Goal: Book appointment/travel/reservation

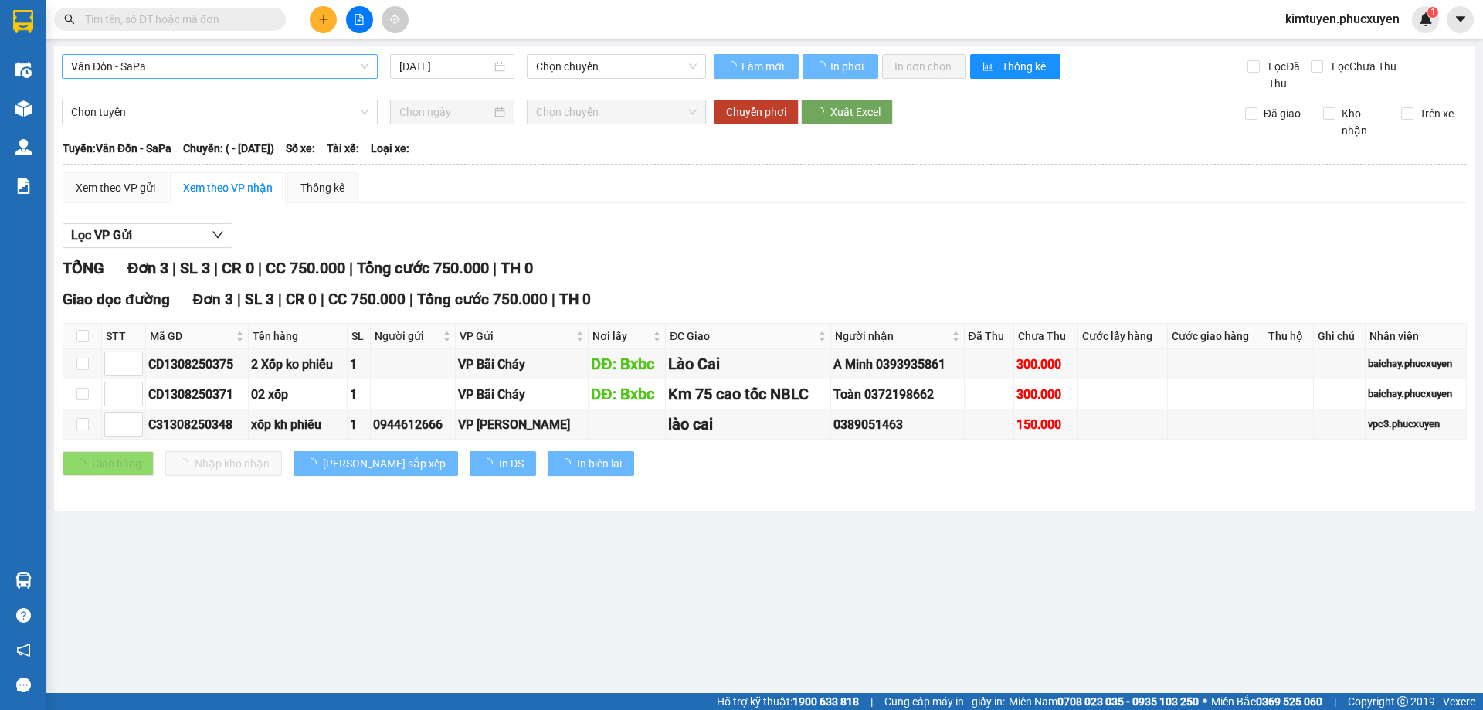
click at [168, 68] on span "Vân Đồn - SaPa" at bounding box center [219, 66] width 297 height 23
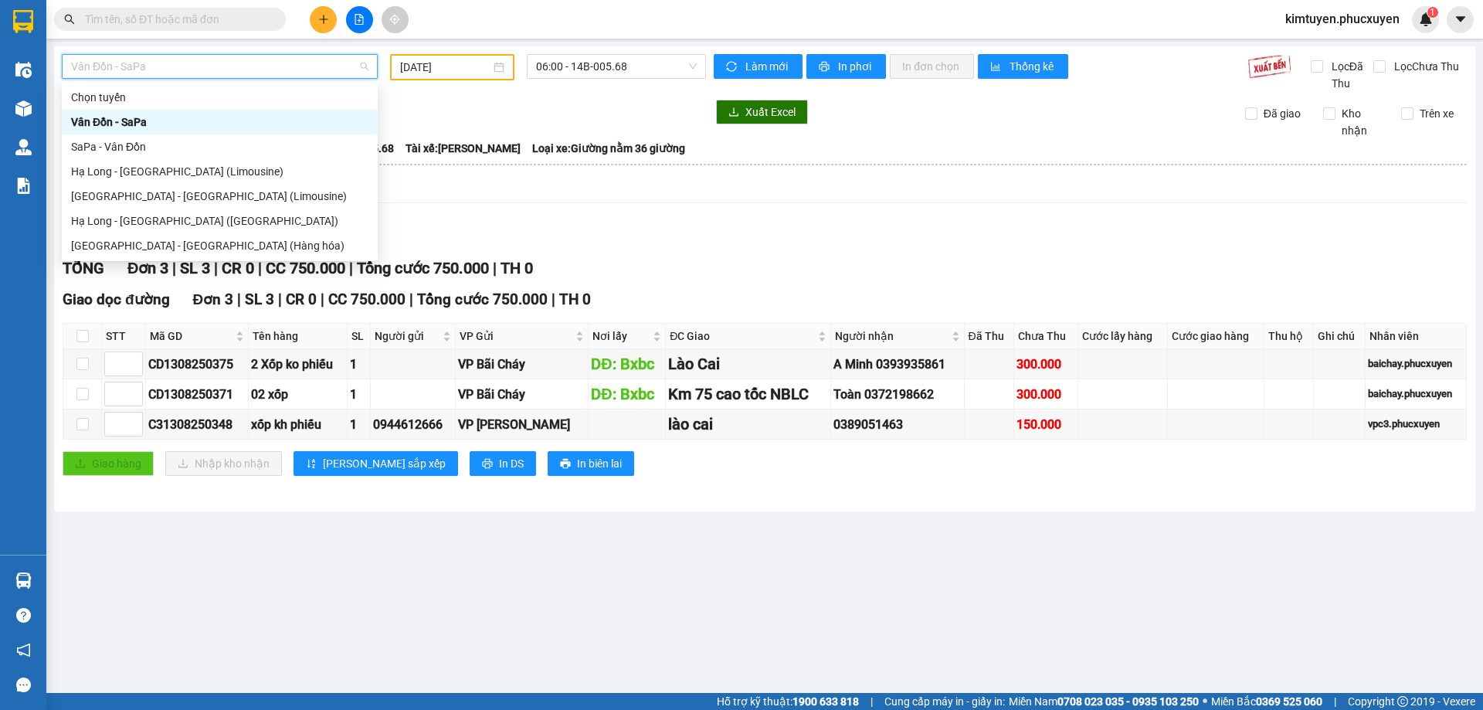
click at [498, 70] on div "[DATE]" at bounding box center [452, 67] width 104 height 17
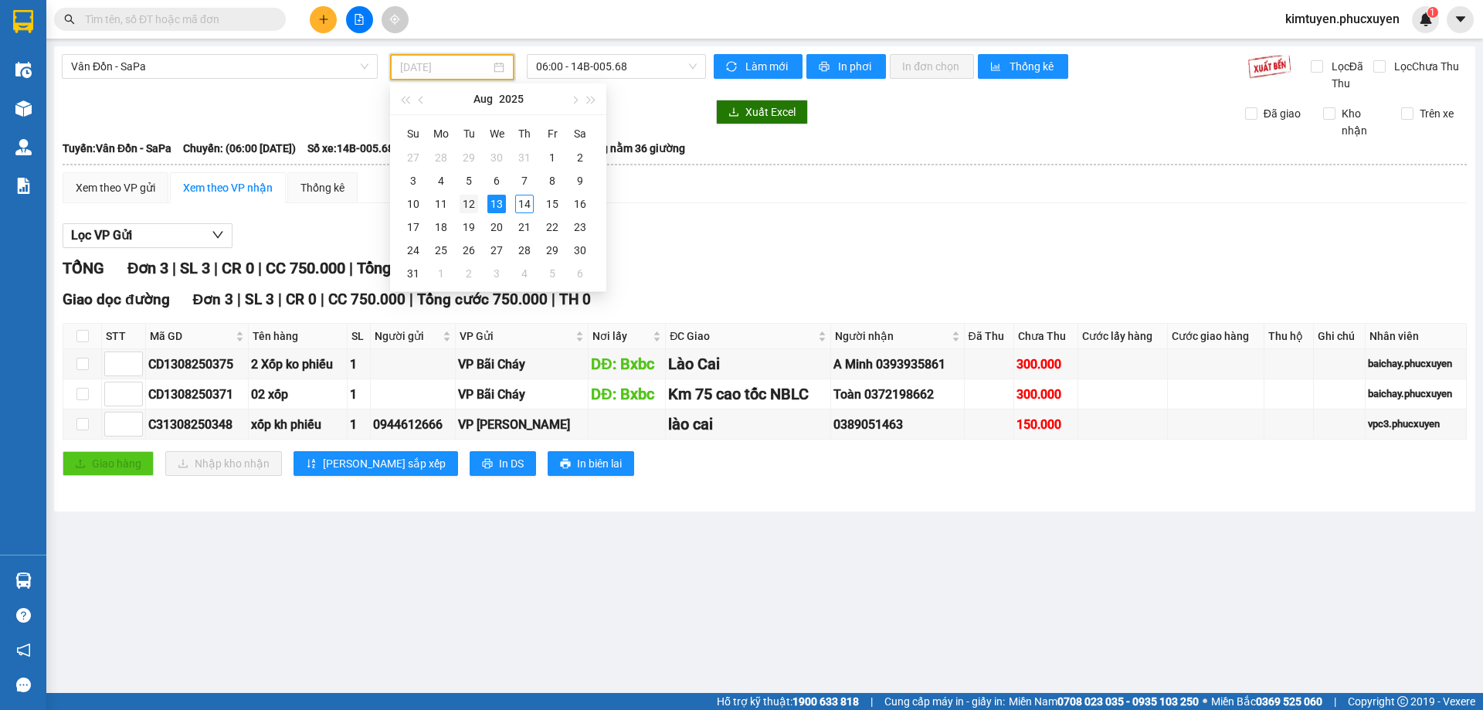
click at [475, 205] on div "12" at bounding box center [469, 204] width 19 height 19
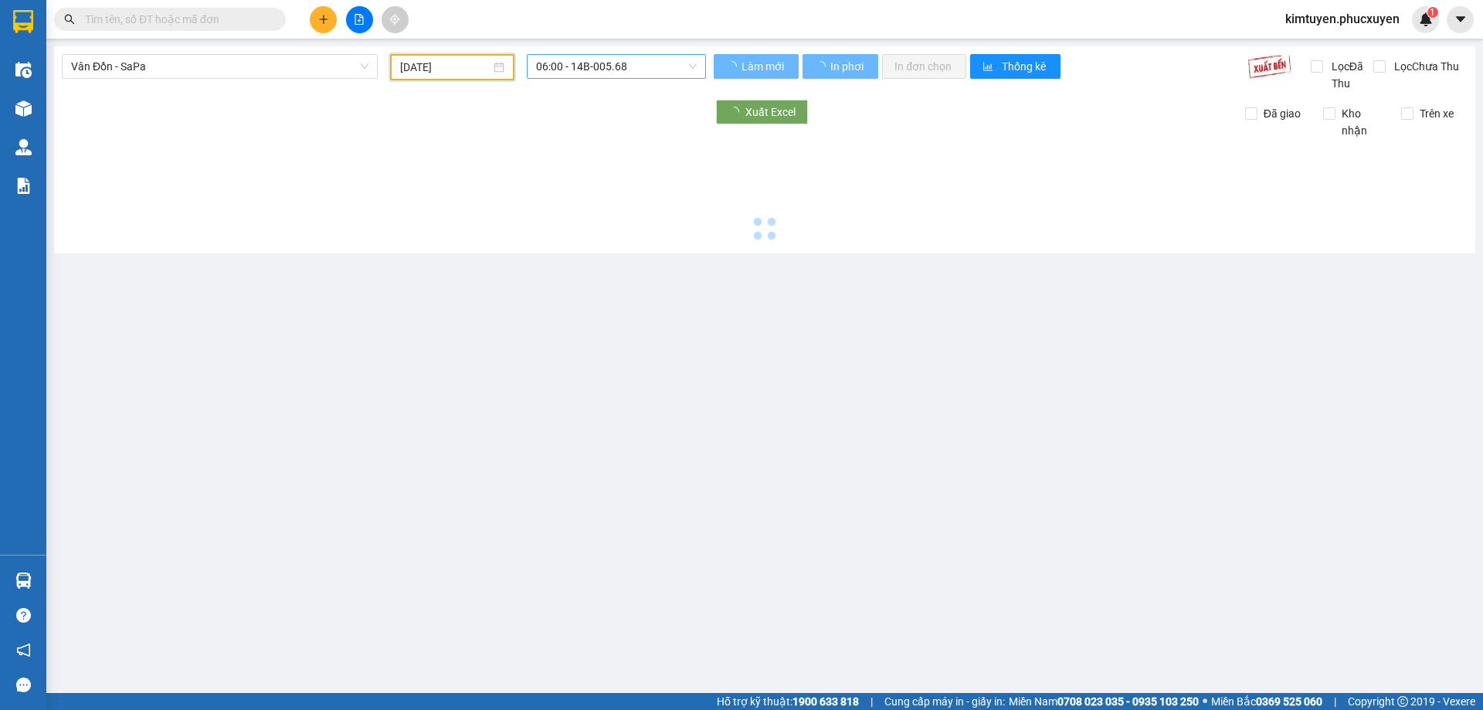
type input "[DATE]"
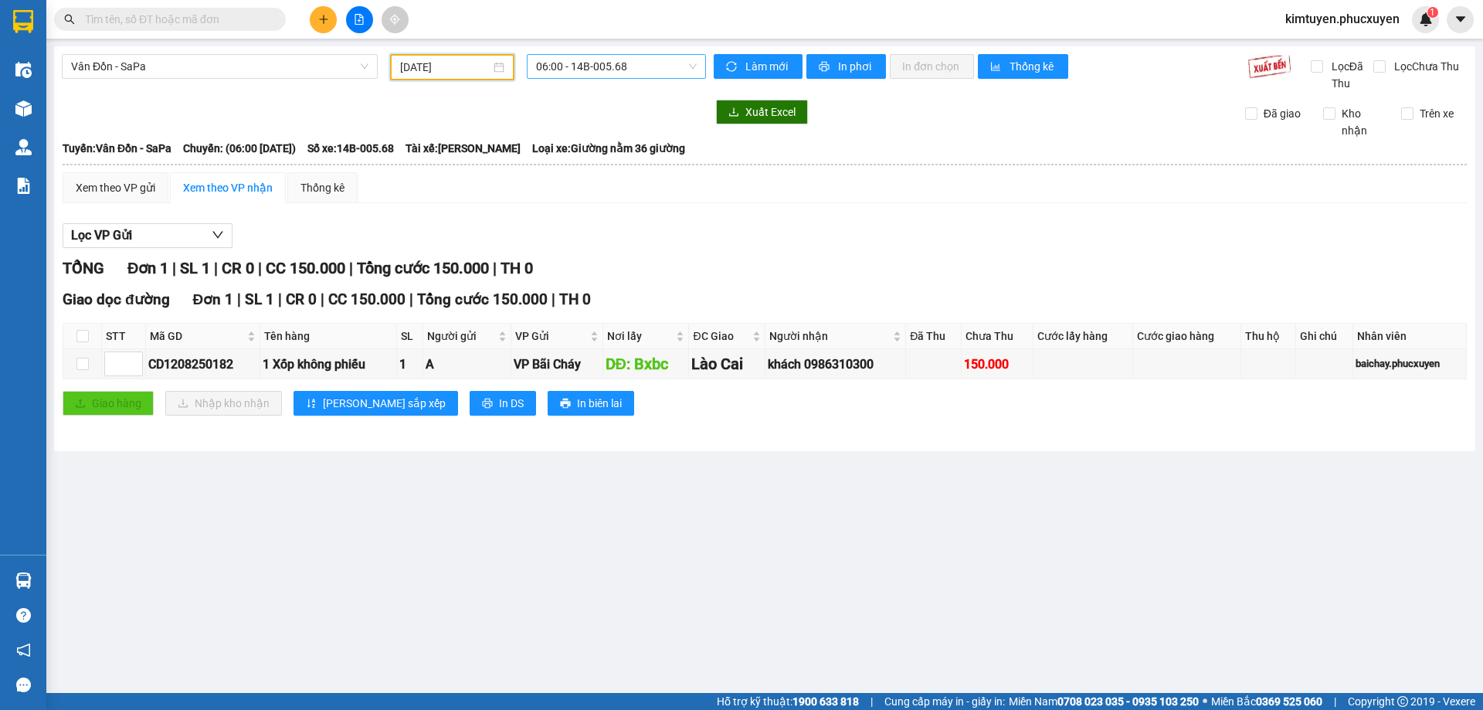
click at [640, 69] on span "06:00 - 14B-005.68" at bounding box center [616, 66] width 161 height 23
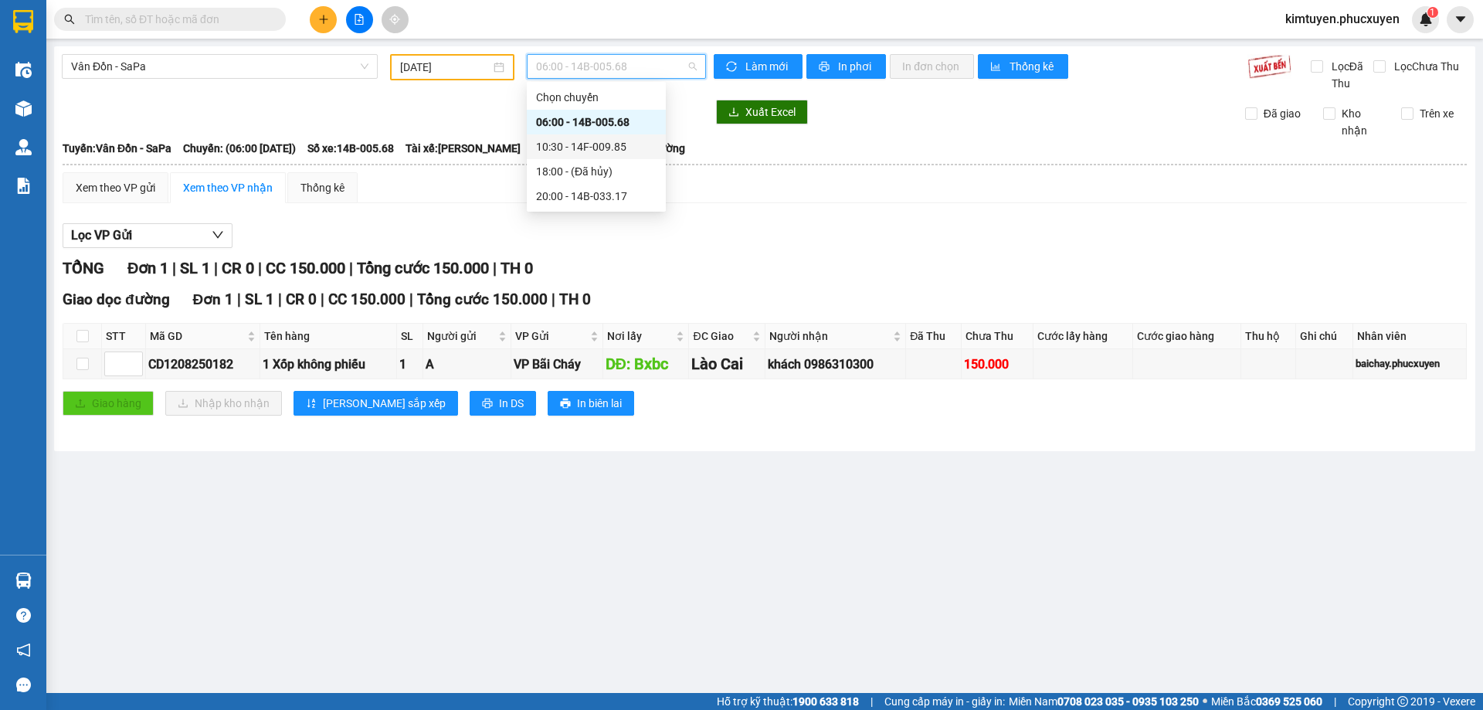
click at [595, 148] on div "10:30 - 14F-009.85" at bounding box center [596, 146] width 120 height 17
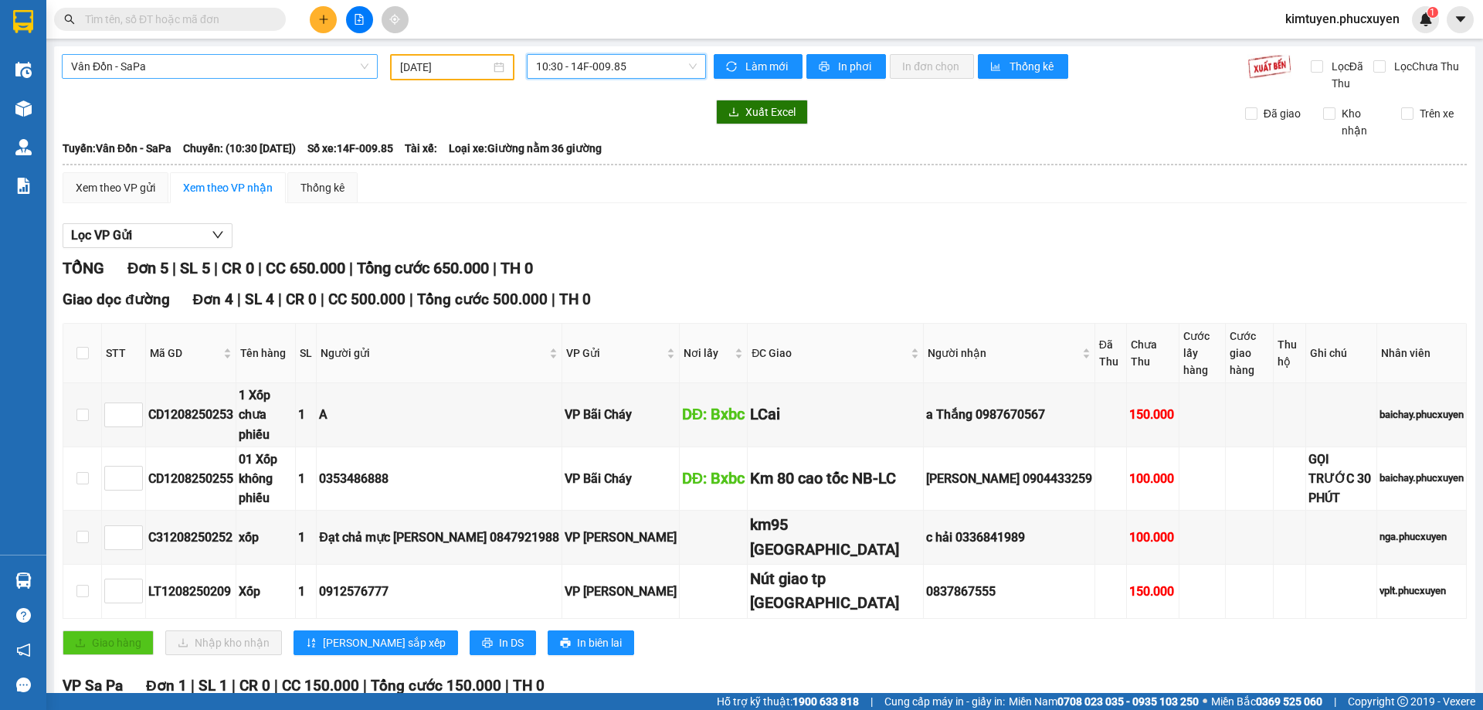
click at [199, 70] on span "Vân Đồn - SaPa" at bounding box center [219, 66] width 297 height 23
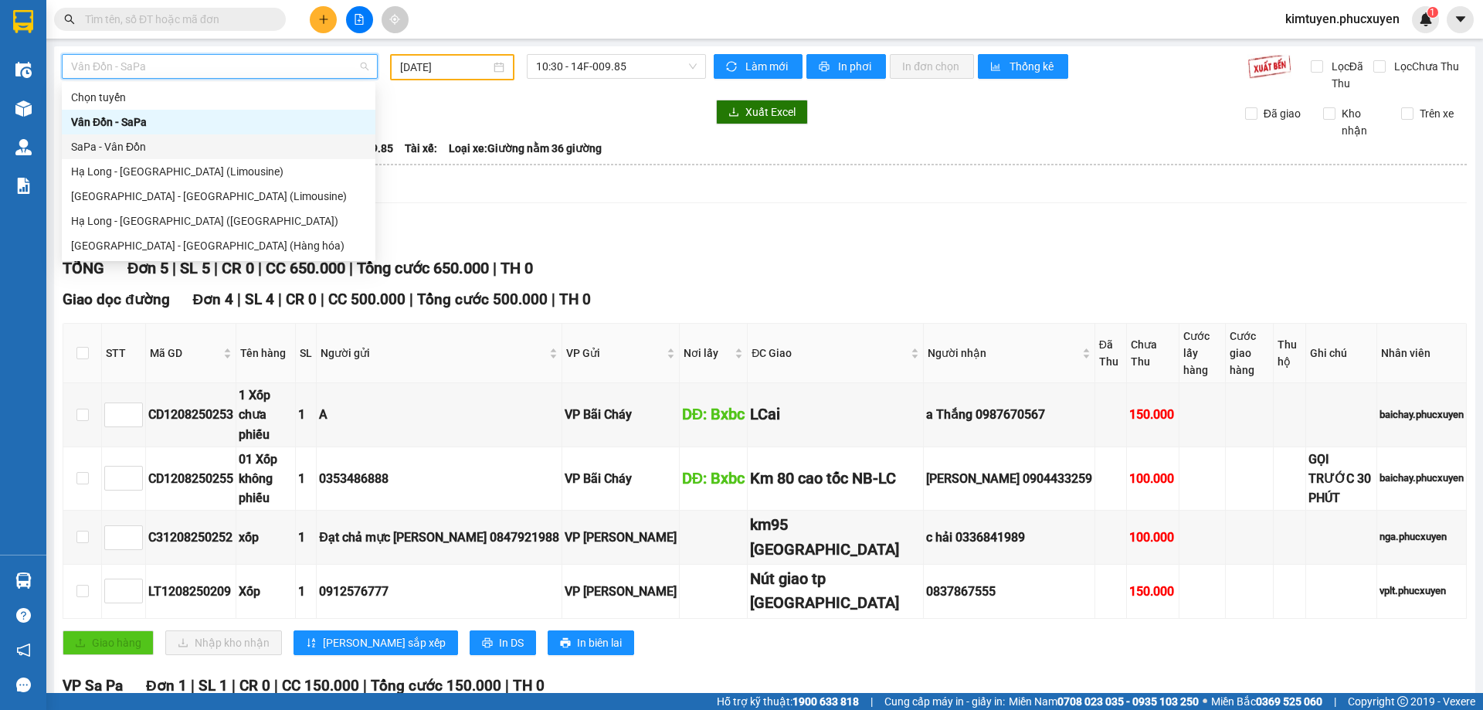
click at [141, 145] on div "SaPa - Vân Đồn" at bounding box center [218, 146] width 295 height 17
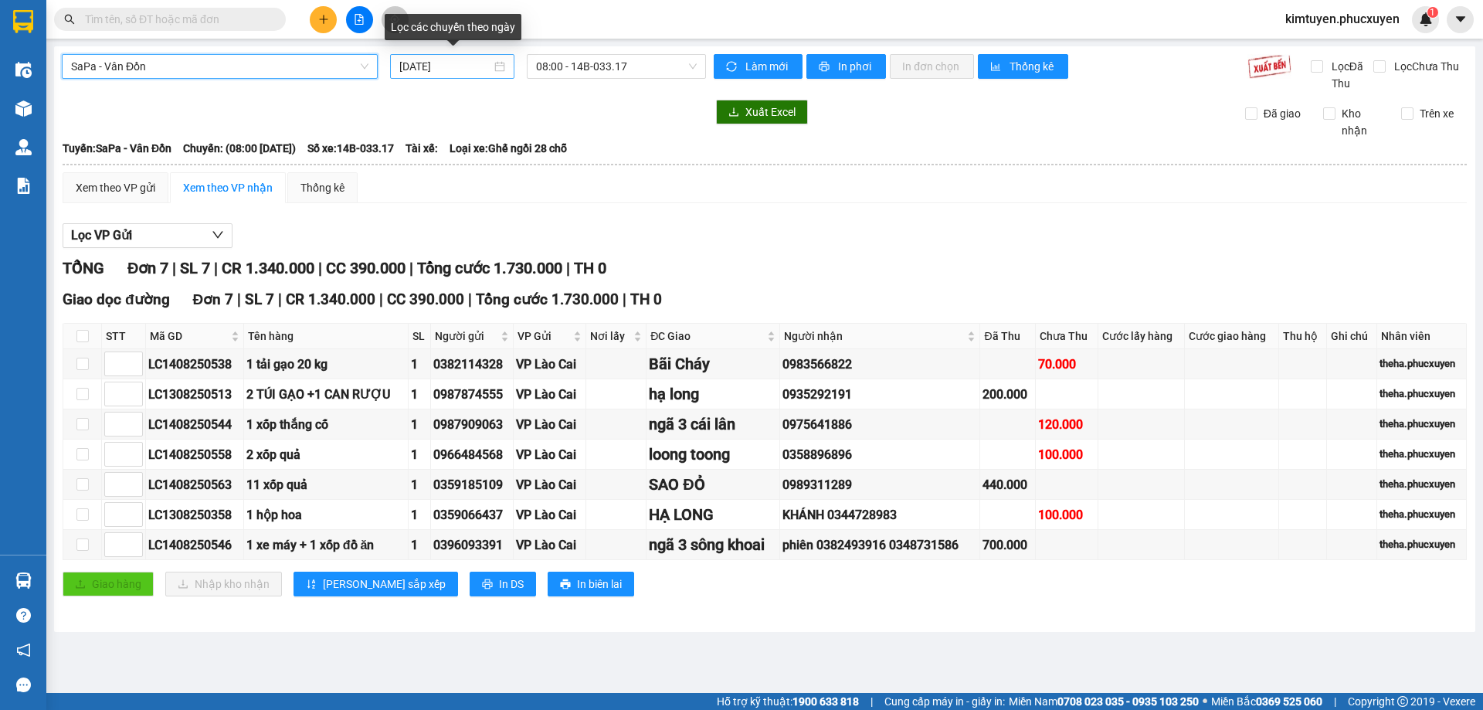
click at [500, 64] on div "[DATE]" at bounding box center [452, 66] width 106 height 17
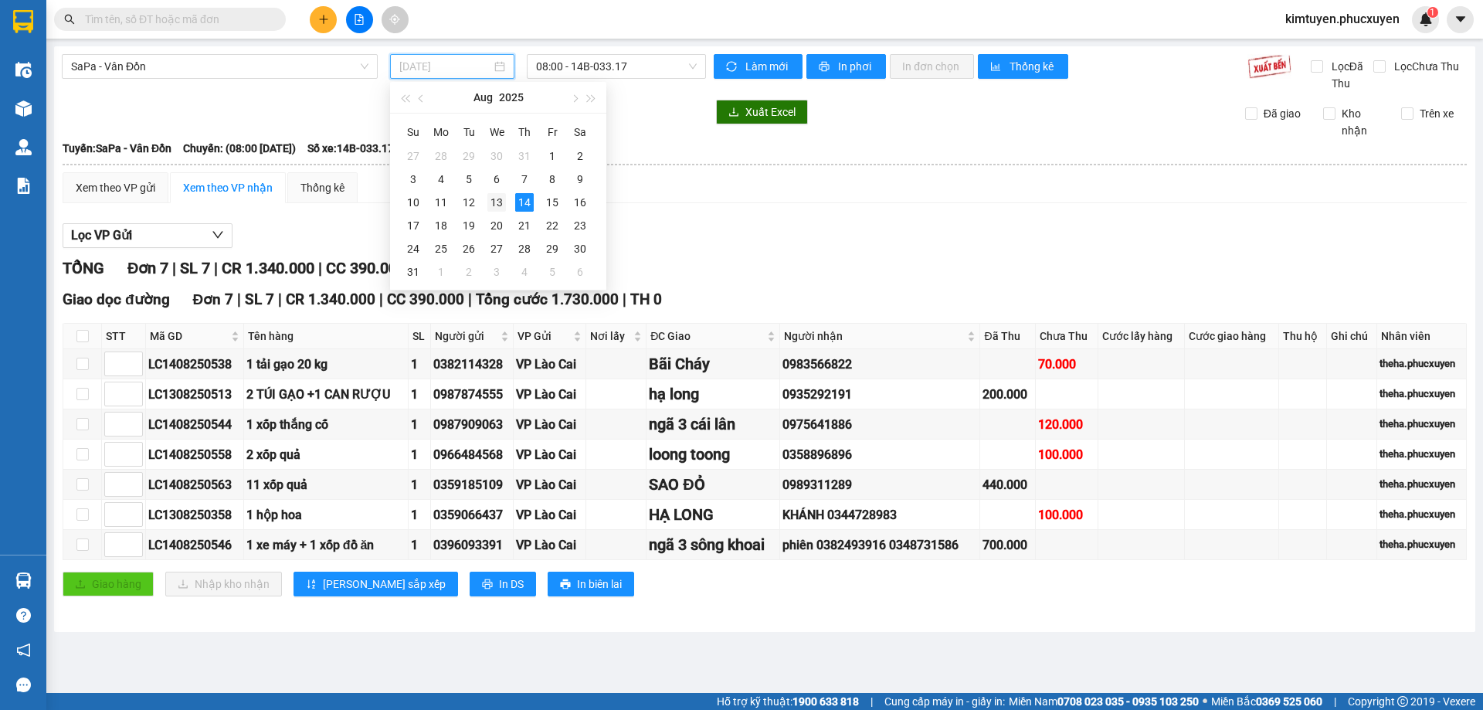
click at [487, 195] on div "13" at bounding box center [496, 202] width 19 height 19
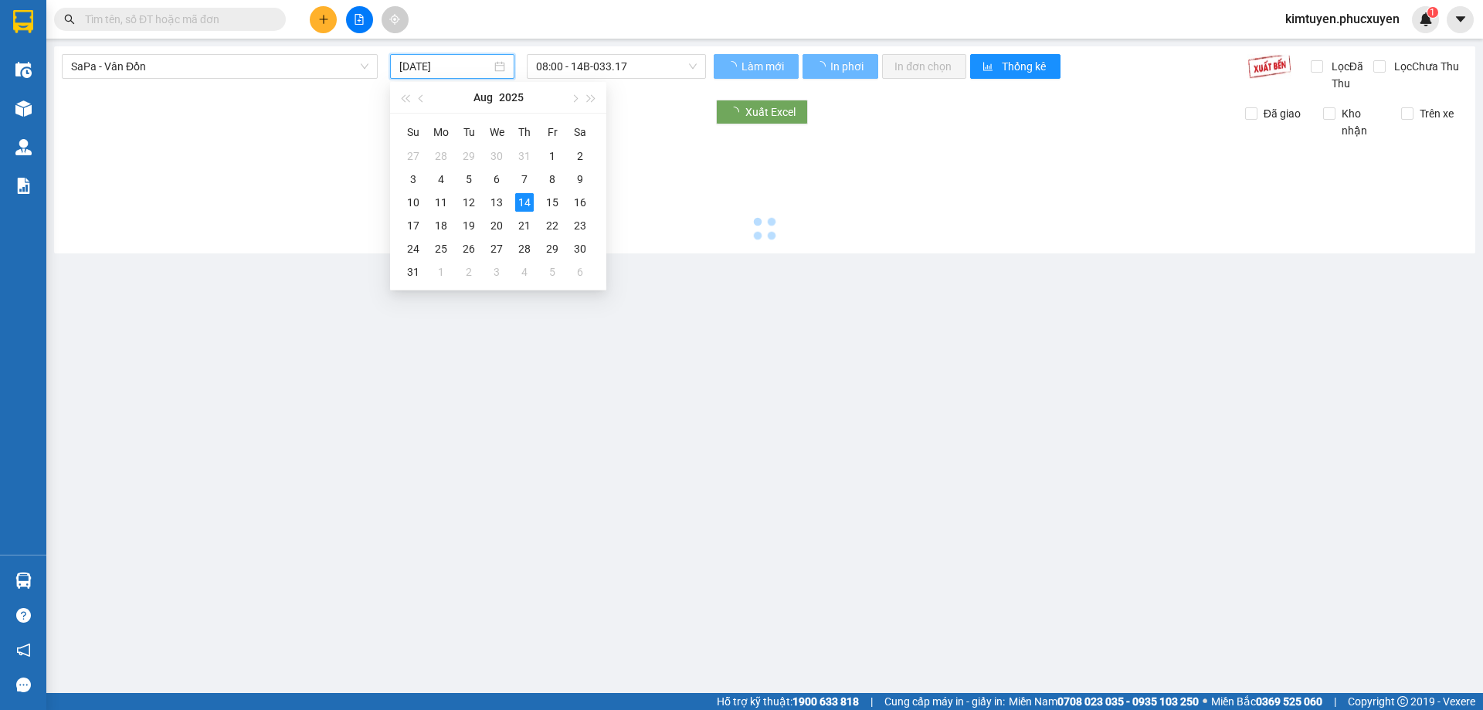
type input "[DATE]"
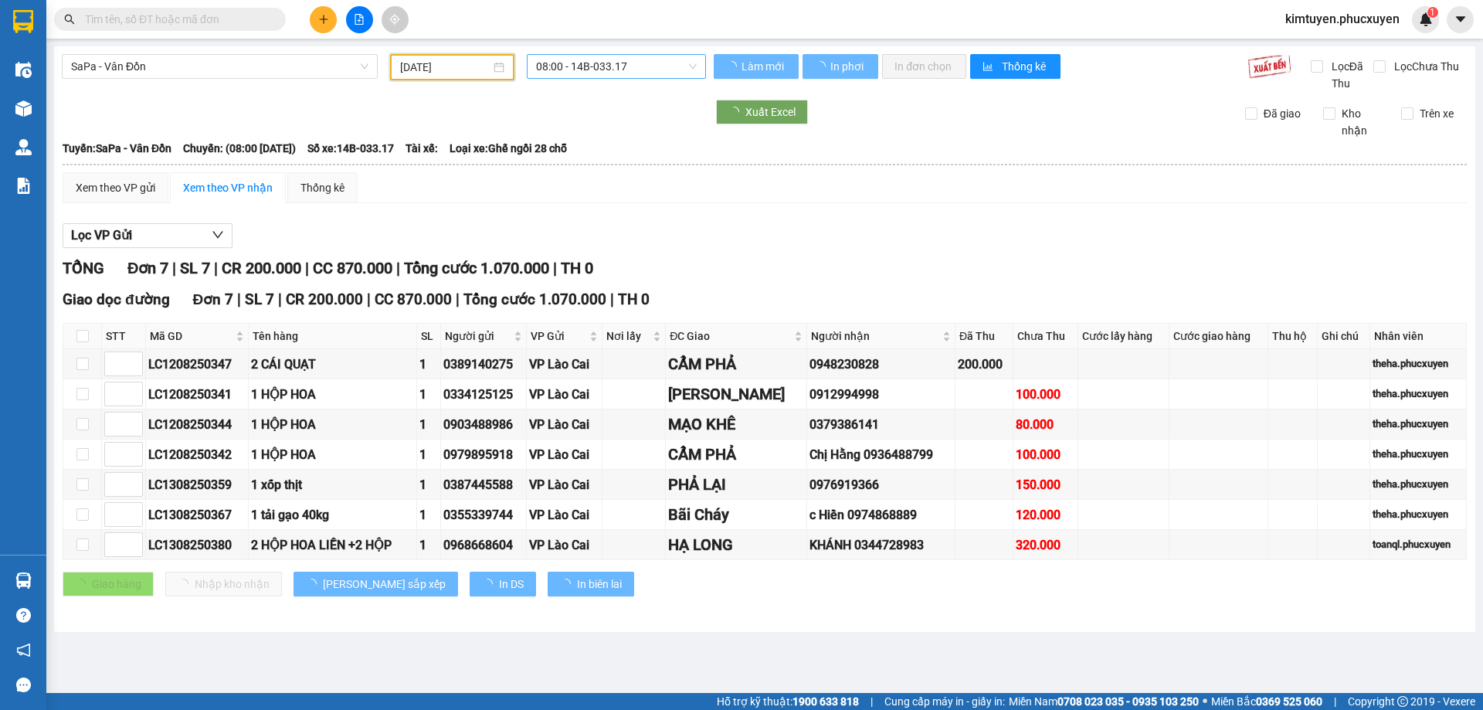
click at [635, 68] on span "08:00 - 14B-033.17" at bounding box center [616, 66] width 161 height 23
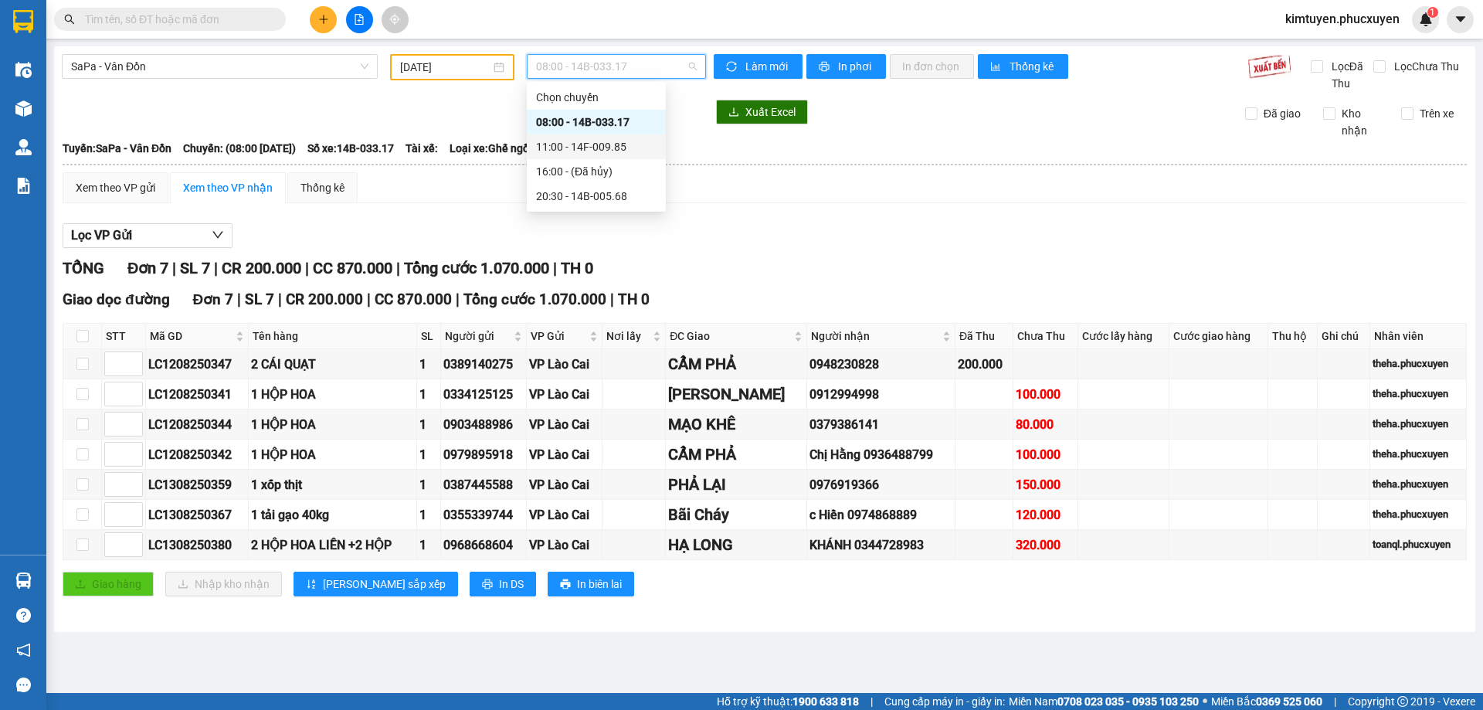
click at [635, 148] on div "11:00 - 14F-009.85" at bounding box center [596, 146] width 120 height 17
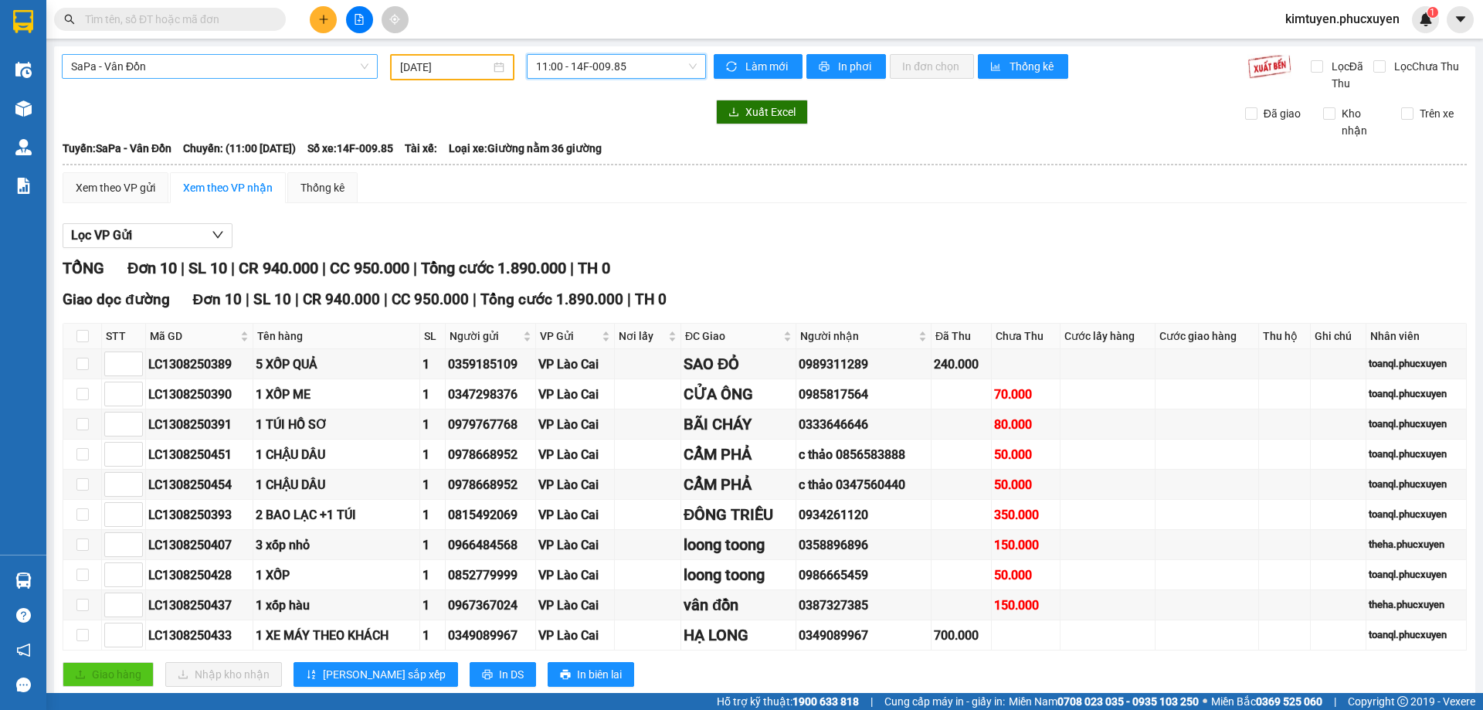
click at [127, 70] on span "SaPa - Vân Đồn" at bounding box center [219, 66] width 297 height 23
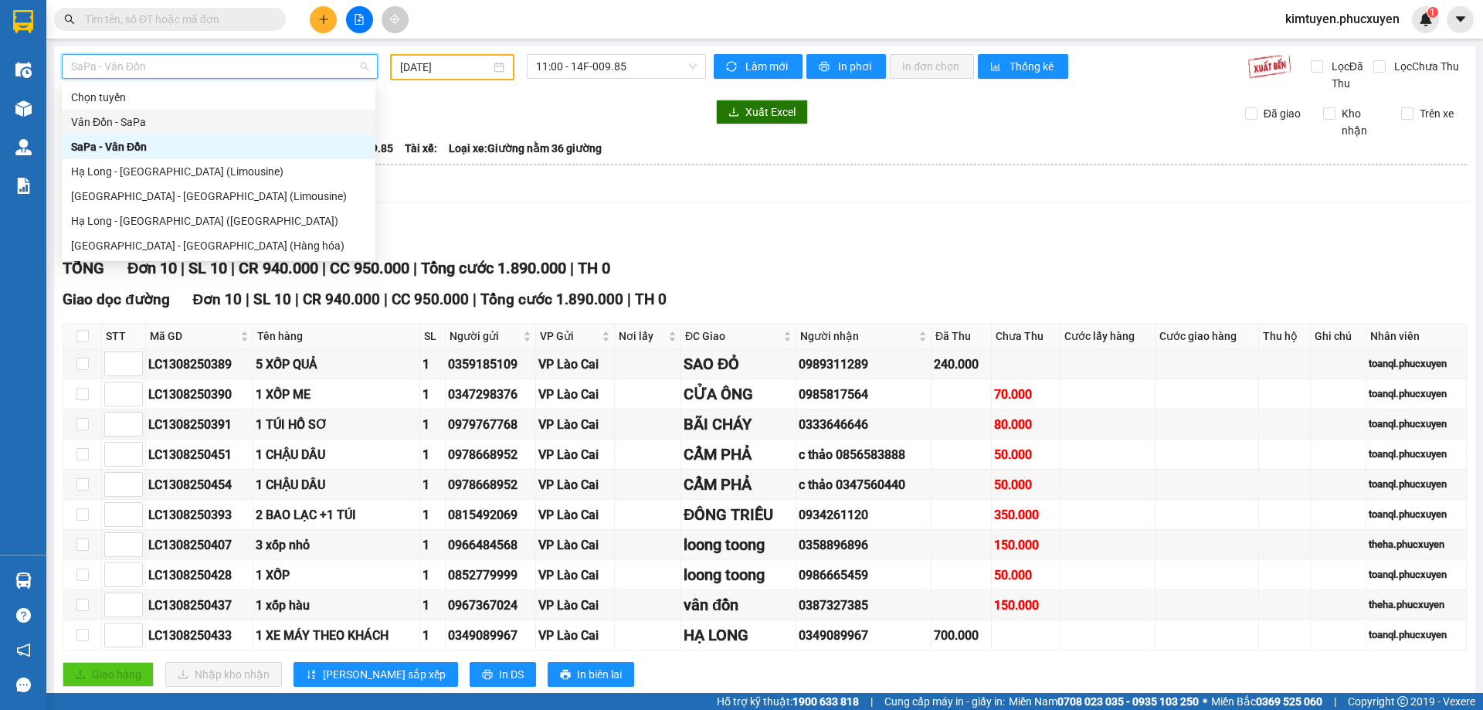
click at [135, 129] on div "Vân Đồn - SaPa" at bounding box center [218, 122] width 295 height 17
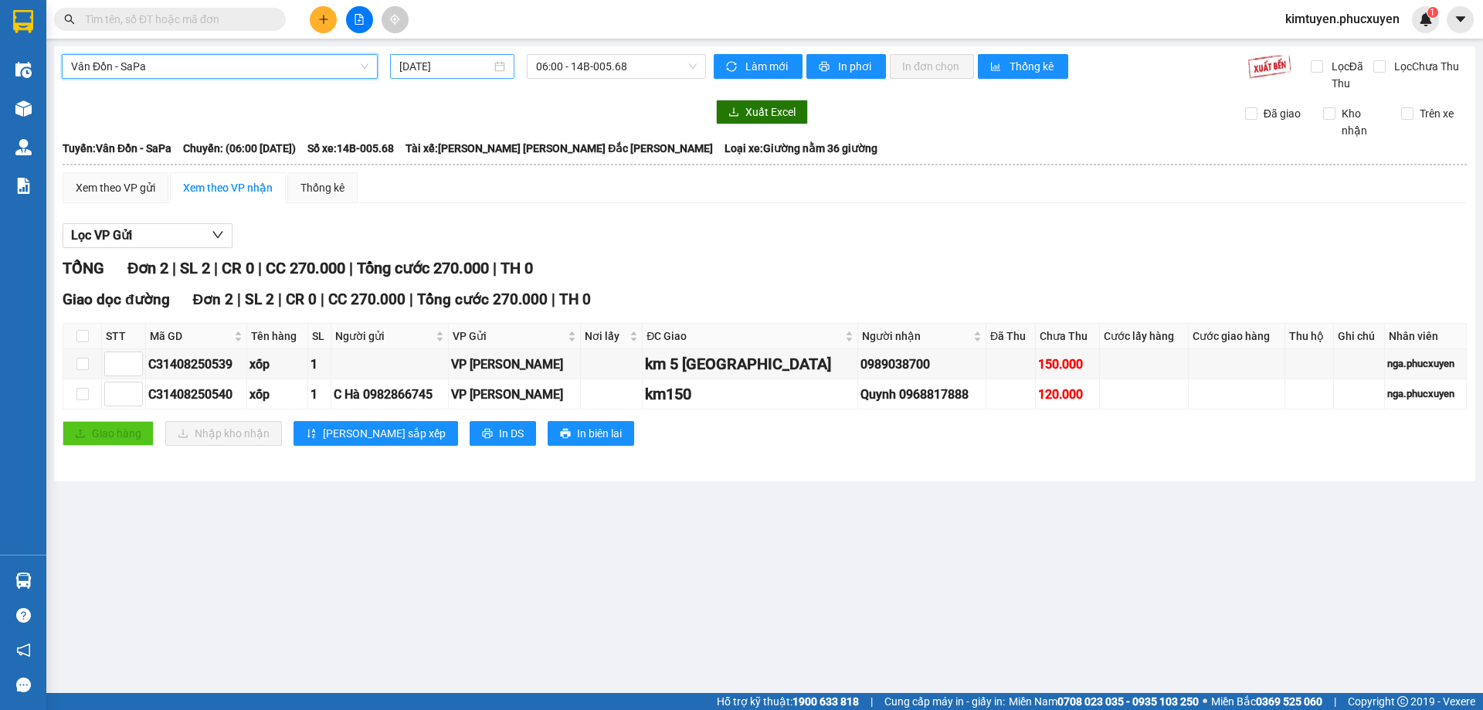
click at [504, 70] on div "[DATE]" at bounding box center [452, 66] width 106 height 17
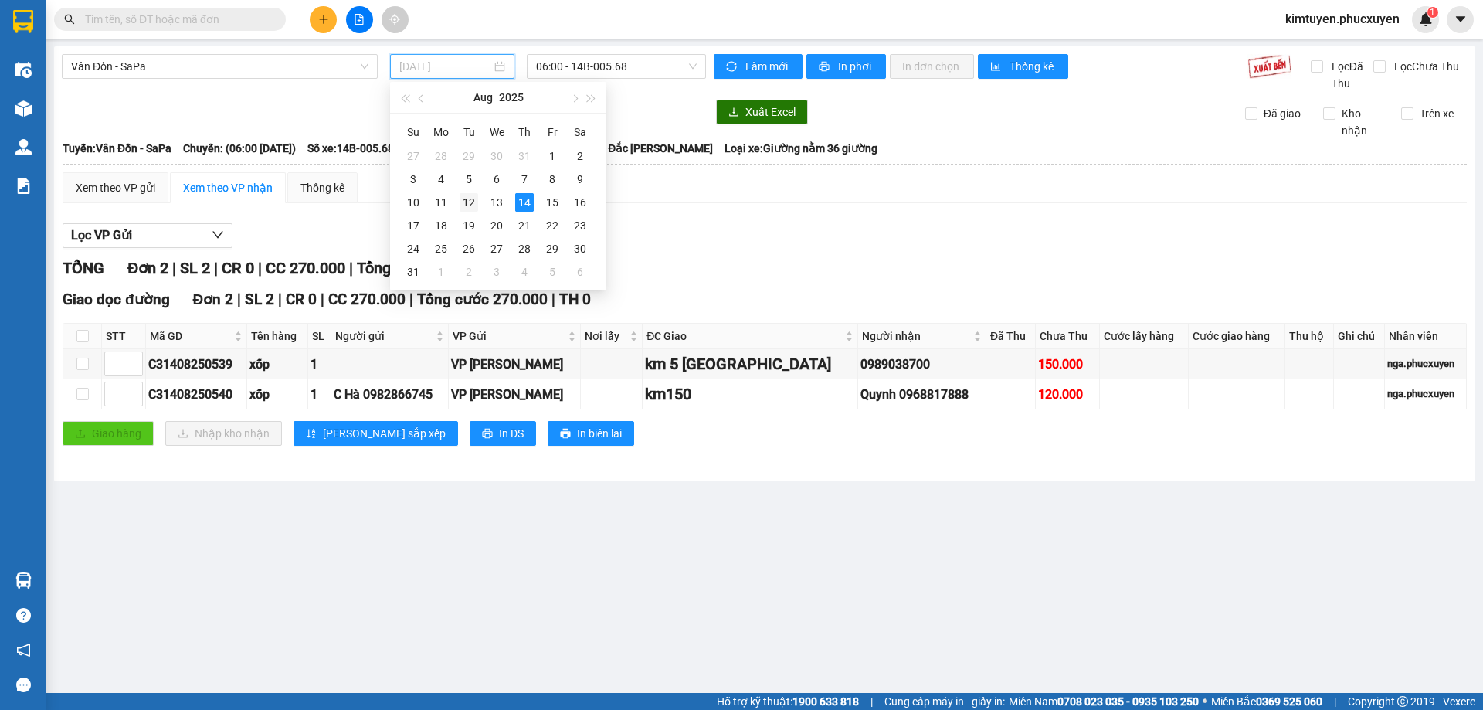
click at [476, 198] on div "12" at bounding box center [469, 202] width 19 height 19
type input "[DATE]"
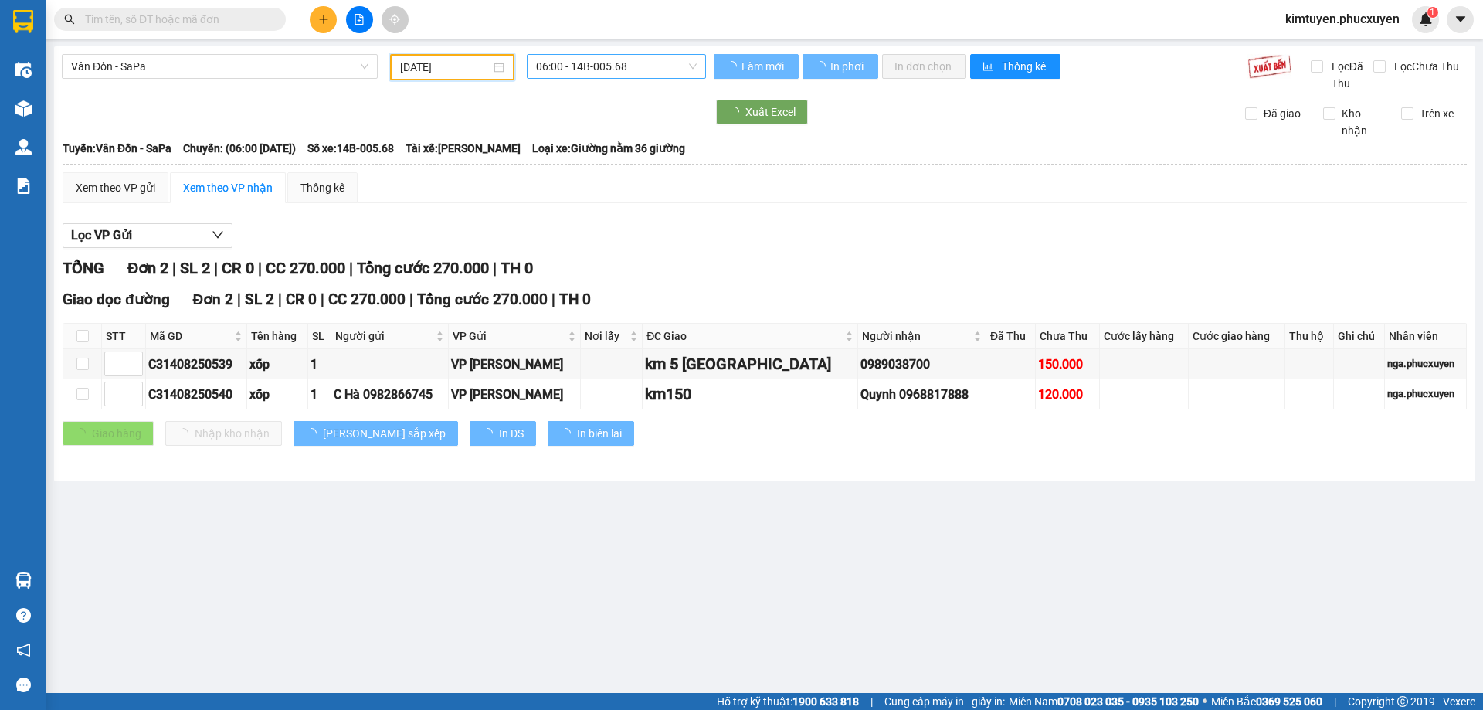
click at [631, 68] on span "06:00 - 14B-005.68" at bounding box center [616, 66] width 161 height 23
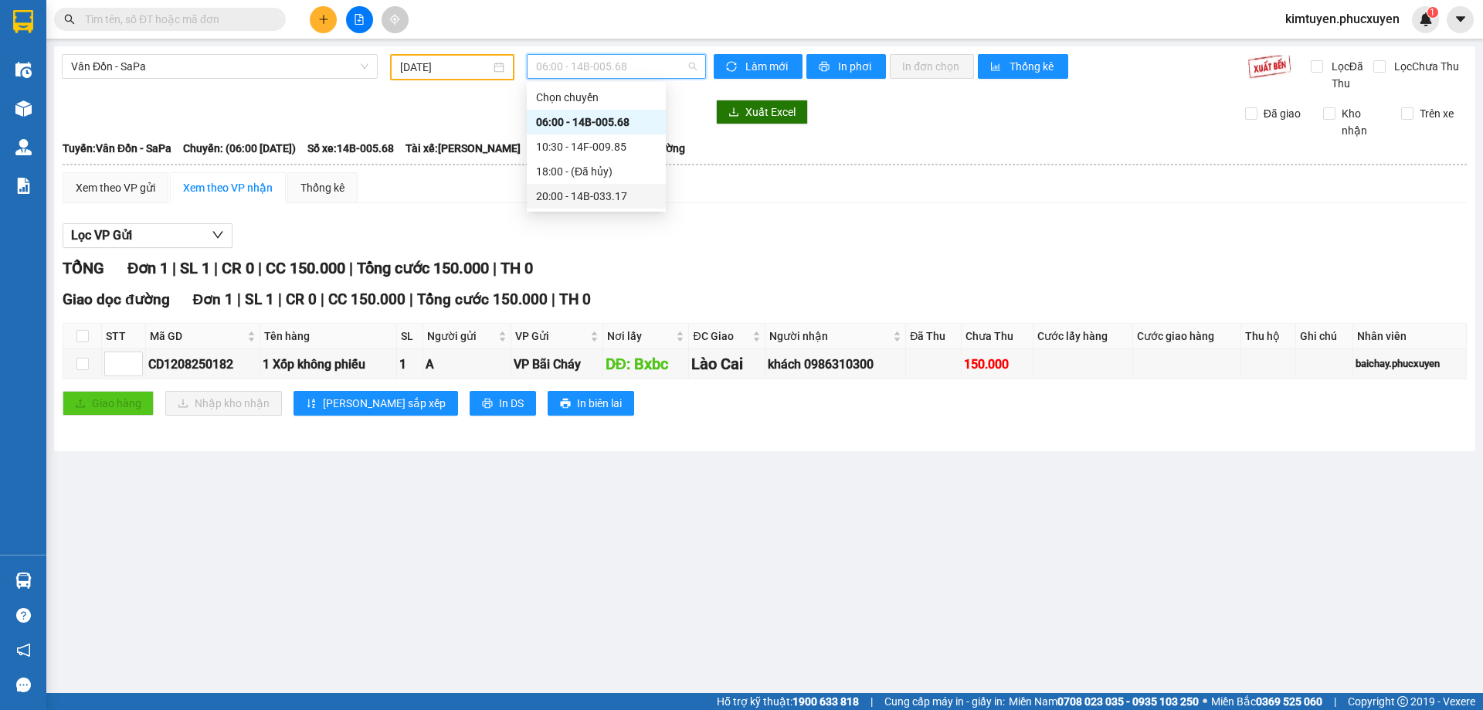
click at [625, 202] on div "20:00 - 14B-033.17" at bounding box center [596, 196] width 120 height 17
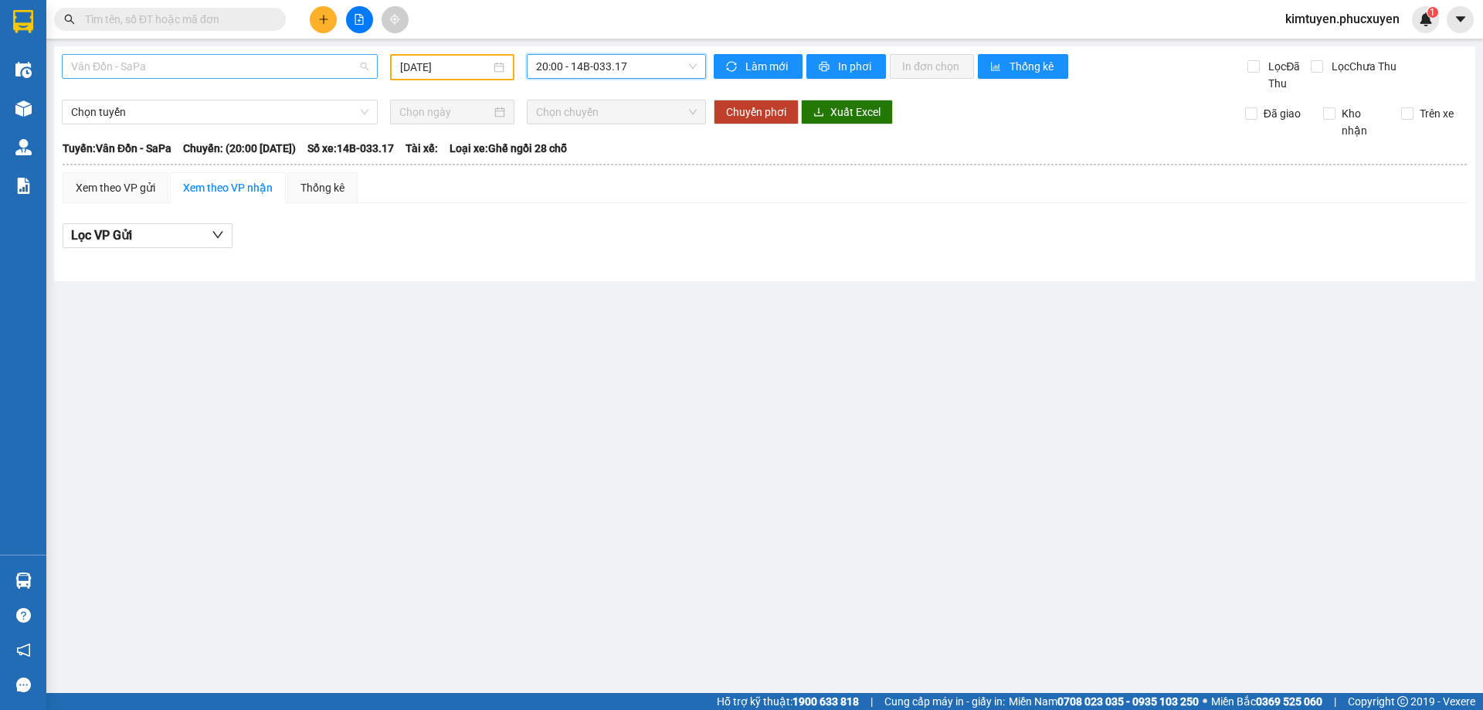
click at [162, 71] on span "Vân Đồn - SaPa" at bounding box center [219, 66] width 297 height 23
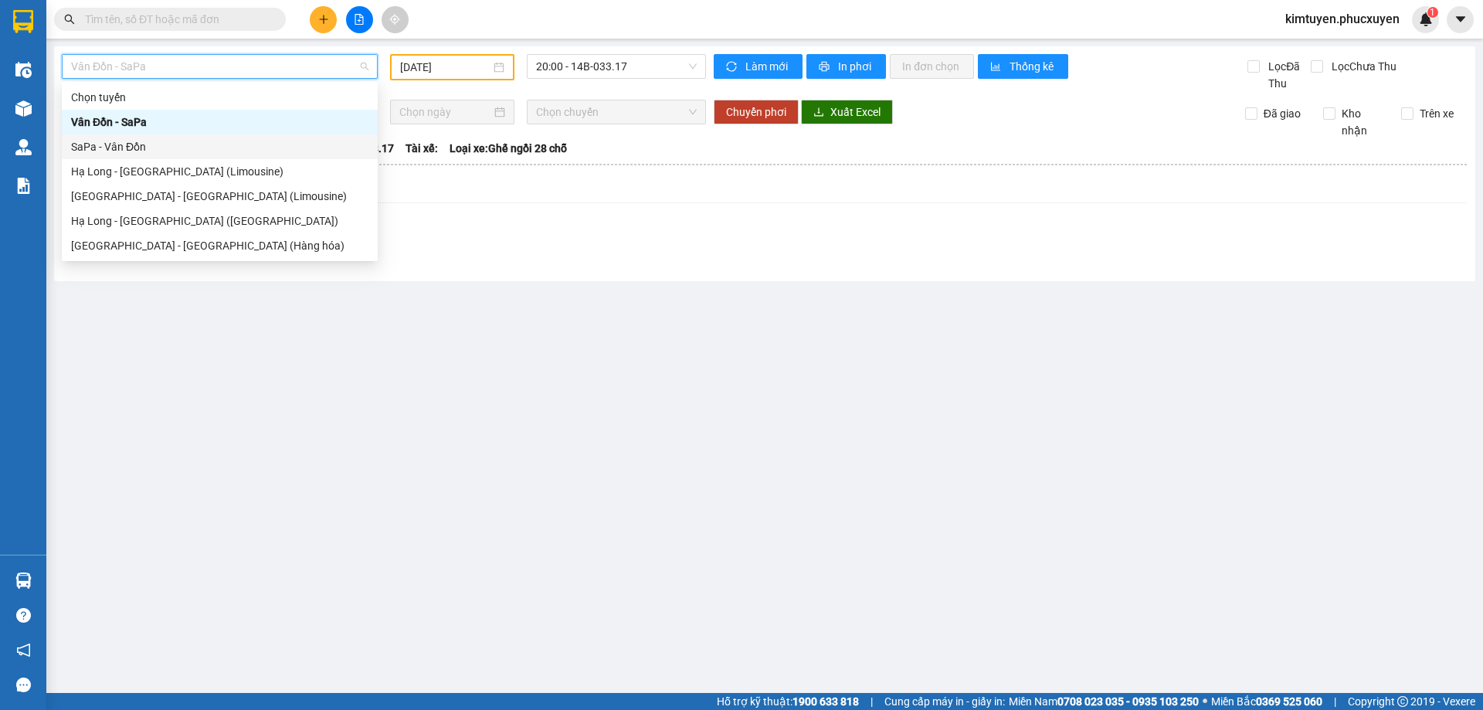
click at [144, 141] on div "SaPa - Vân Đồn" at bounding box center [219, 146] width 297 height 17
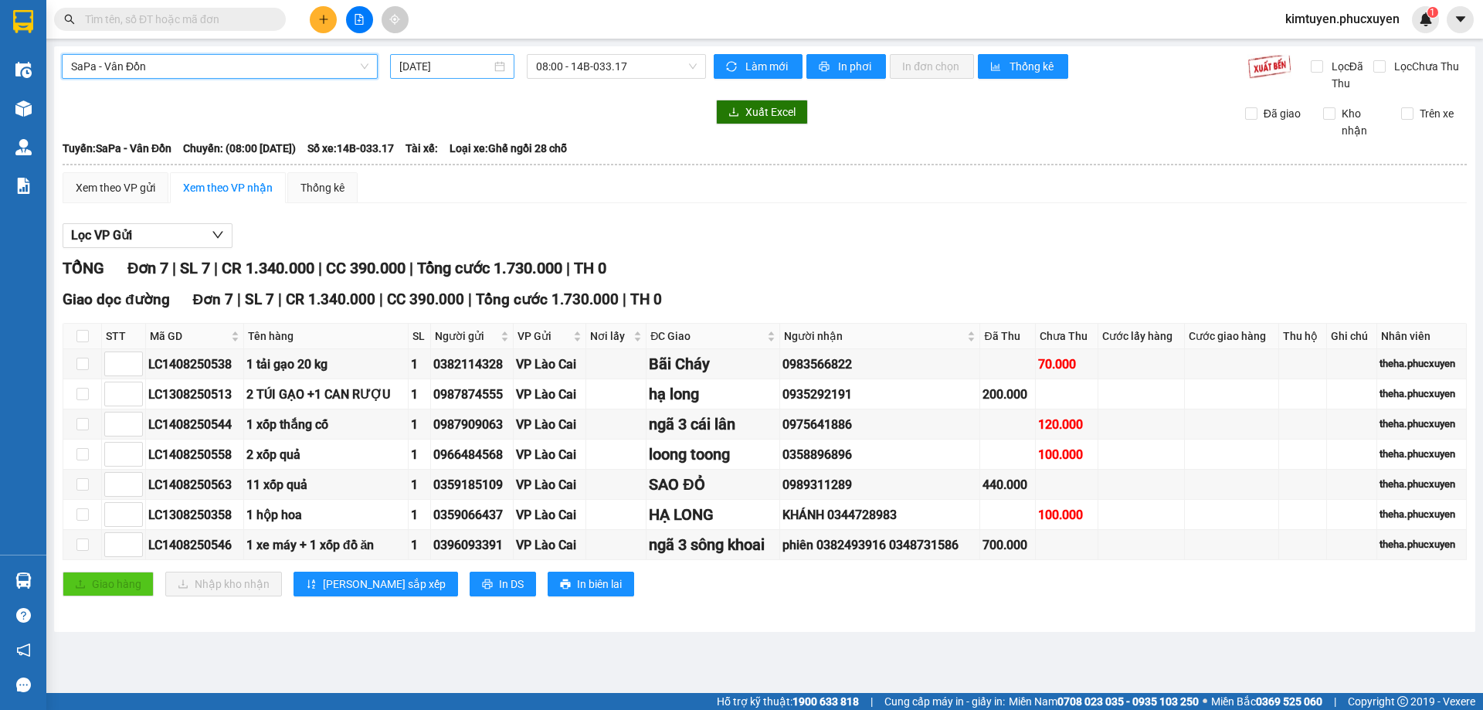
click at [498, 69] on div "[DATE]" at bounding box center [452, 66] width 106 height 17
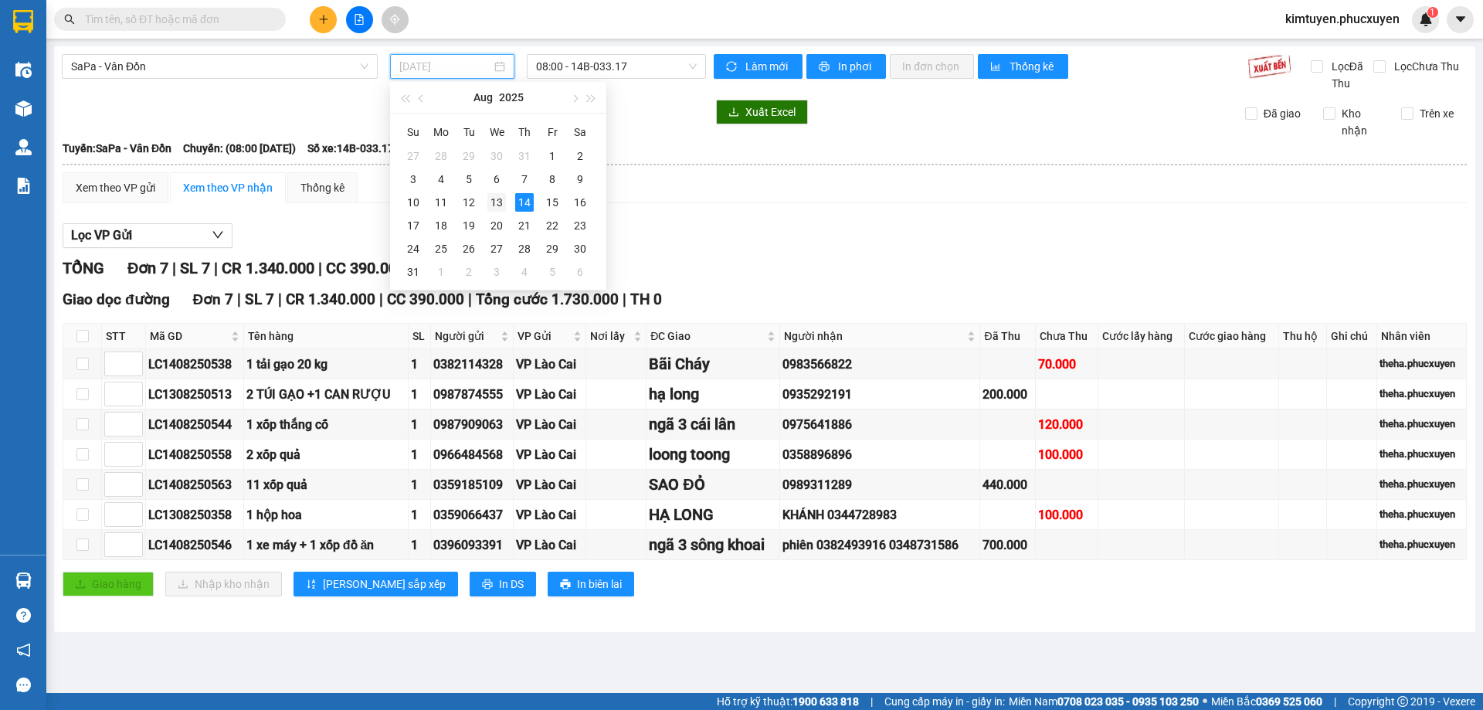
click at [496, 205] on div "13" at bounding box center [496, 202] width 19 height 19
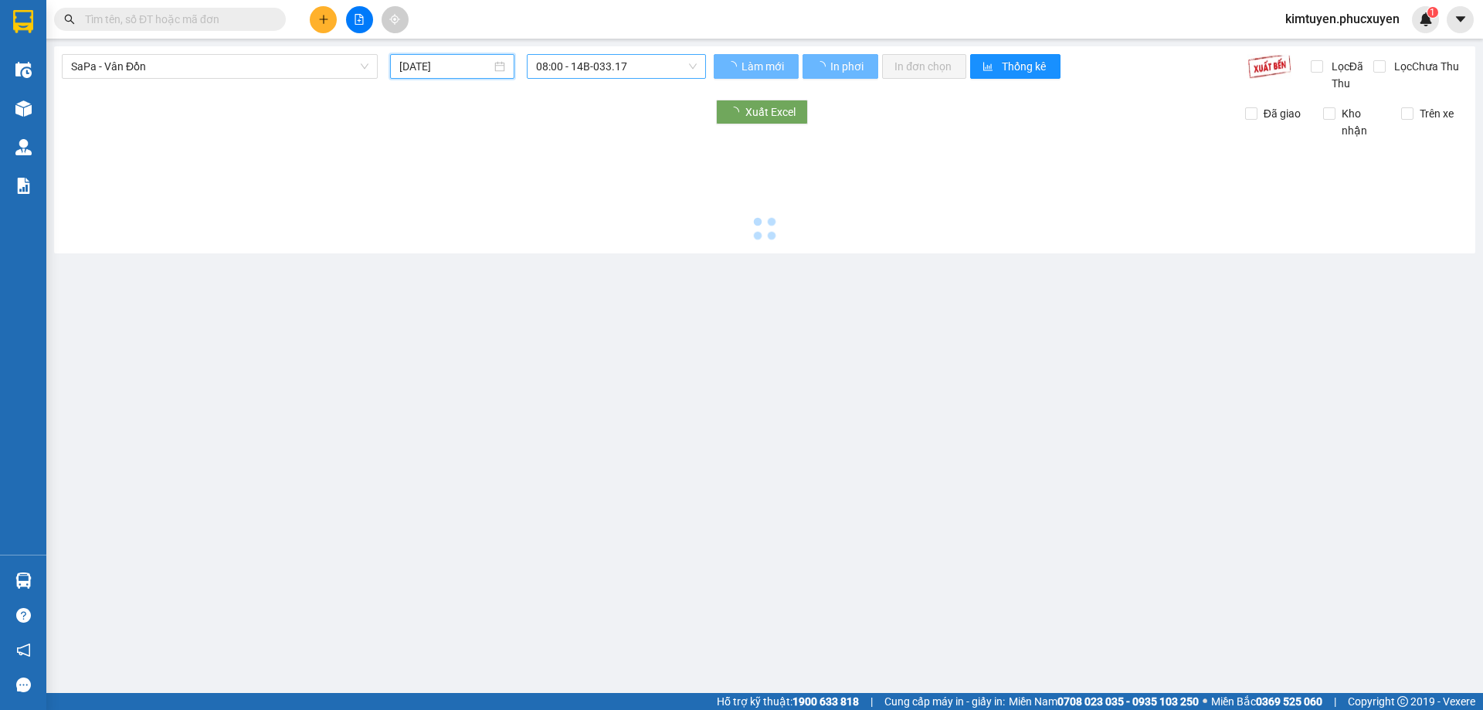
type input "[DATE]"
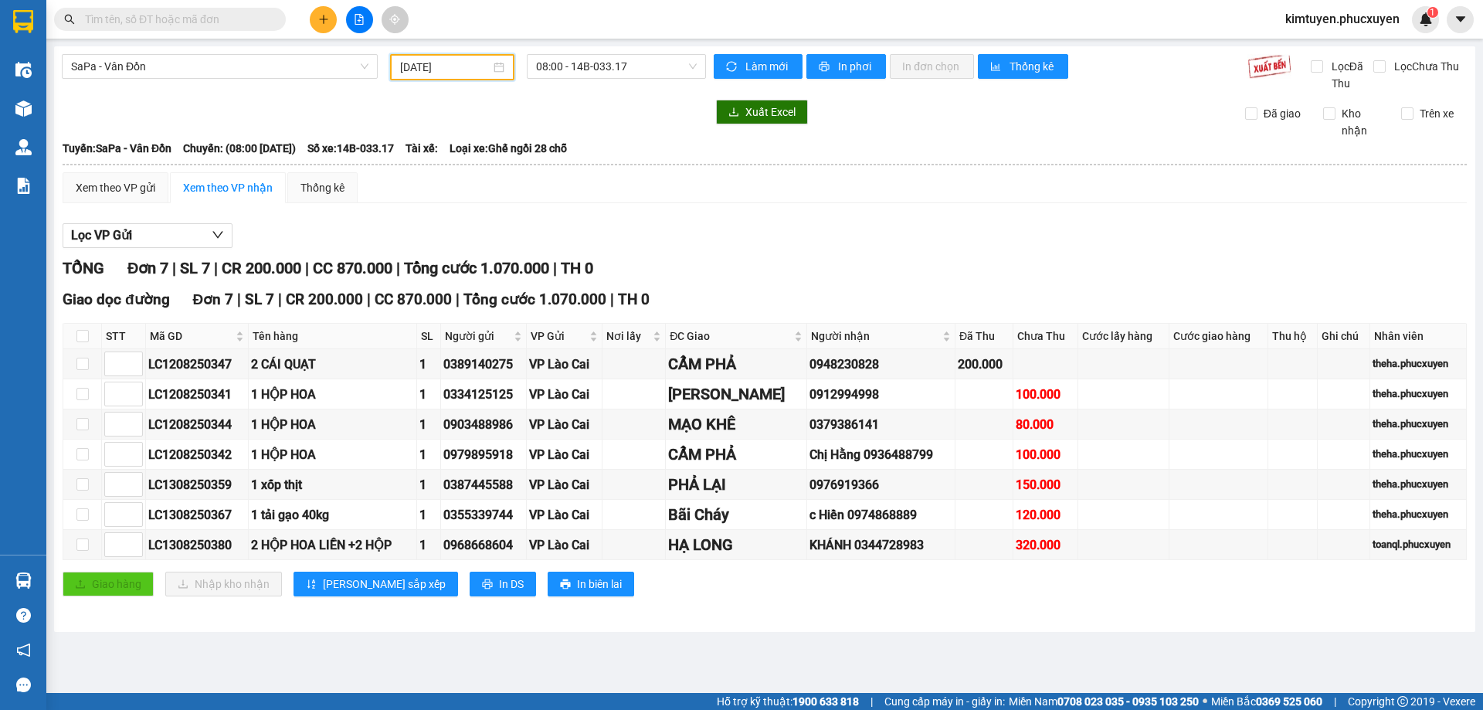
click at [173, 70] on span "SaPa - Vân Đồn" at bounding box center [219, 66] width 297 height 23
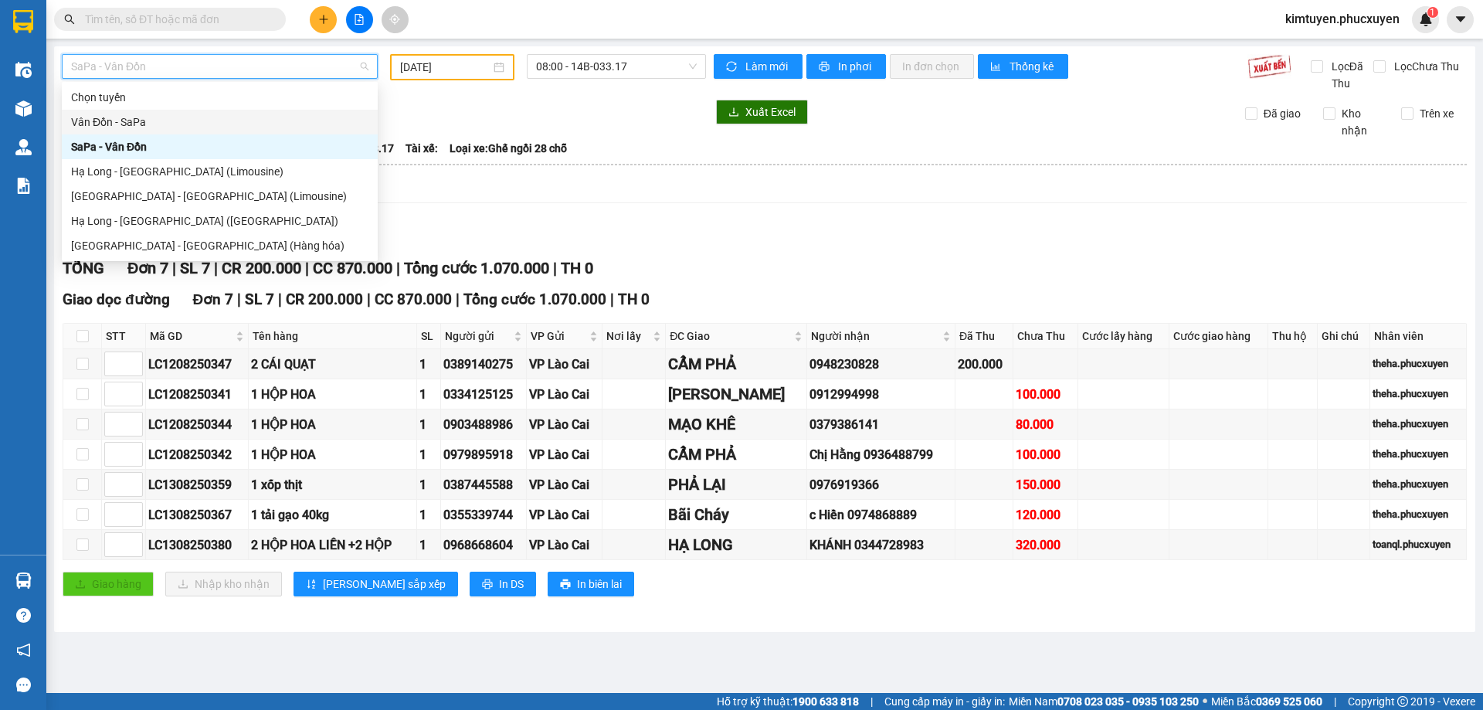
click at [134, 120] on div "Vân Đồn - SaPa" at bounding box center [219, 122] width 297 height 17
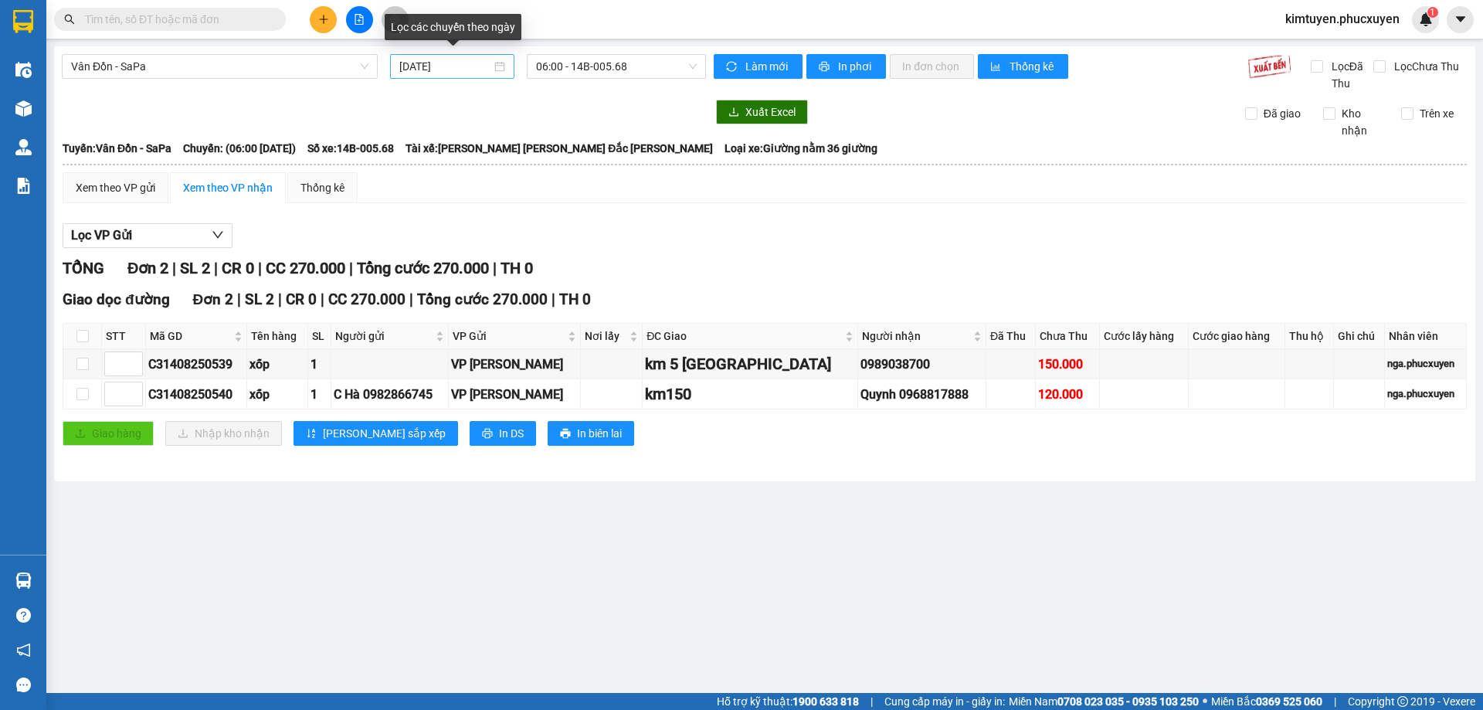
click at [501, 67] on div "[DATE]" at bounding box center [452, 66] width 106 height 17
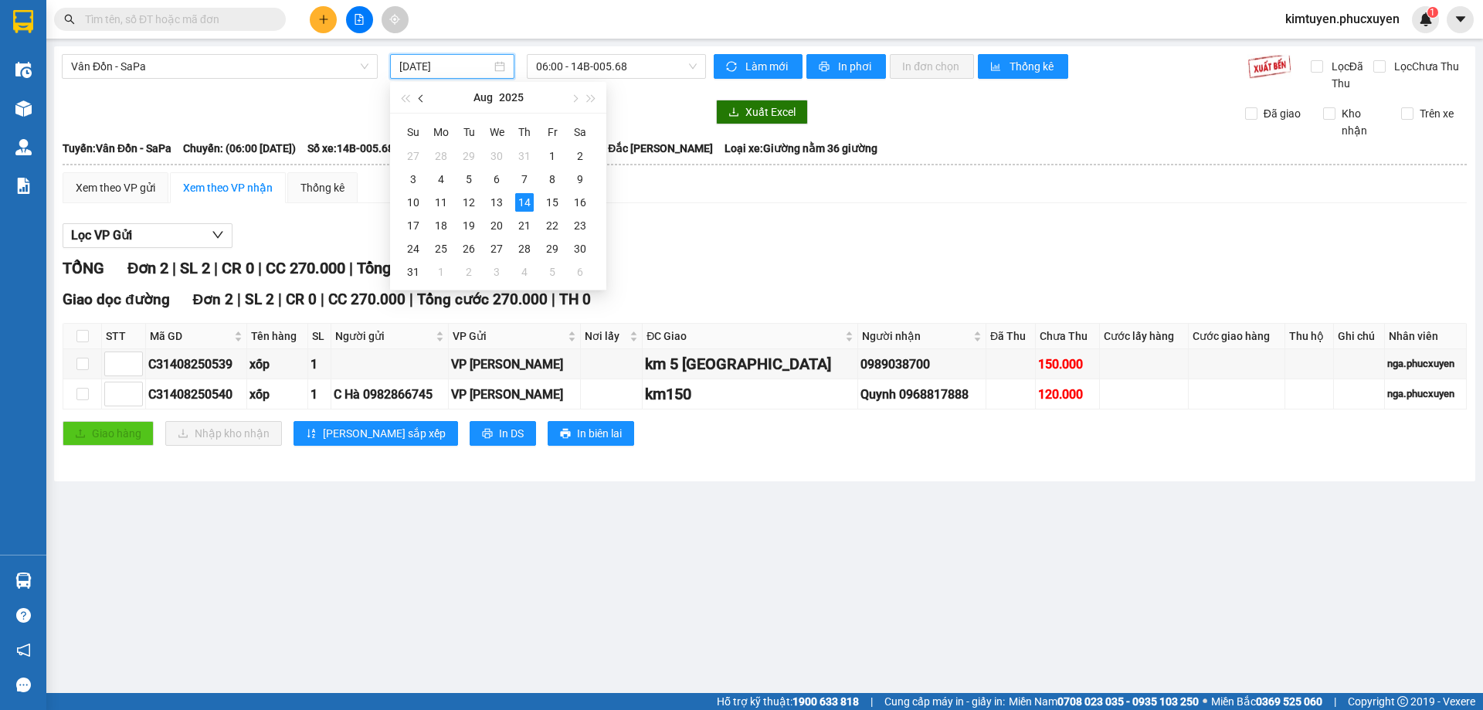
click at [422, 101] on span "button" at bounding box center [423, 99] width 8 height 8
click at [443, 155] on div "30" at bounding box center [441, 156] width 19 height 19
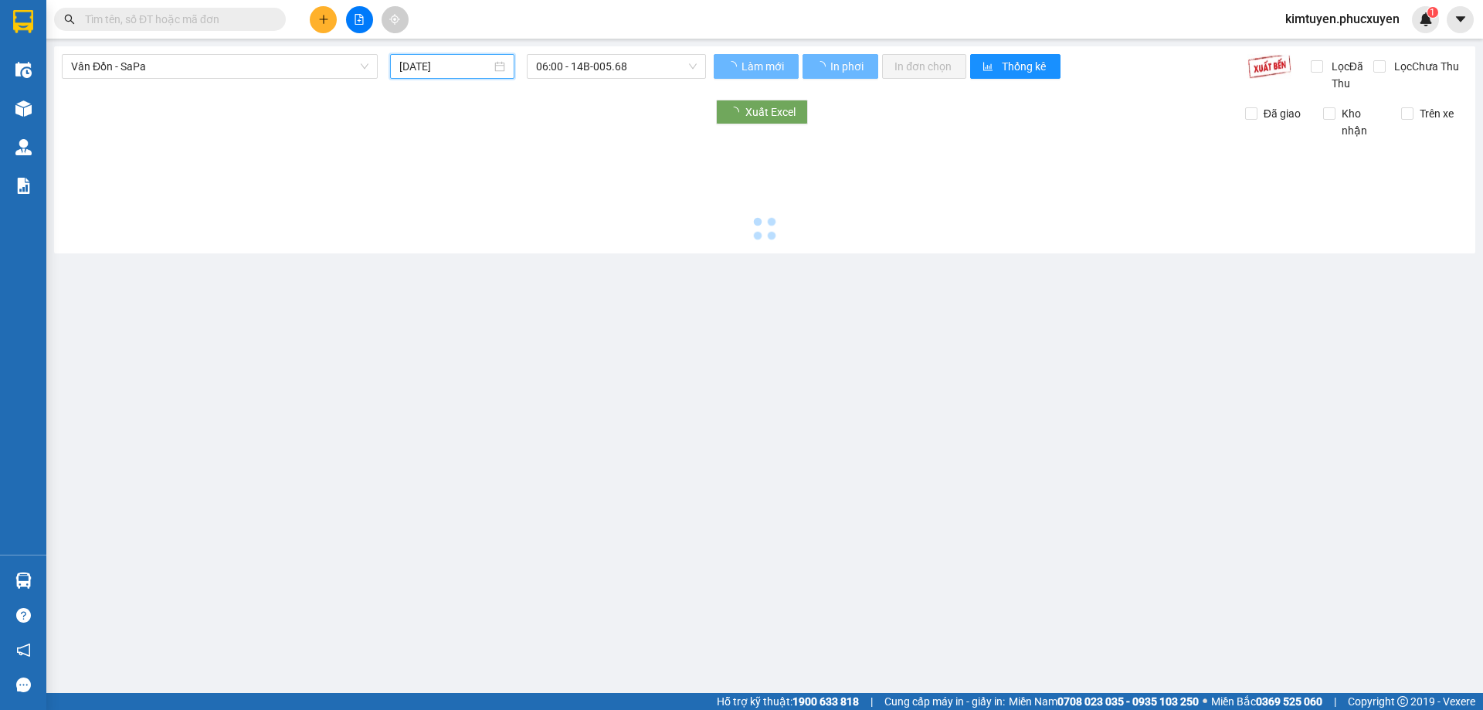
type input "[DATE]"
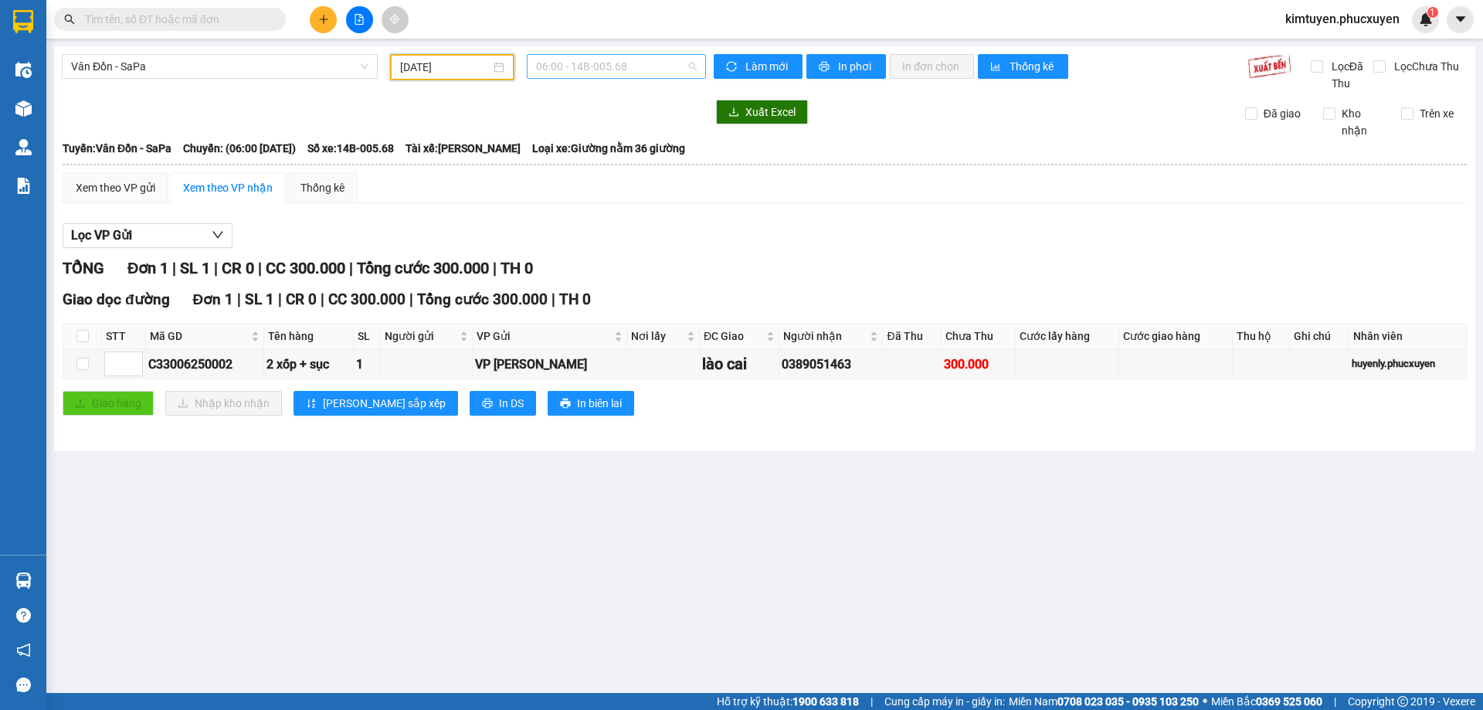
click at [640, 70] on span "06:00 - 14B-005.68" at bounding box center [616, 66] width 161 height 23
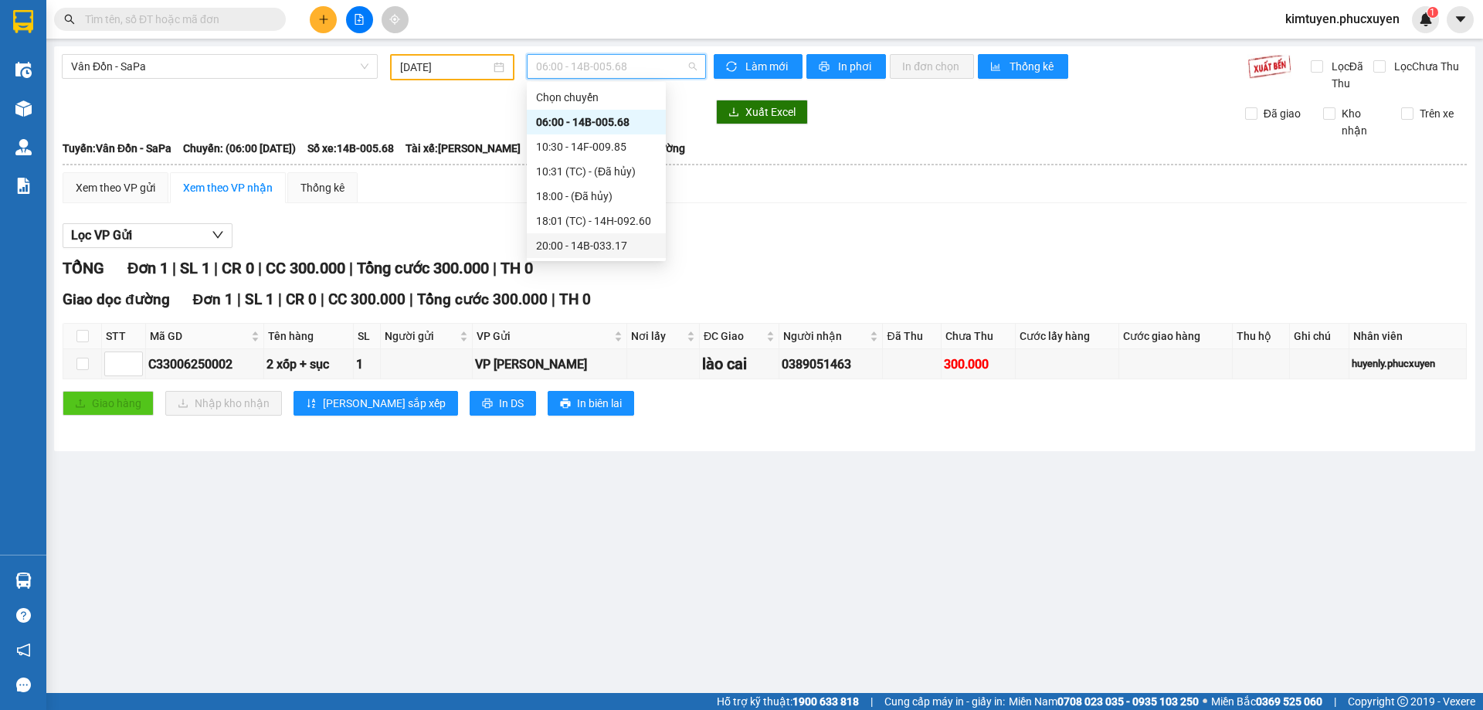
click at [628, 238] on div "20:00 - 14B-033.17" at bounding box center [596, 245] width 120 height 17
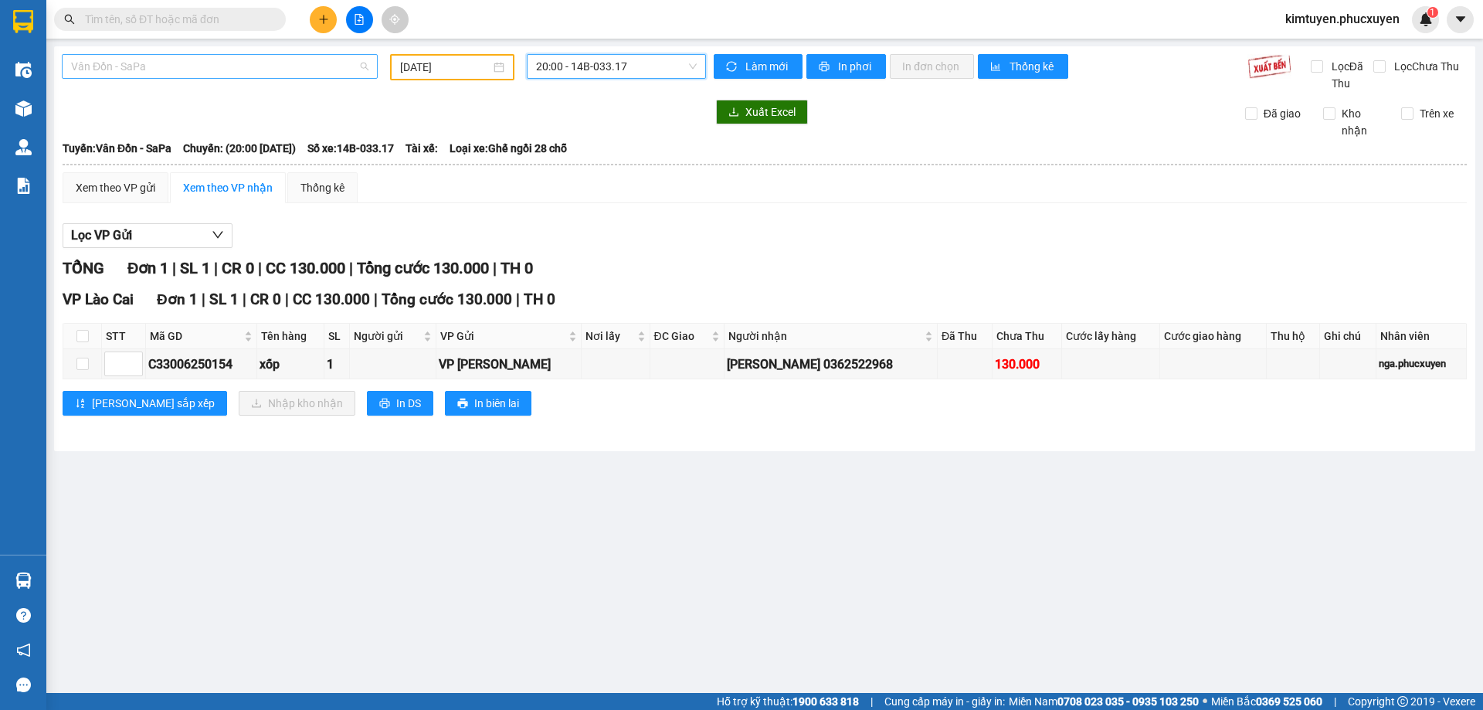
click at [144, 73] on span "Vân Đồn - SaPa" at bounding box center [219, 66] width 297 height 23
click at [499, 69] on div "[DATE]" at bounding box center [452, 67] width 104 height 17
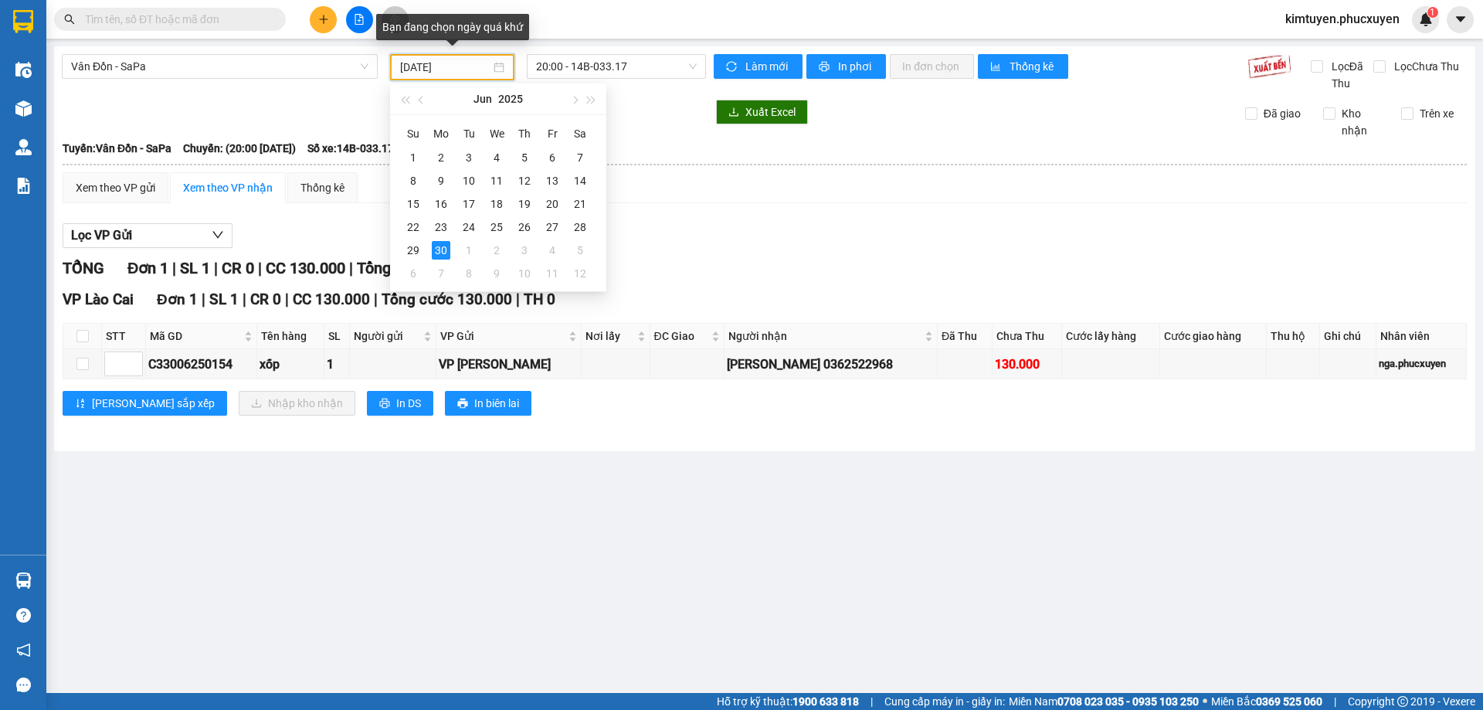
click at [499, 69] on div "[DATE]" at bounding box center [452, 67] width 104 height 17
click at [653, 56] on span "20:00 - 14B-033.17" at bounding box center [616, 66] width 161 height 23
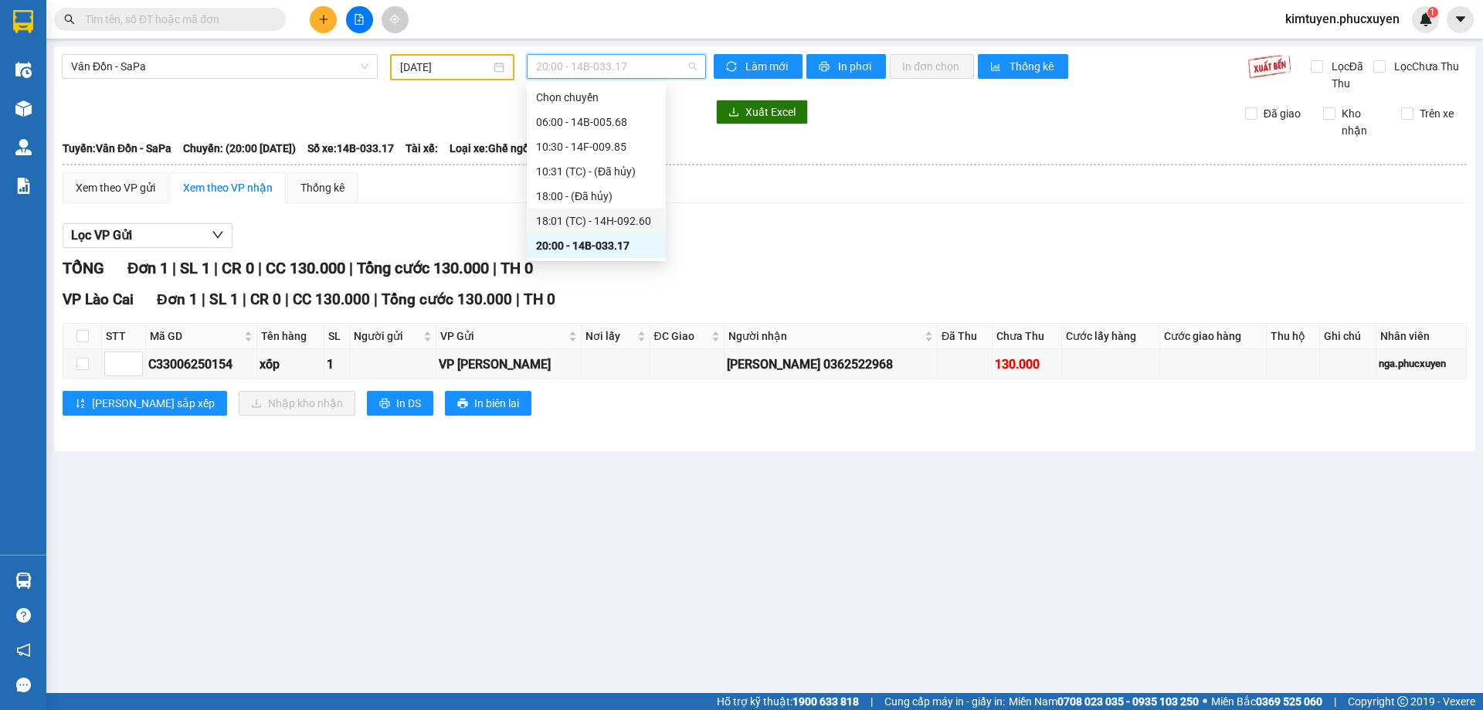
click at [632, 216] on div "18:01 (TC) - 14H-092.60" at bounding box center [596, 220] width 120 height 17
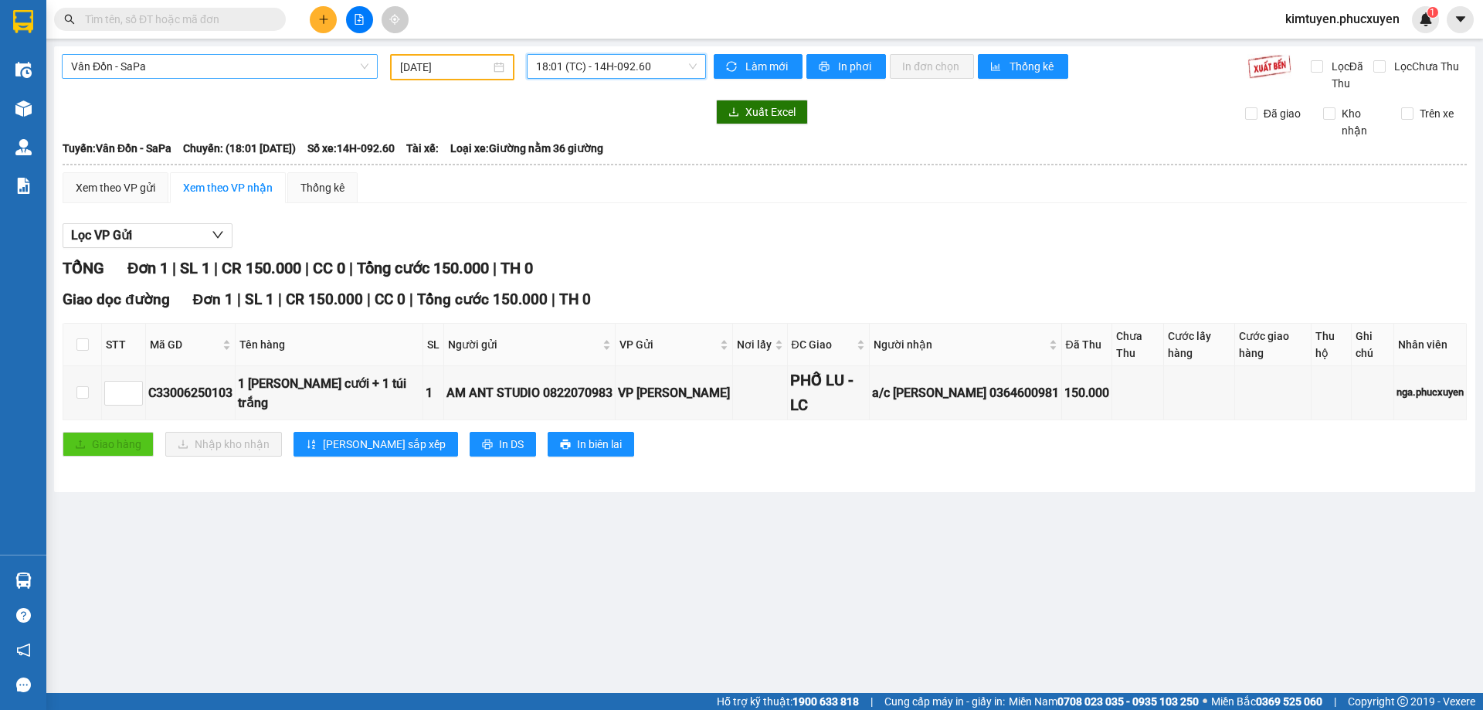
click at [287, 70] on span "Vân Đồn - SaPa" at bounding box center [219, 66] width 297 height 23
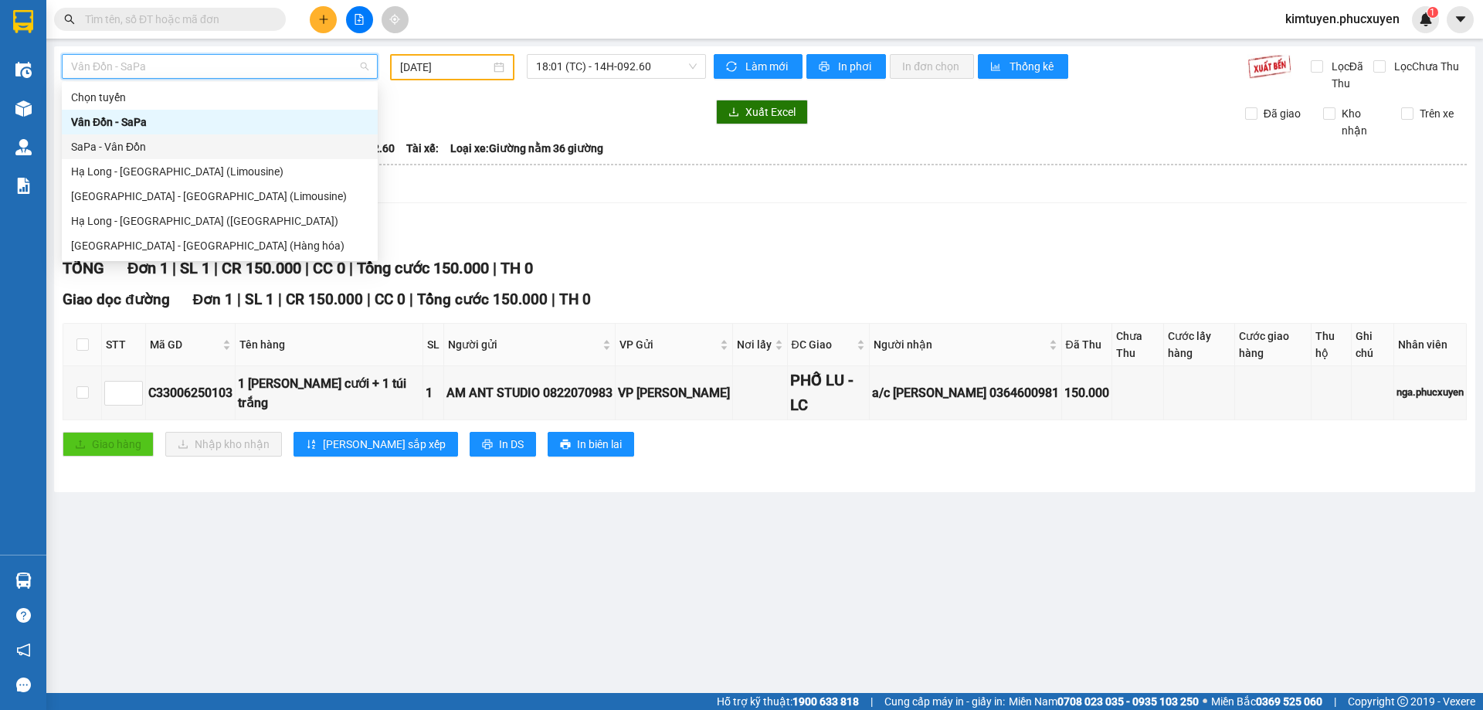
drag, startPoint x: 150, startPoint y: 146, endPoint x: 550, endPoint y: 84, distance: 404.8
click at [151, 146] on div "SaPa - Vân Đồn" at bounding box center [219, 146] width 297 height 17
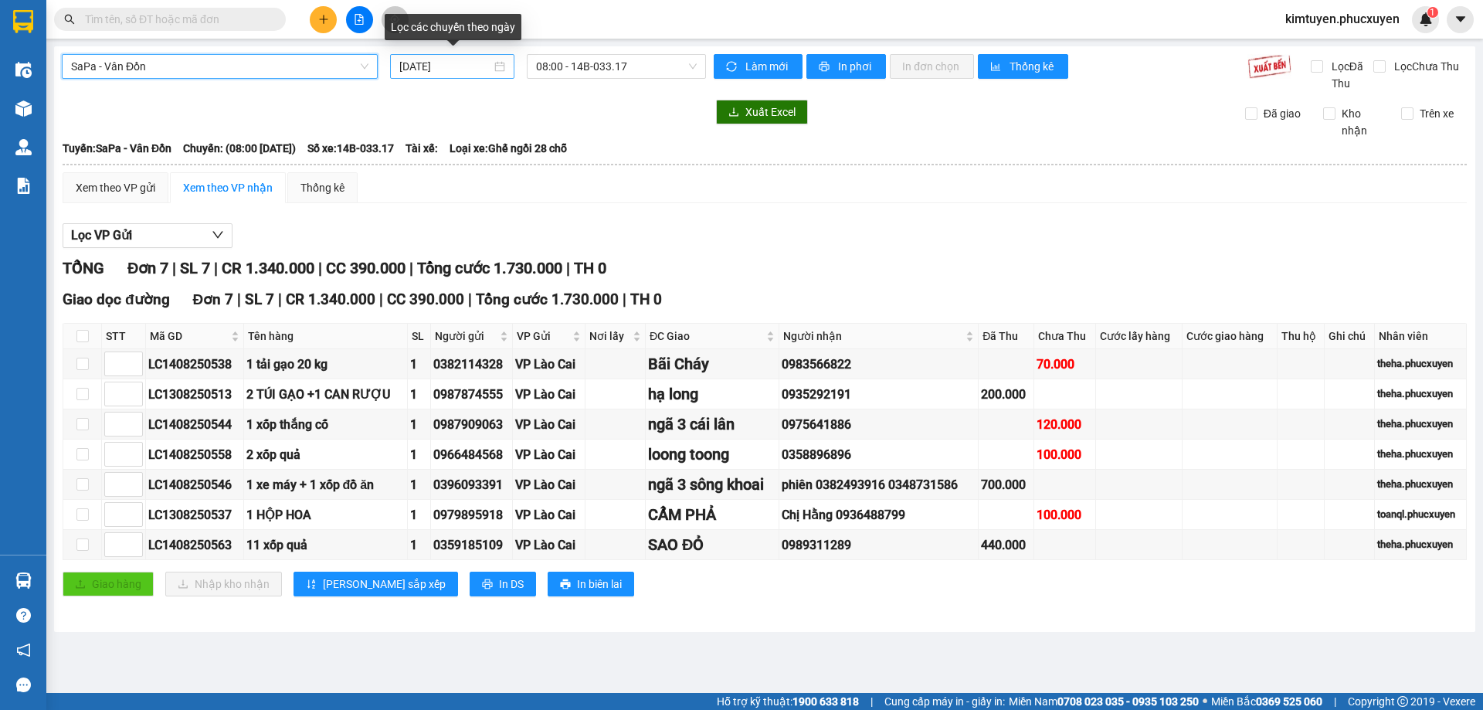
click at [500, 72] on div "[DATE]" at bounding box center [452, 66] width 106 height 17
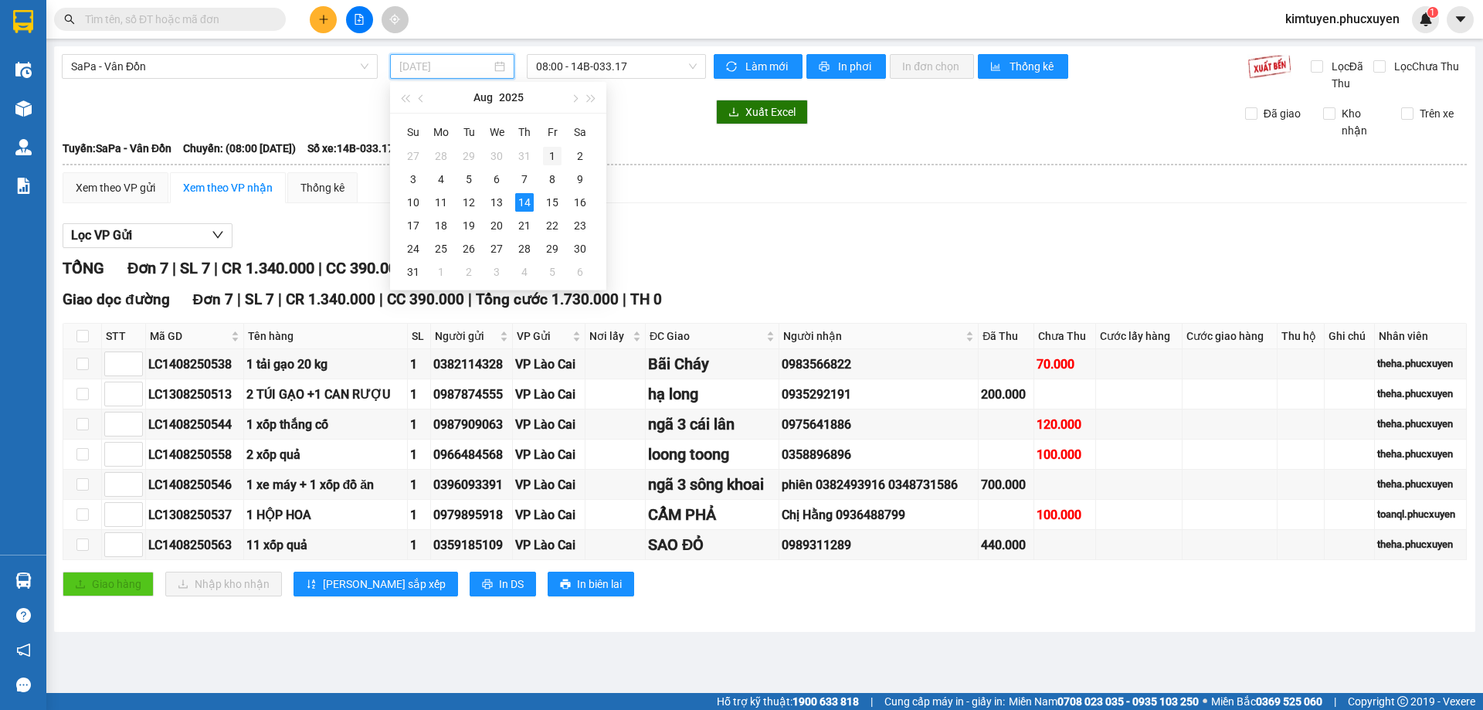
click at [555, 154] on div "1" at bounding box center [552, 156] width 19 height 19
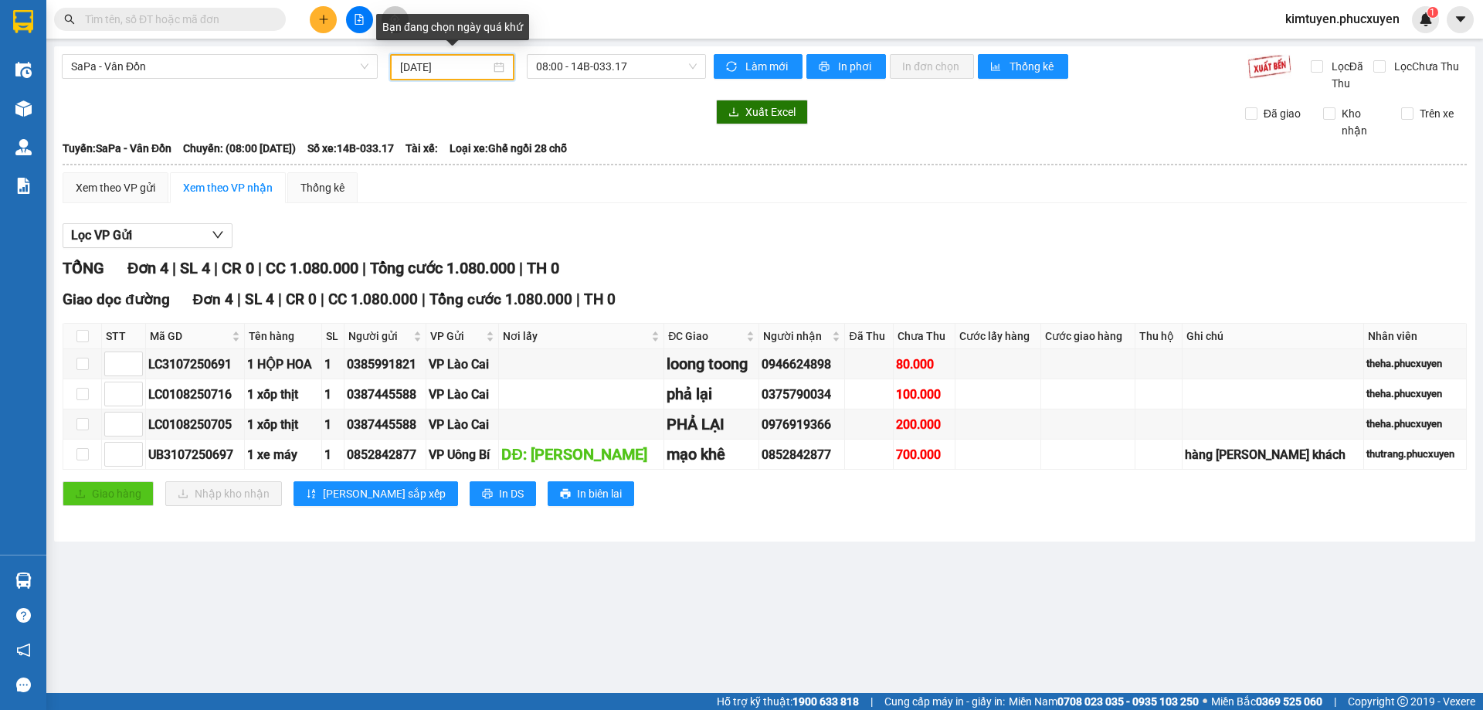
click at [470, 66] on input "[DATE]" at bounding box center [445, 67] width 90 height 17
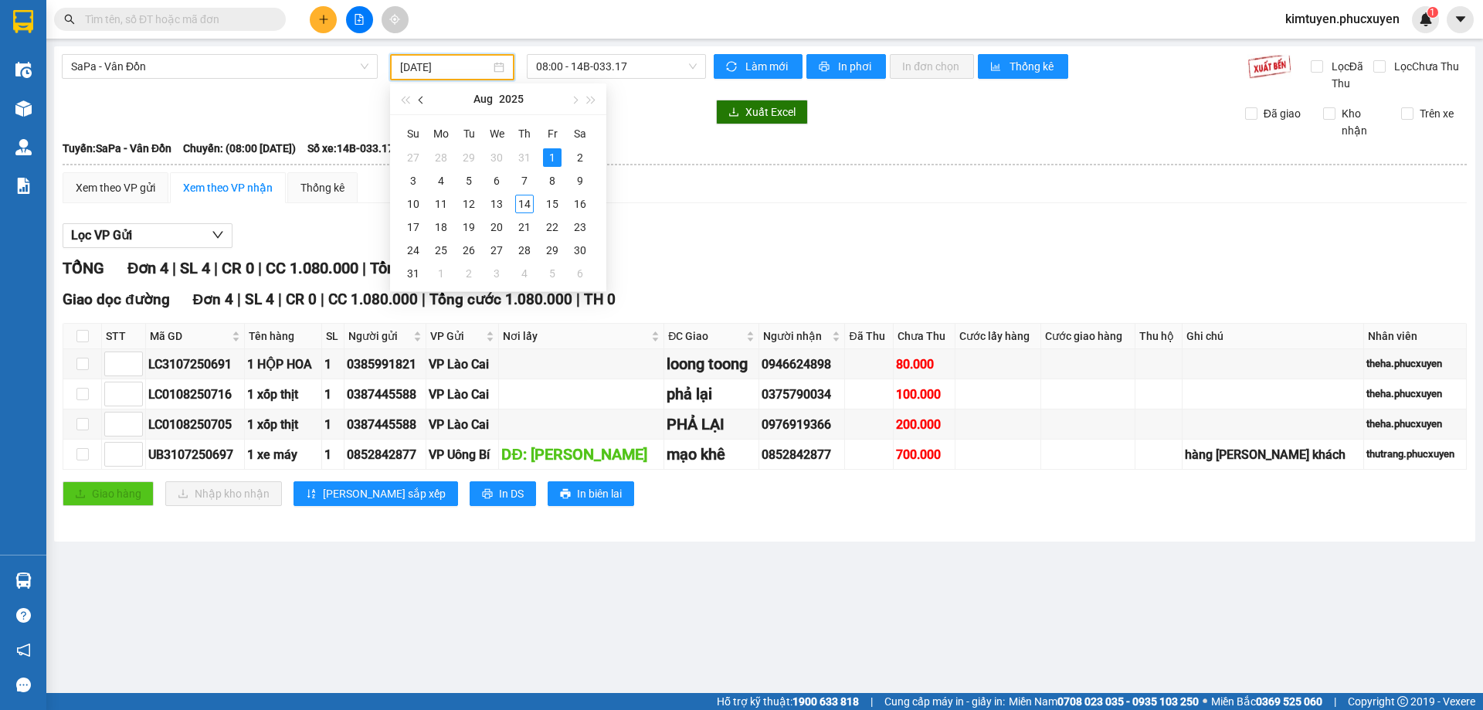
click at [417, 100] on button "button" at bounding box center [421, 98] width 17 height 31
click at [463, 159] on div "1" at bounding box center [469, 157] width 19 height 19
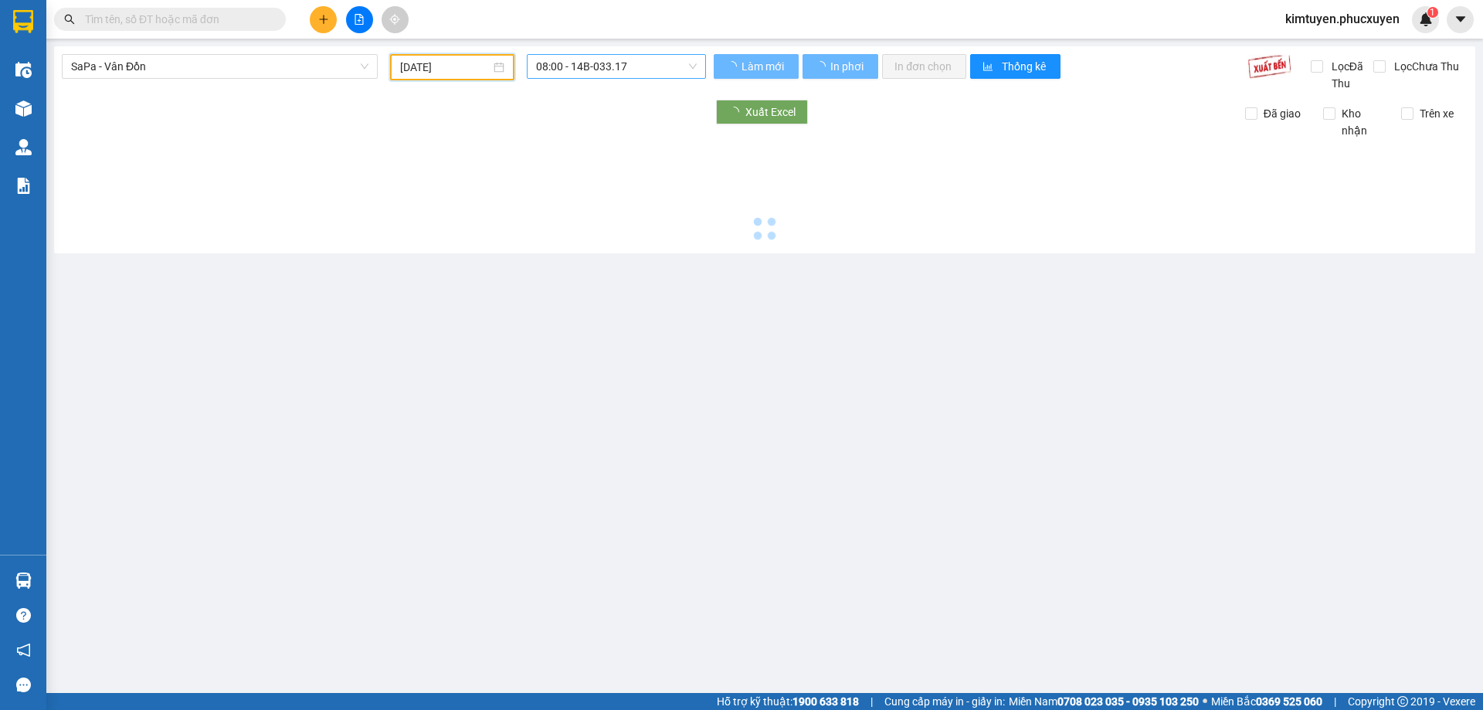
type input "[DATE]"
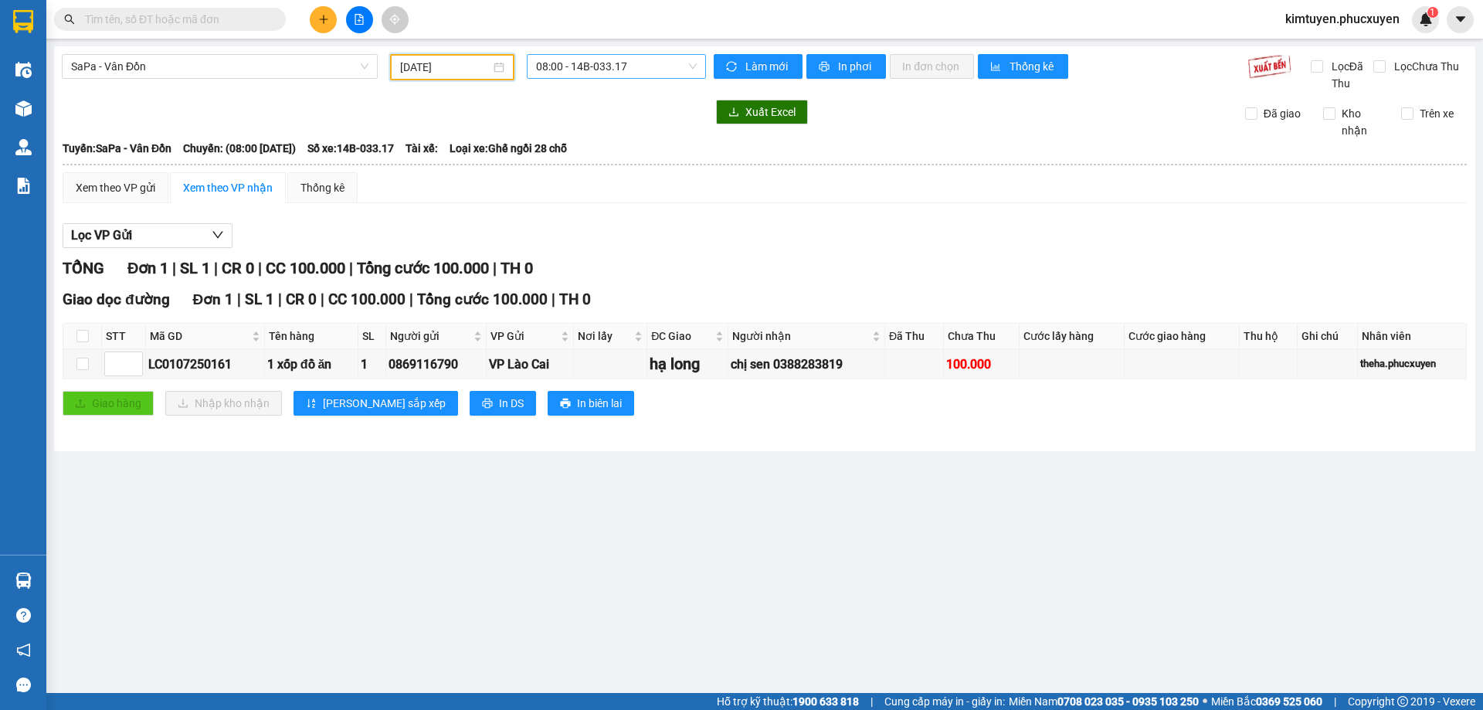
click at [638, 70] on span "08:00 - 14B-033.17" at bounding box center [616, 66] width 161 height 23
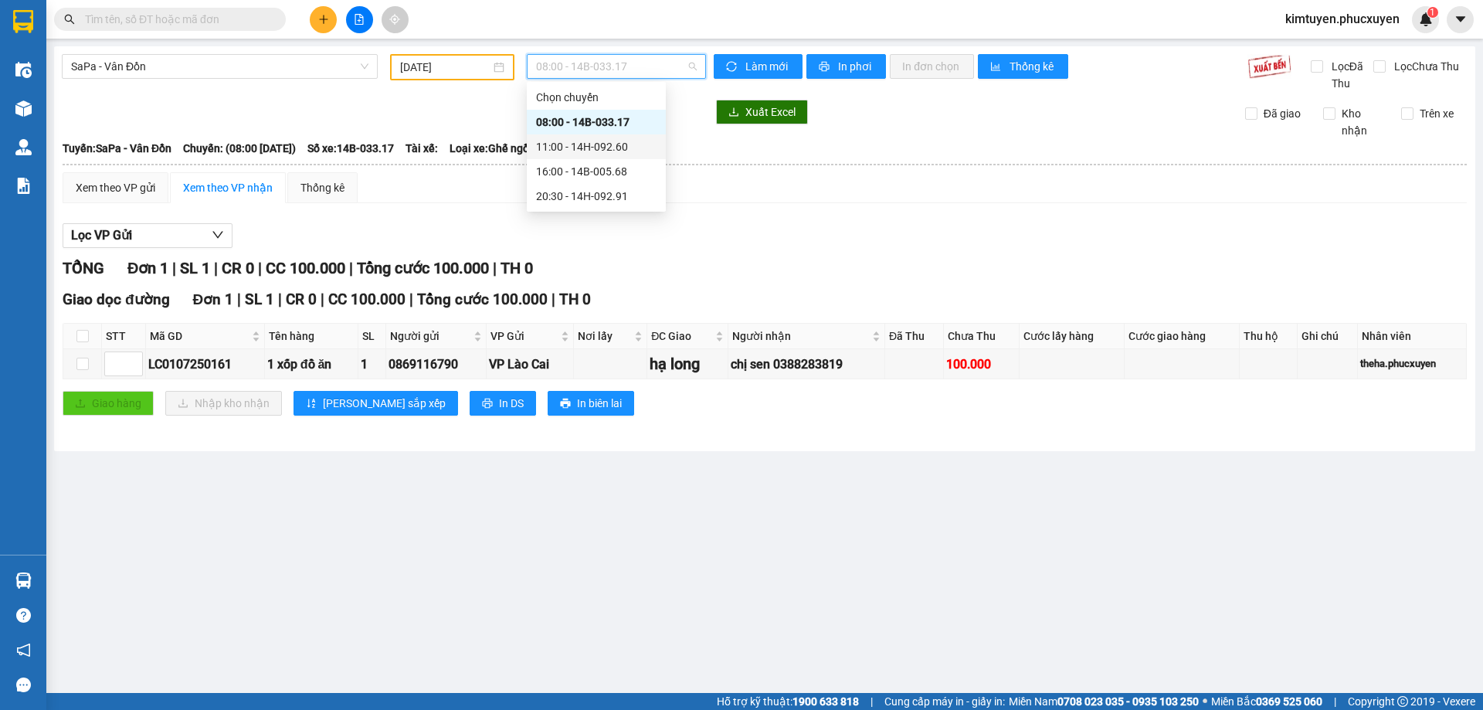
click at [614, 149] on div "11:00 - 14H-092.60" at bounding box center [596, 146] width 120 height 17
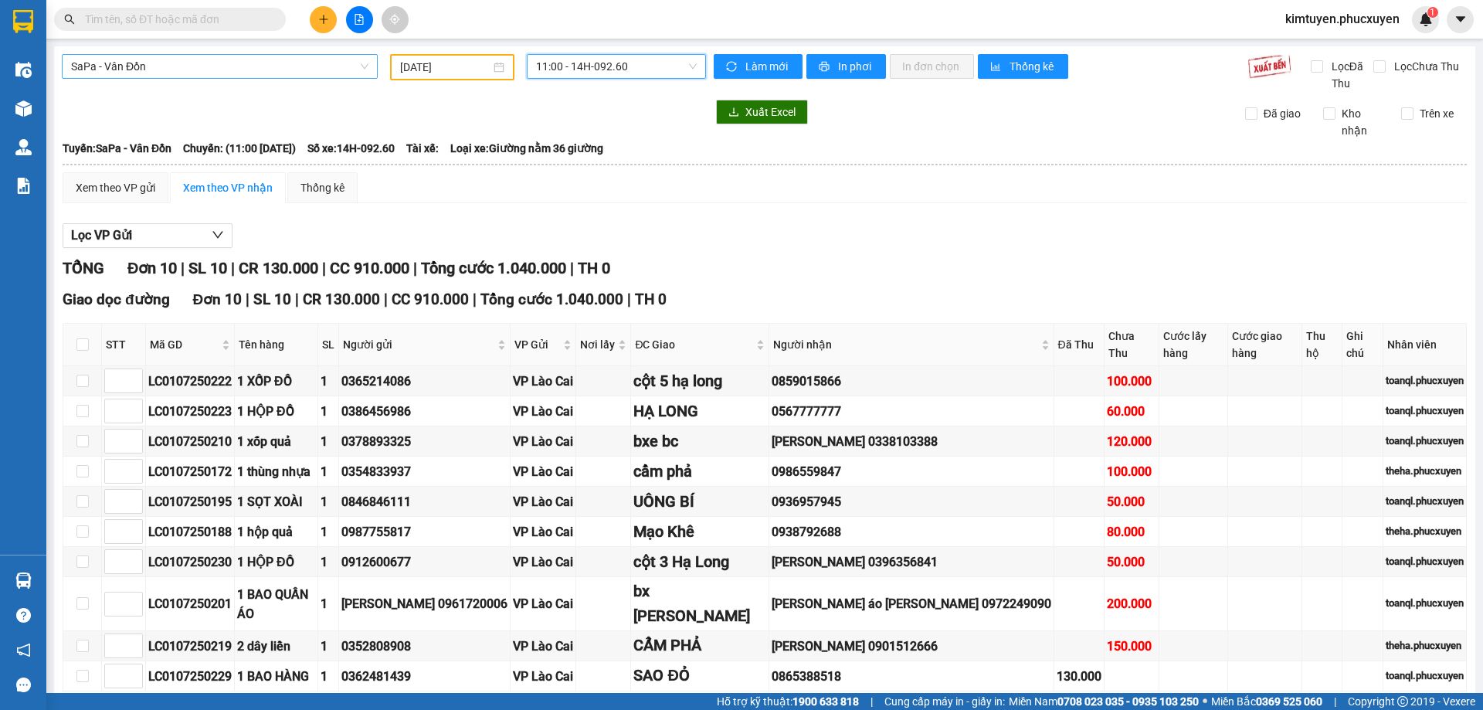
click at [184, 73] on span "SaPa - Vân Đồn" at bounding box center [219, 66] width 297 height 23
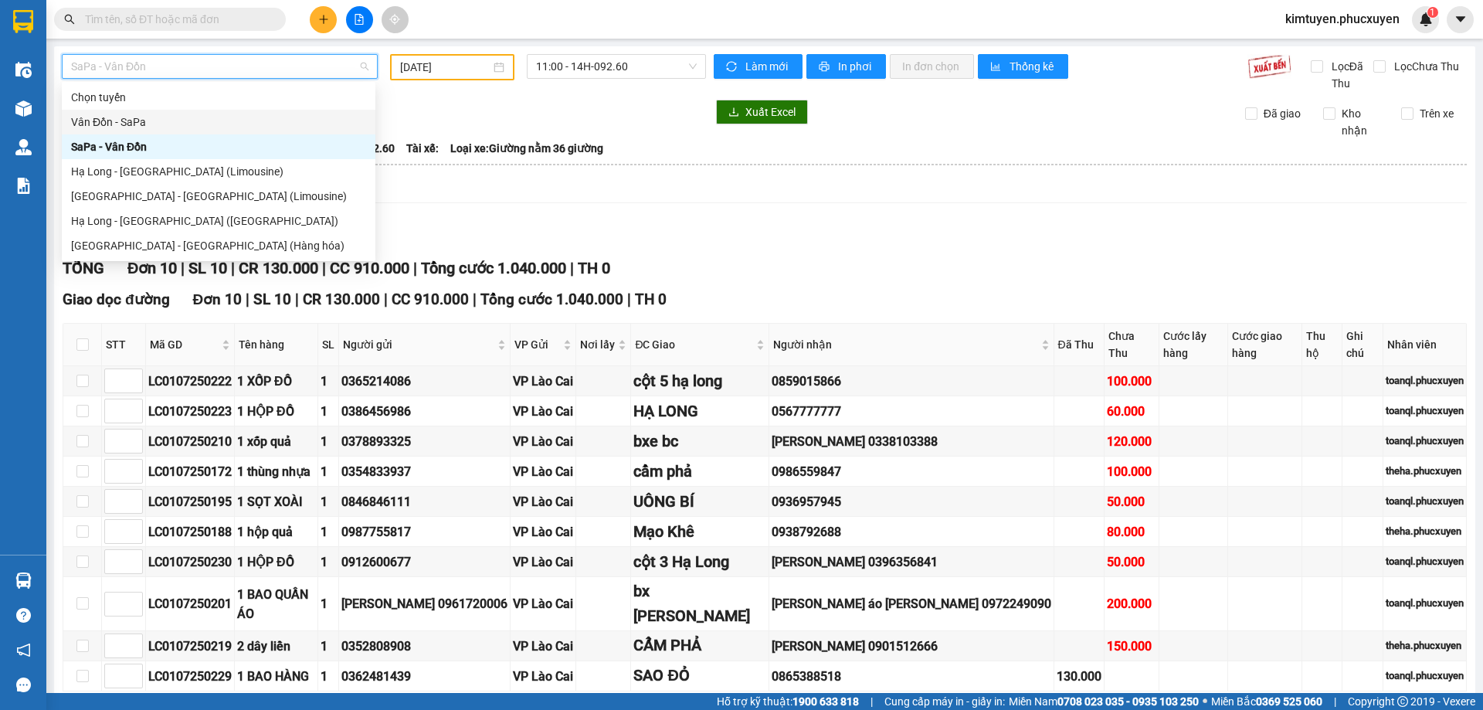
click at [132, 116] on div "Vân Đồn - SaPa" at bounding box center [218, 122] width 295 height 17
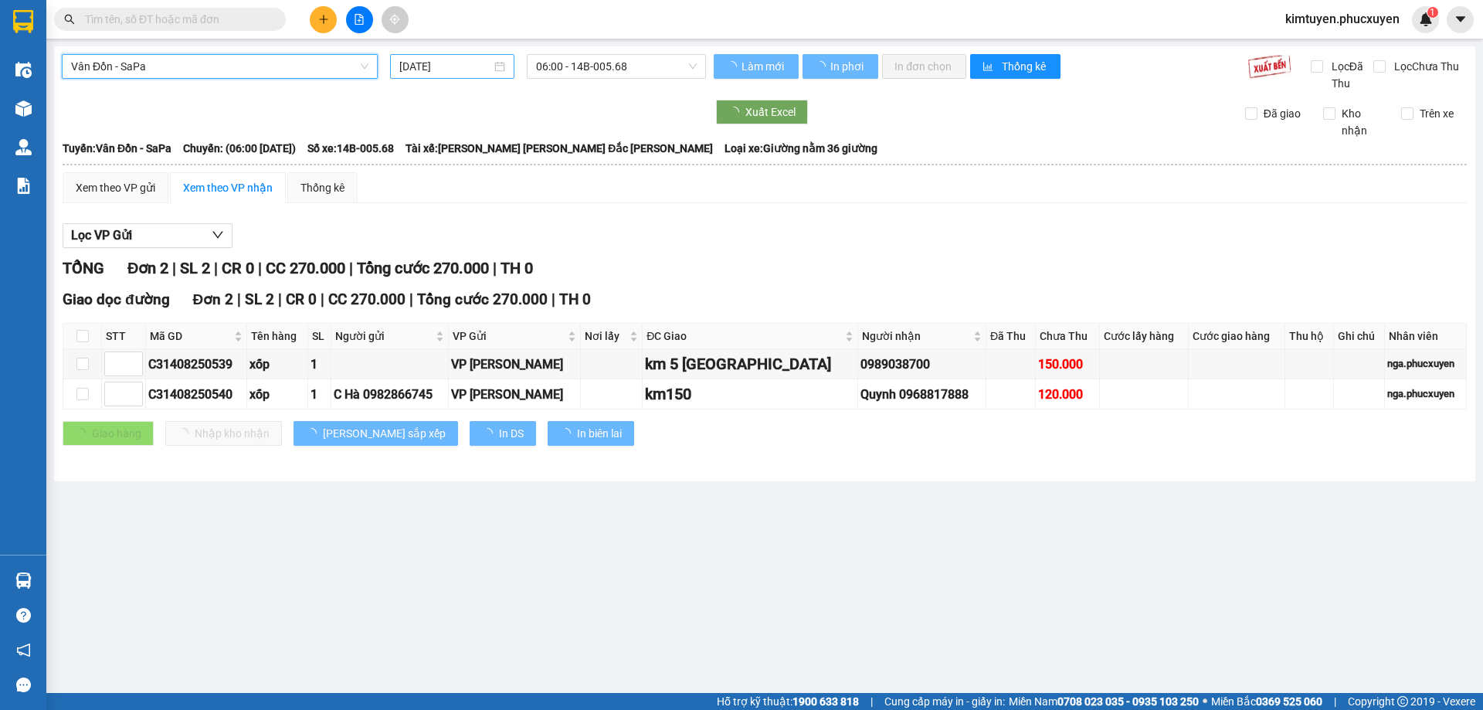
click at [496, 66] on div "[DATE]" at bounding box center [452, 66] width 106 height 17
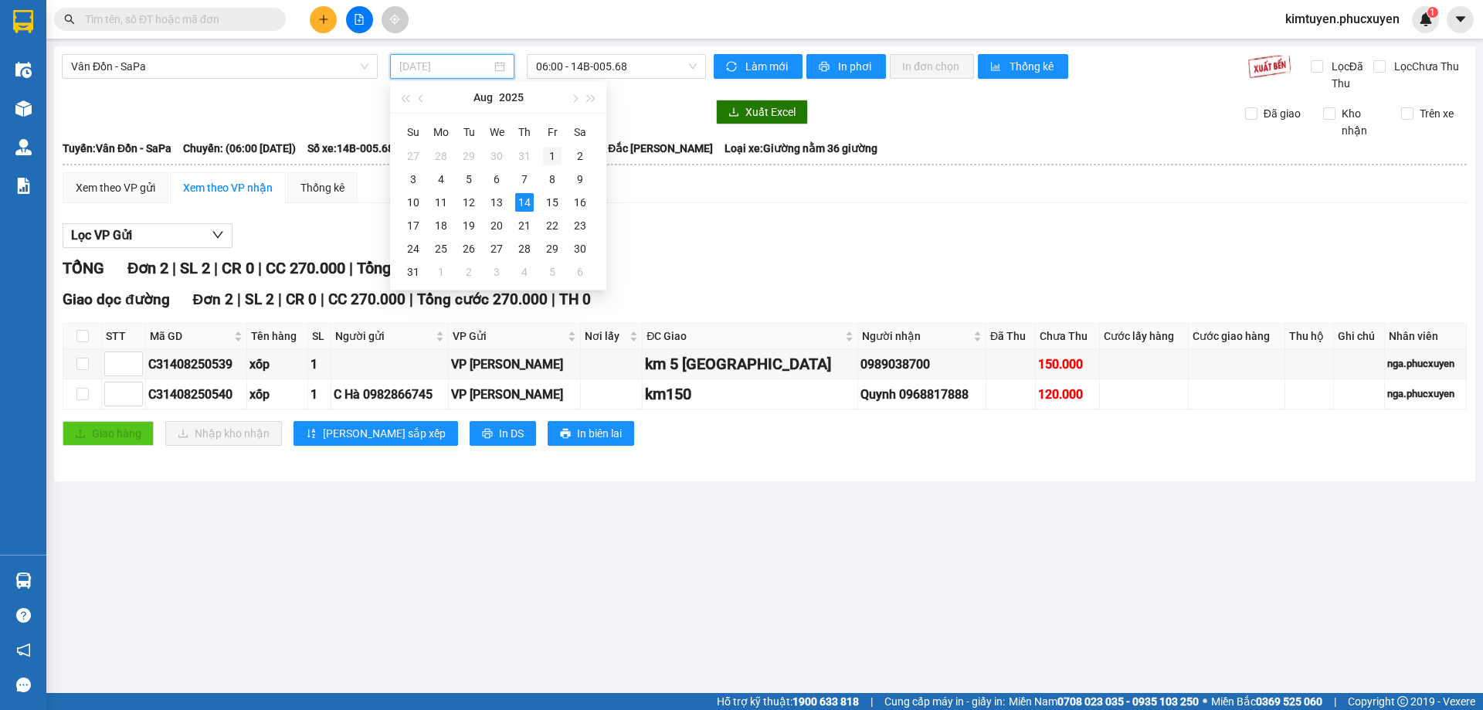
click at [555, 156] on div "1" at bounding box center [552, 156] width 19 height 19
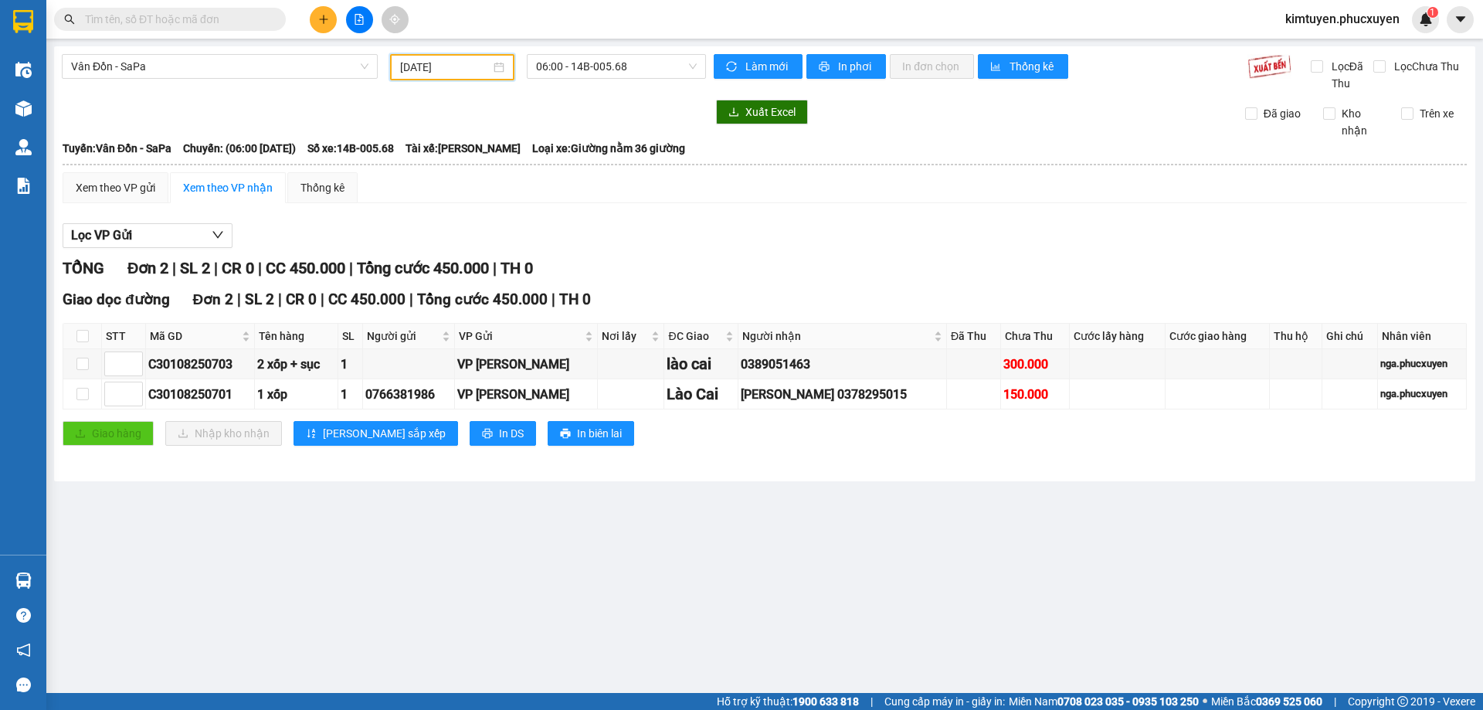
click at [450, 70] on input "[DATE]" at bounding box center [445, 67] width 90 height 17
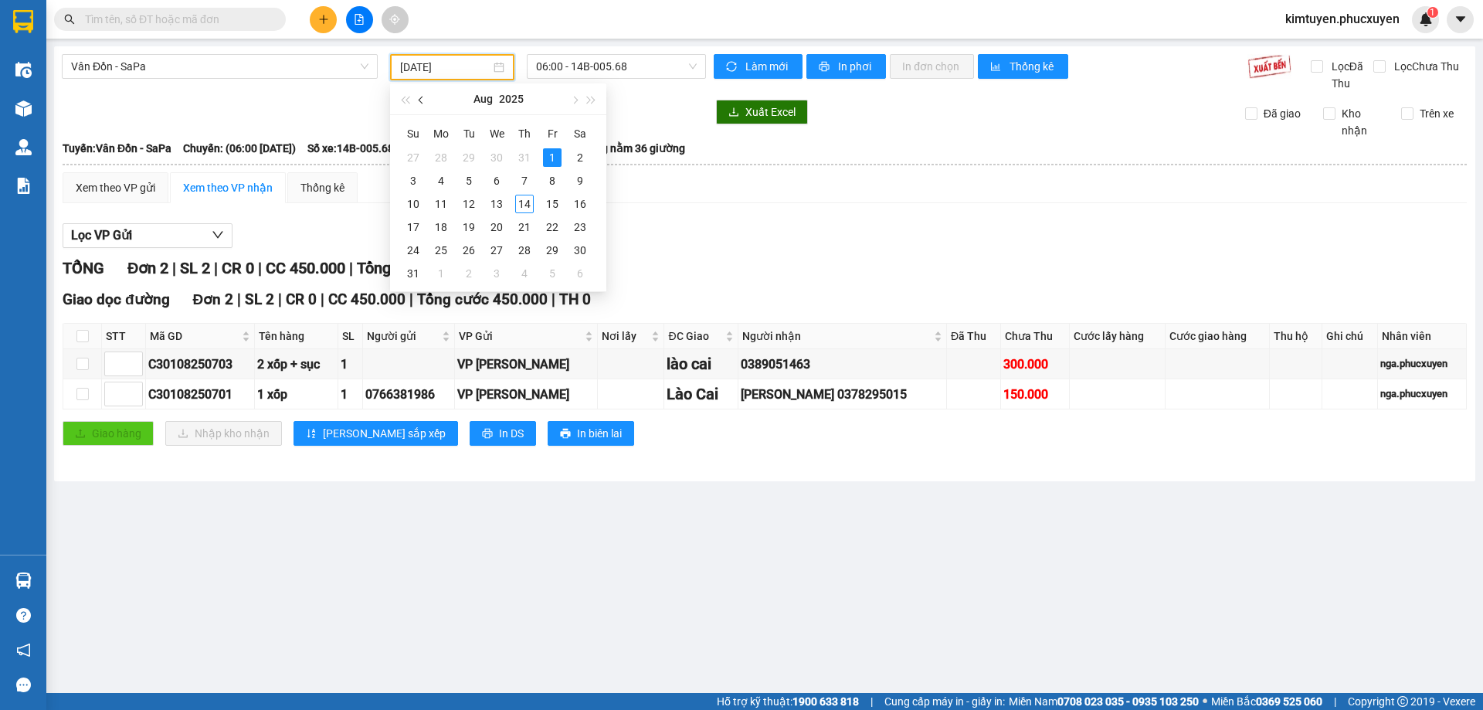
click at [421, 104] on button "button" at bounding box center [421, 98] width 17 height 31
click at [473, 159] on div "1" at bounding box center [469, 157] width 19 height 19
type input "[DATE]"
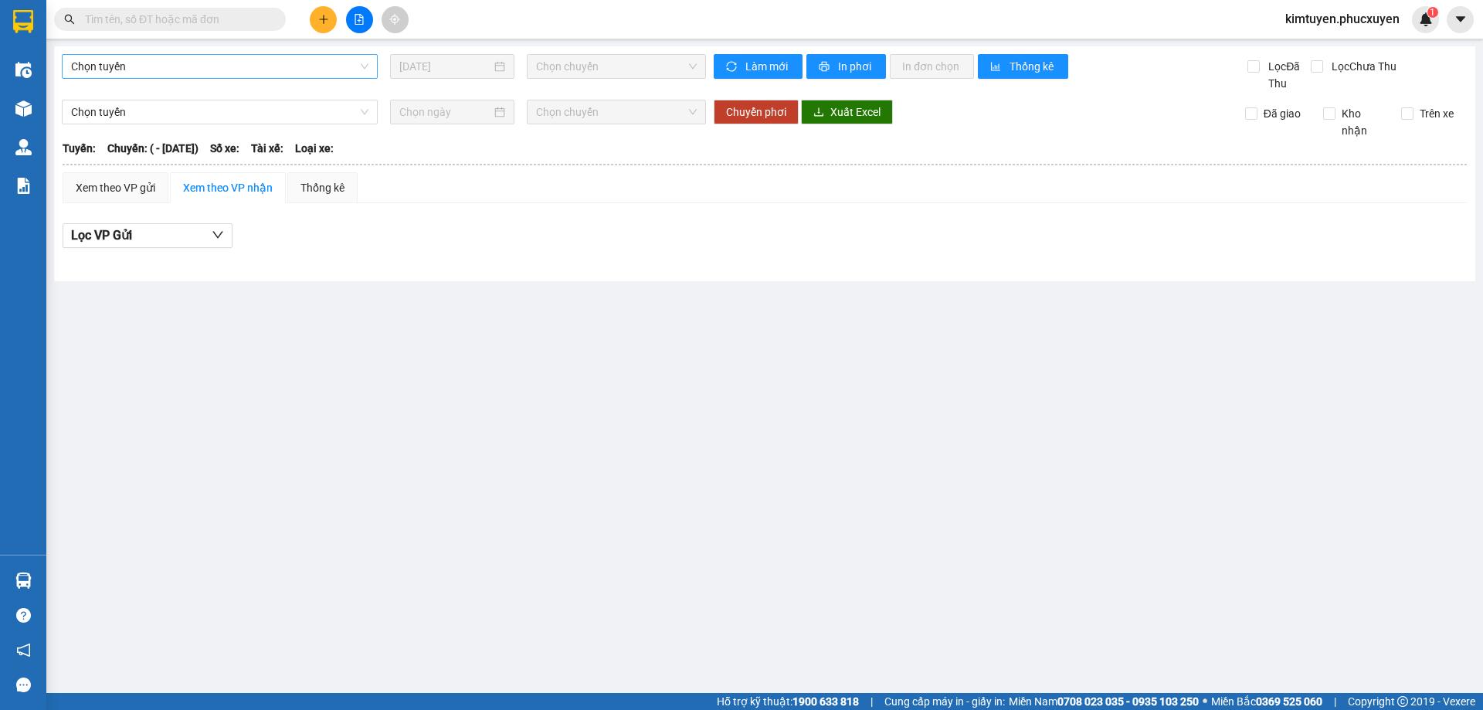
type input "[DATE]"
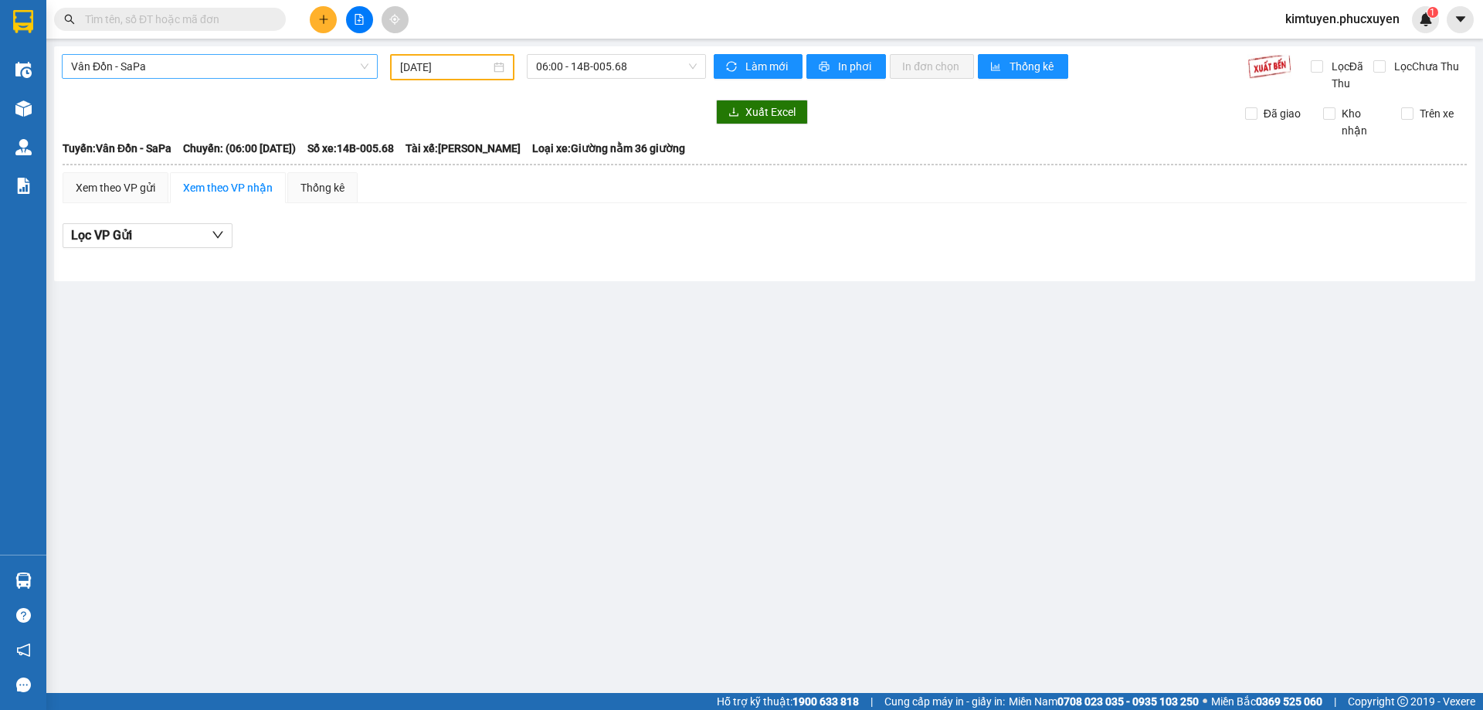
click at [158, 73] on span "Vân Đồn - SaPa" at bounding box center [219, 66] width 297 height 23
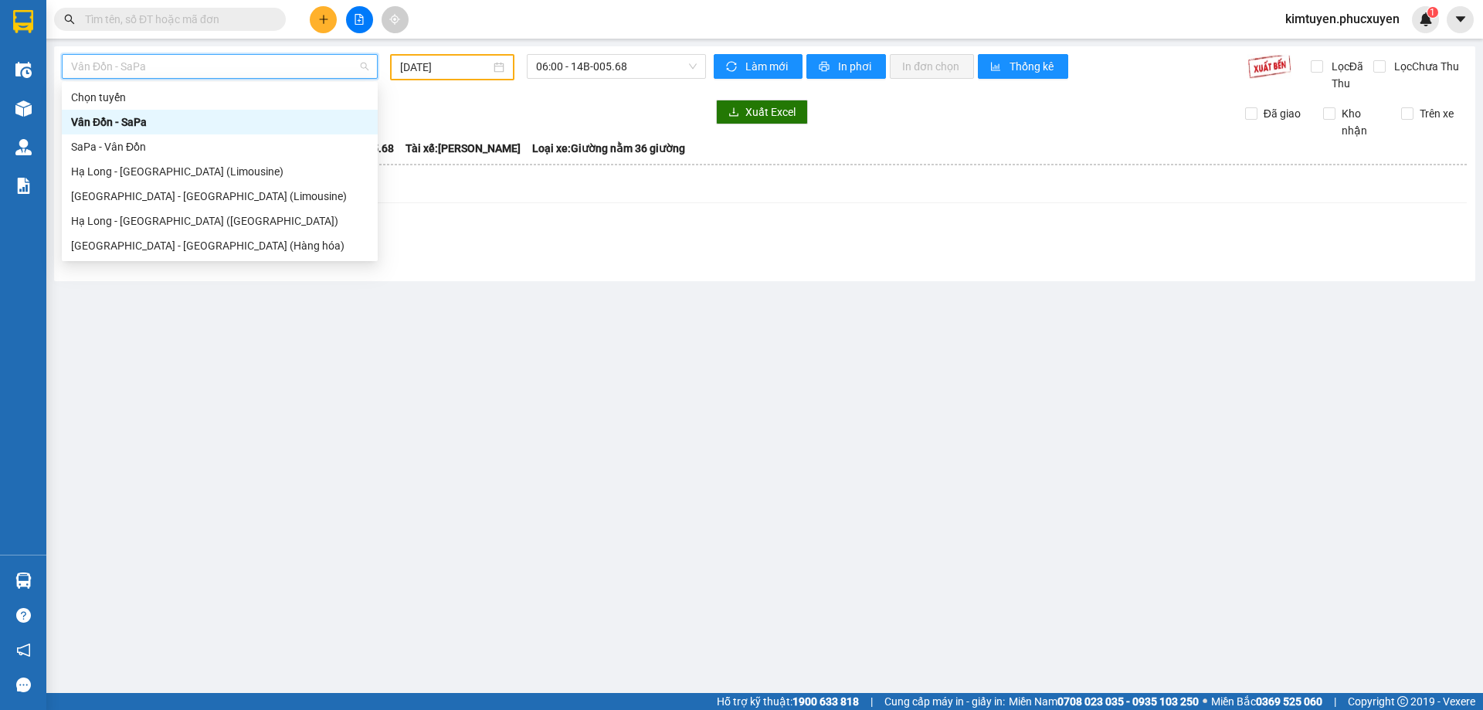
click at [497, 67] on div "[DATE]" at bounding box center [452, 67] width 104 height 17
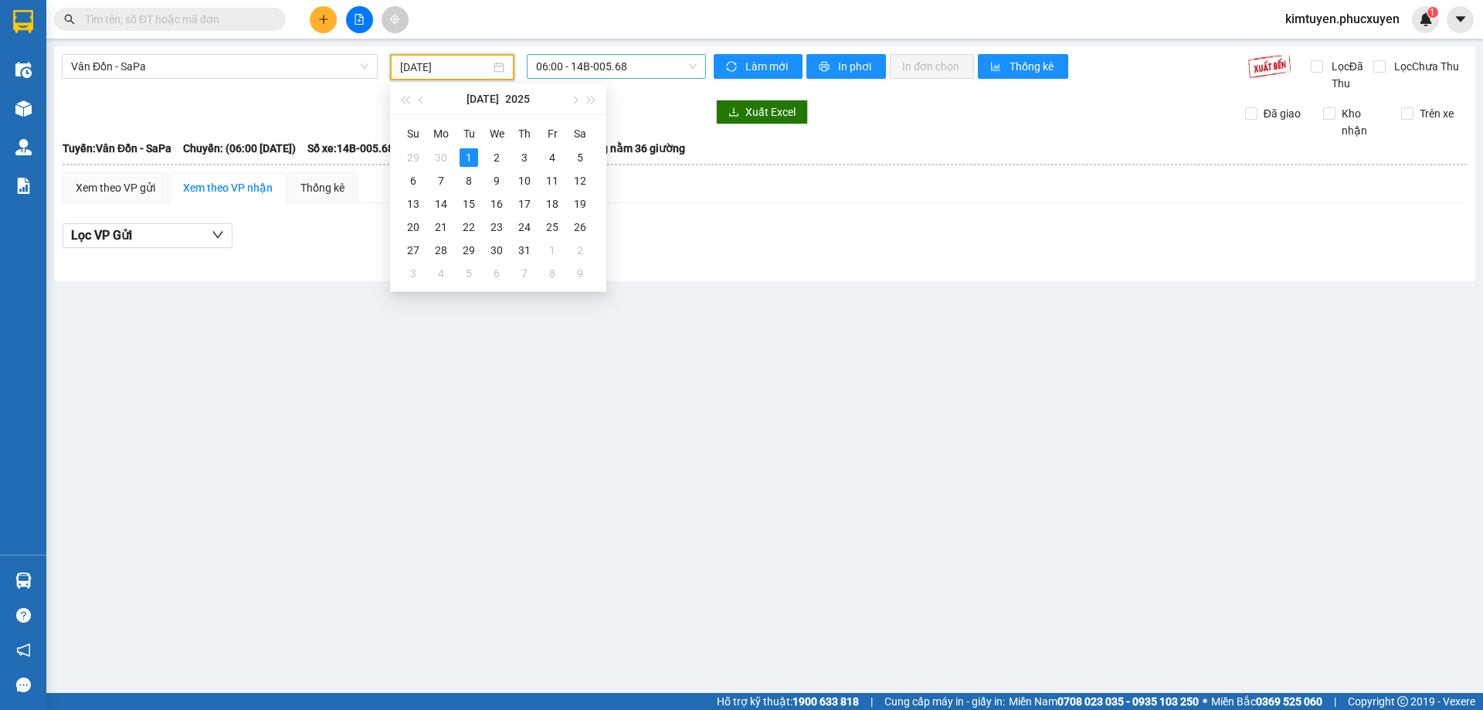
click at [616, 70] on span "06:00 - 14B-005.68" at bounding box center [616, 66] width 161 height 23
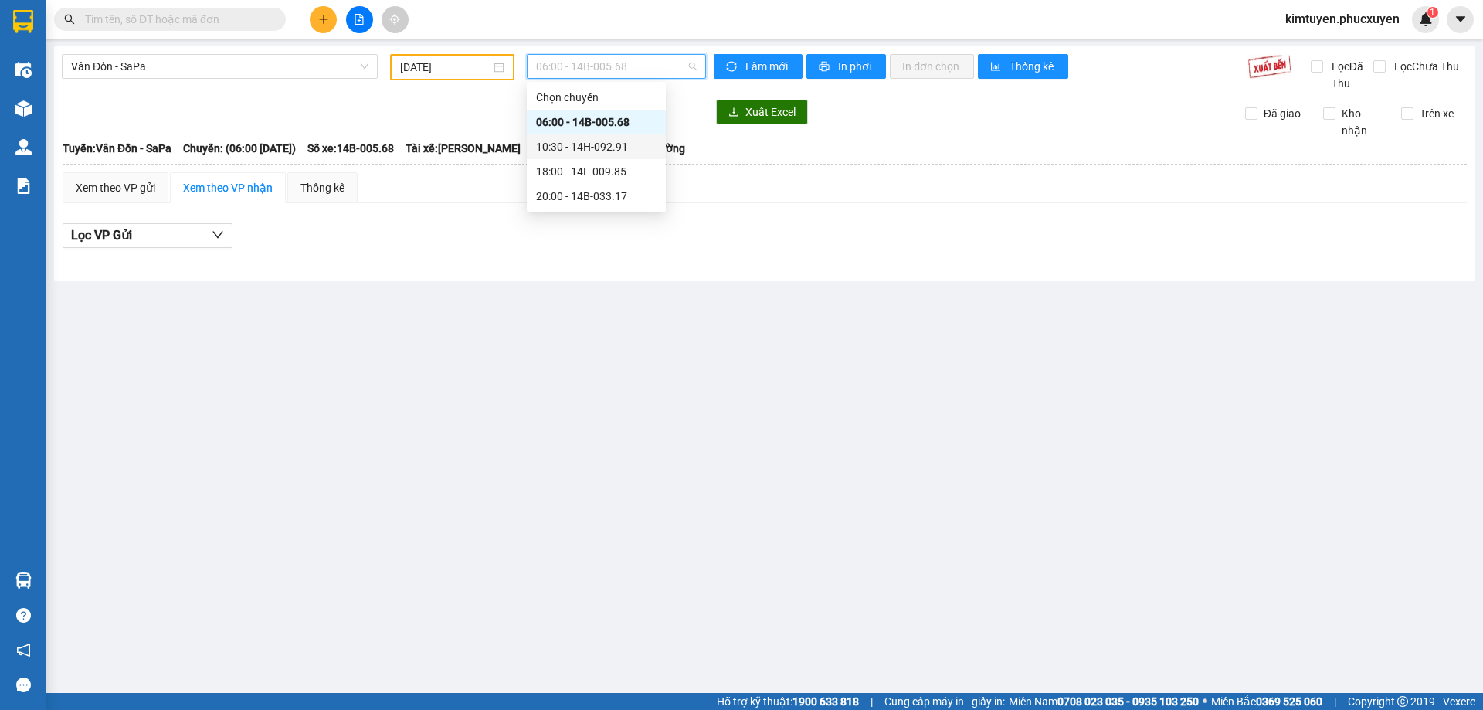
click at [617, 145] on div "10:30 - 14H-092.91" at bounding box center [596, 146] width 120 height 17
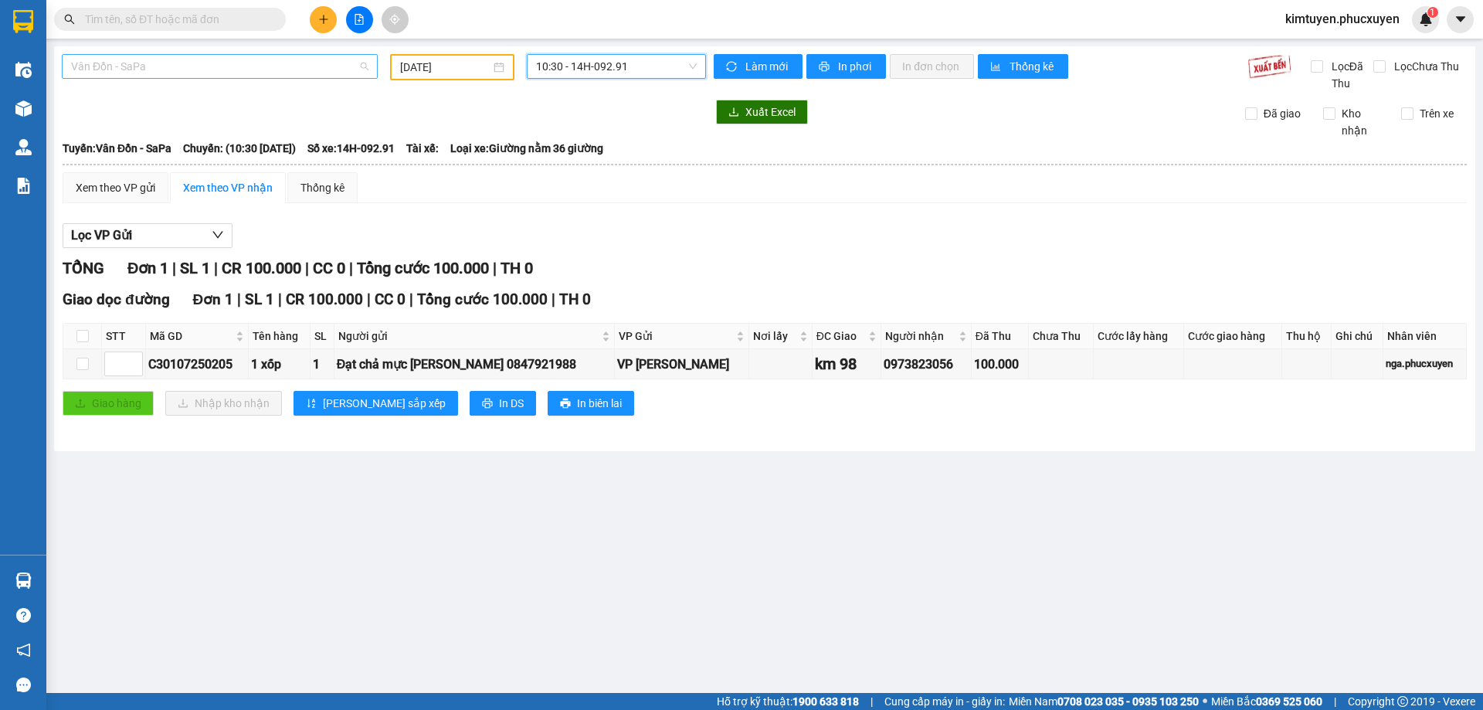
click at [153, 63] on span "Vân Đồn - SaPa" at bounding box center [219, 66] width 297 height 23
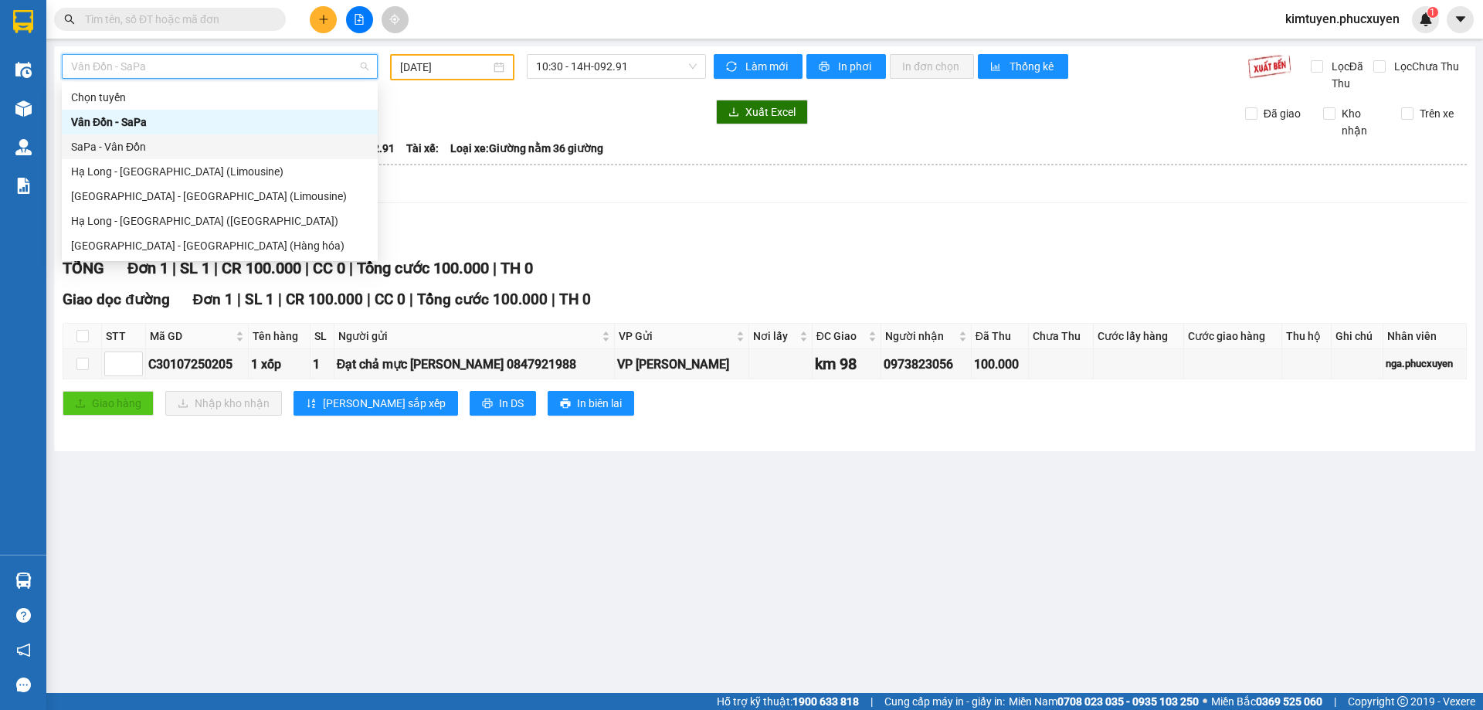
click at [132, 151] on div "SaPa - Vân Đồn" at bounding box center [219, 146] width 297 height 17
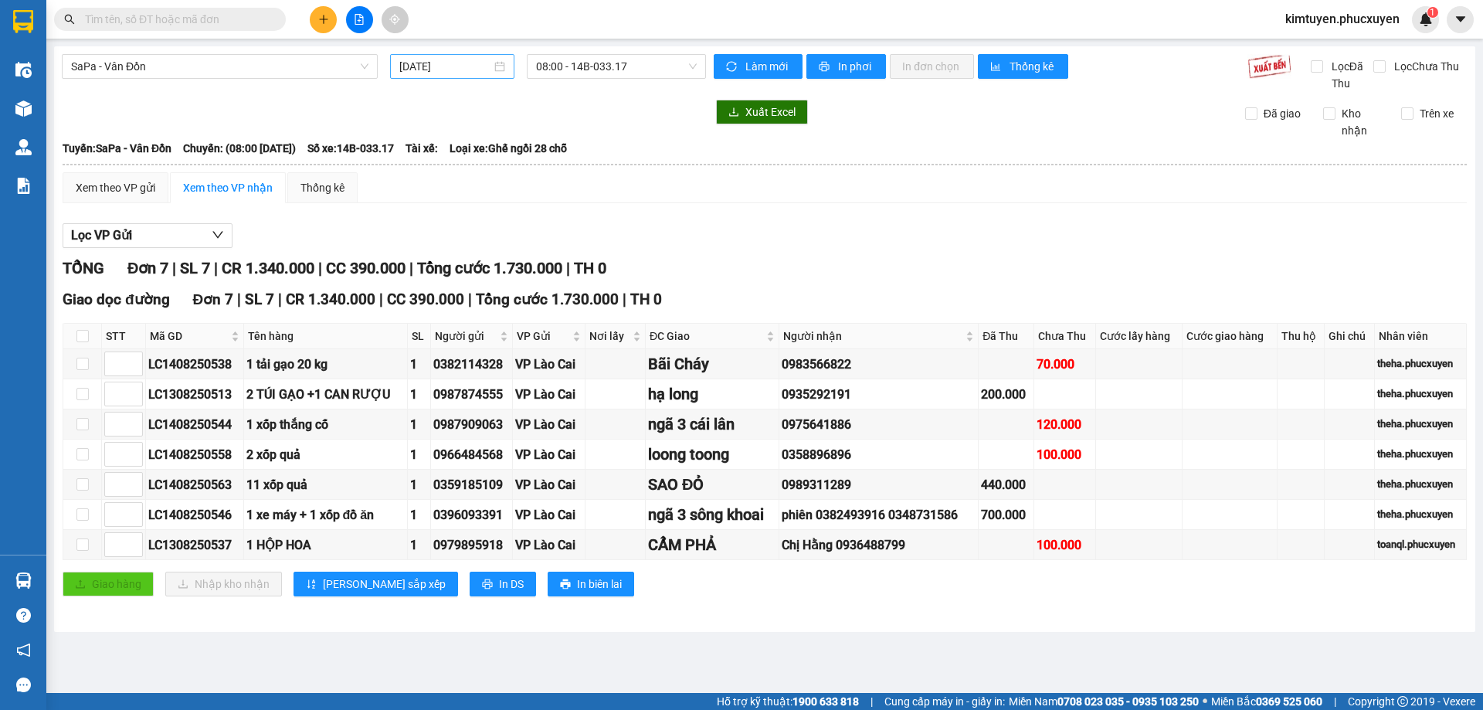
click at [502, 69] on div "[DATE]" at bounding box center [452, 66] width 106 height 17
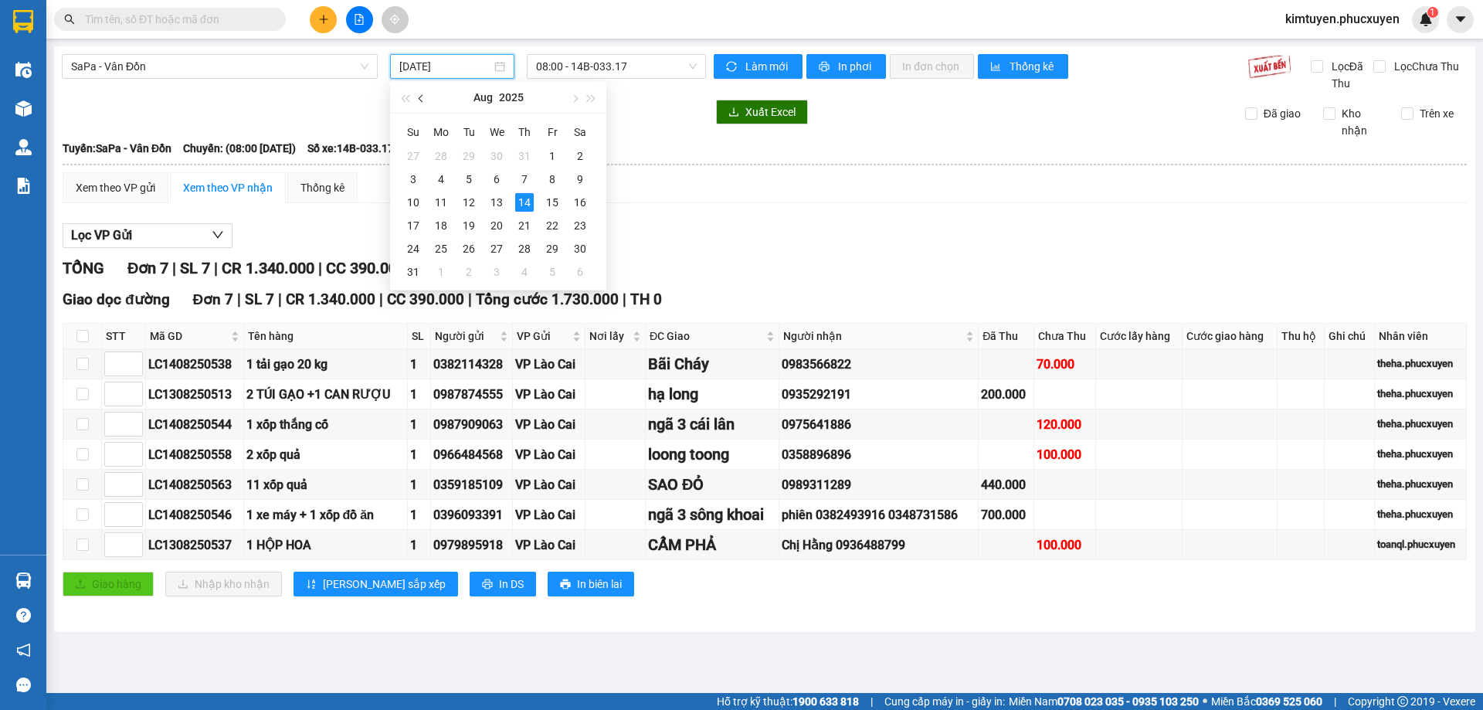
click at [429, 103] on button "button" at bounding box center [421, 97] width 17 height 31
click at [468, 157] on div "1" at bounding box center [469, 156] width 19 height 19
type input "[DATE]"
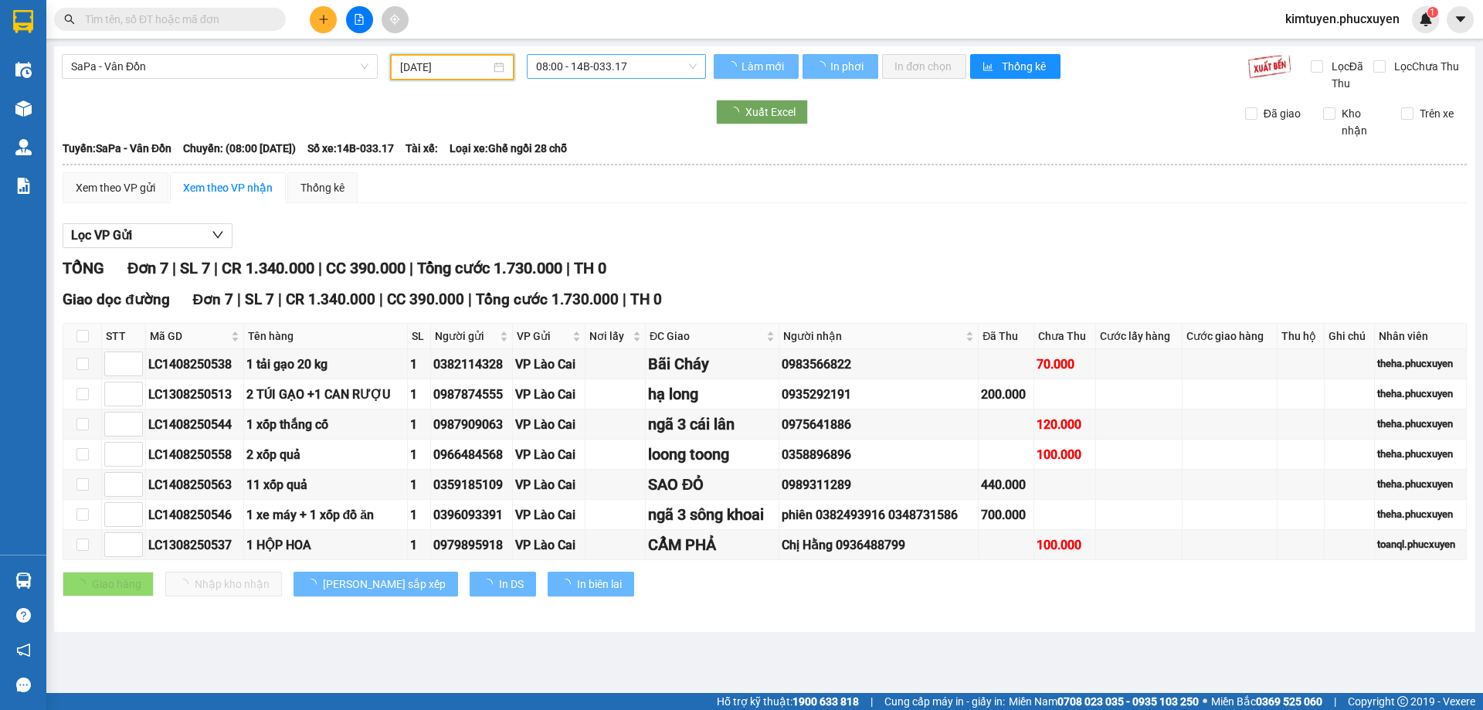
click at [646, 68] on span "08:00 - 14B-033.17" at bounding box center [616, 66] width 161 height 23
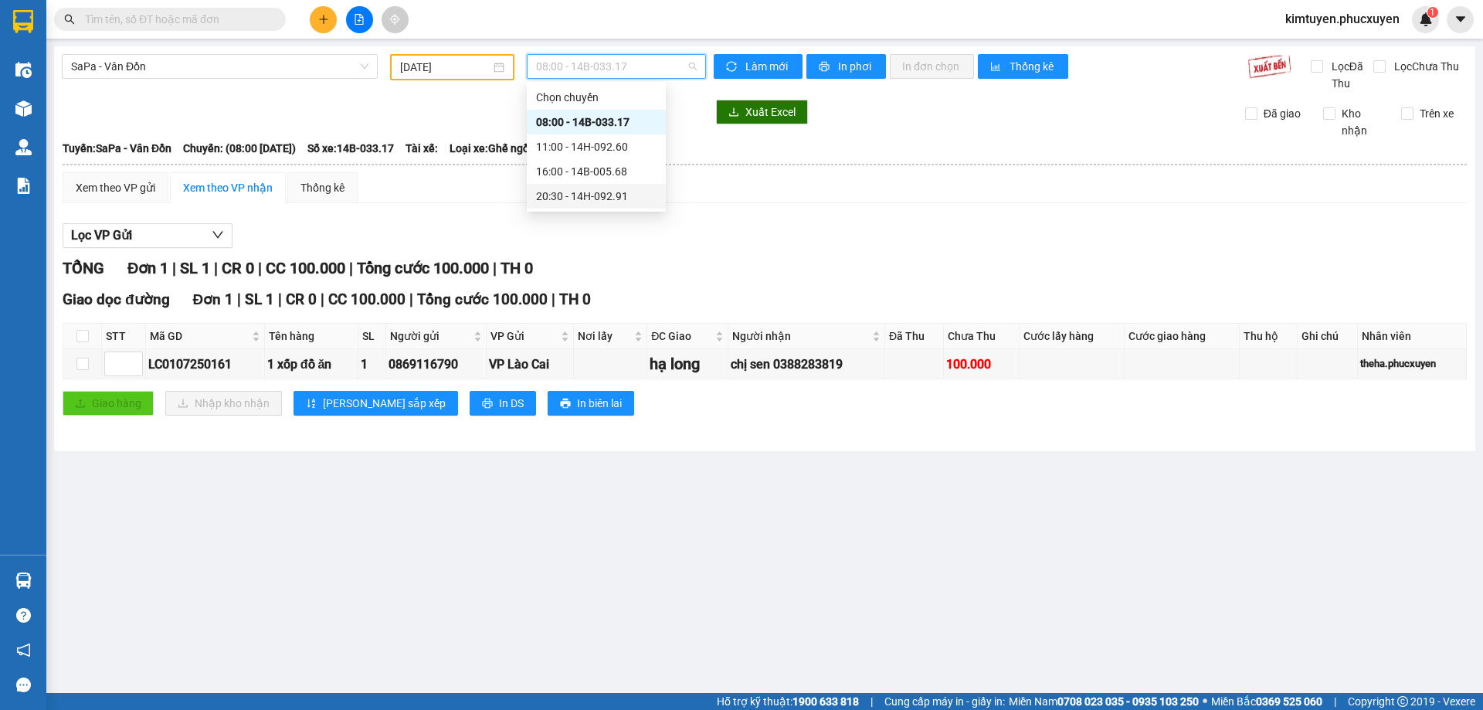
click at [609, 198] on div "20:30 - 14H-092.91" at bounding box center [596, 196] width 120 height 17
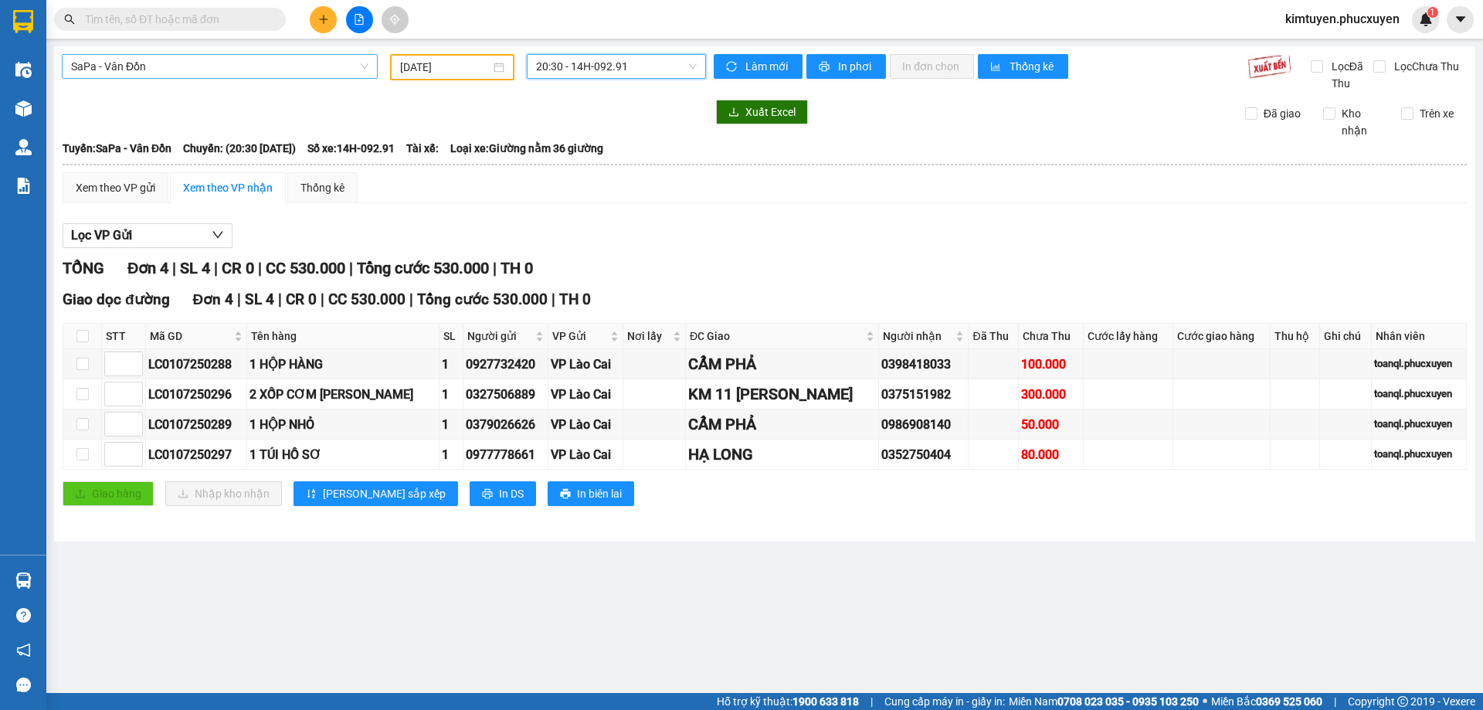
drag, startPoint x: 248, startPoint y: 65, endPoint x: 235, endPoint y: 70, distance: 13.9
click at [246, 63] on span "SaPa - Vân Đồn" at bounding box center [219, 66] width 297 height 23
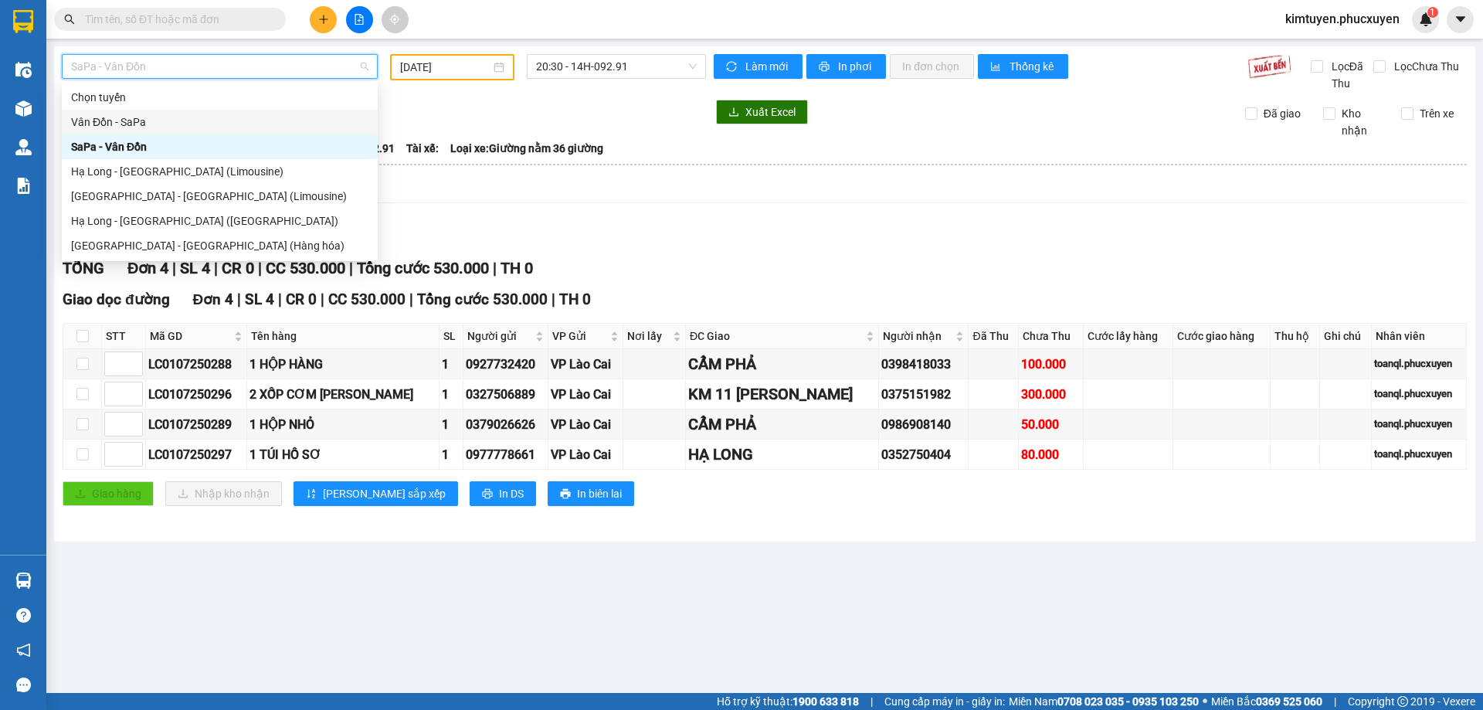
click at [119, 120] on div "Vân Đồn - SaPa" at bounding box center [219, 122] width 297 height 17
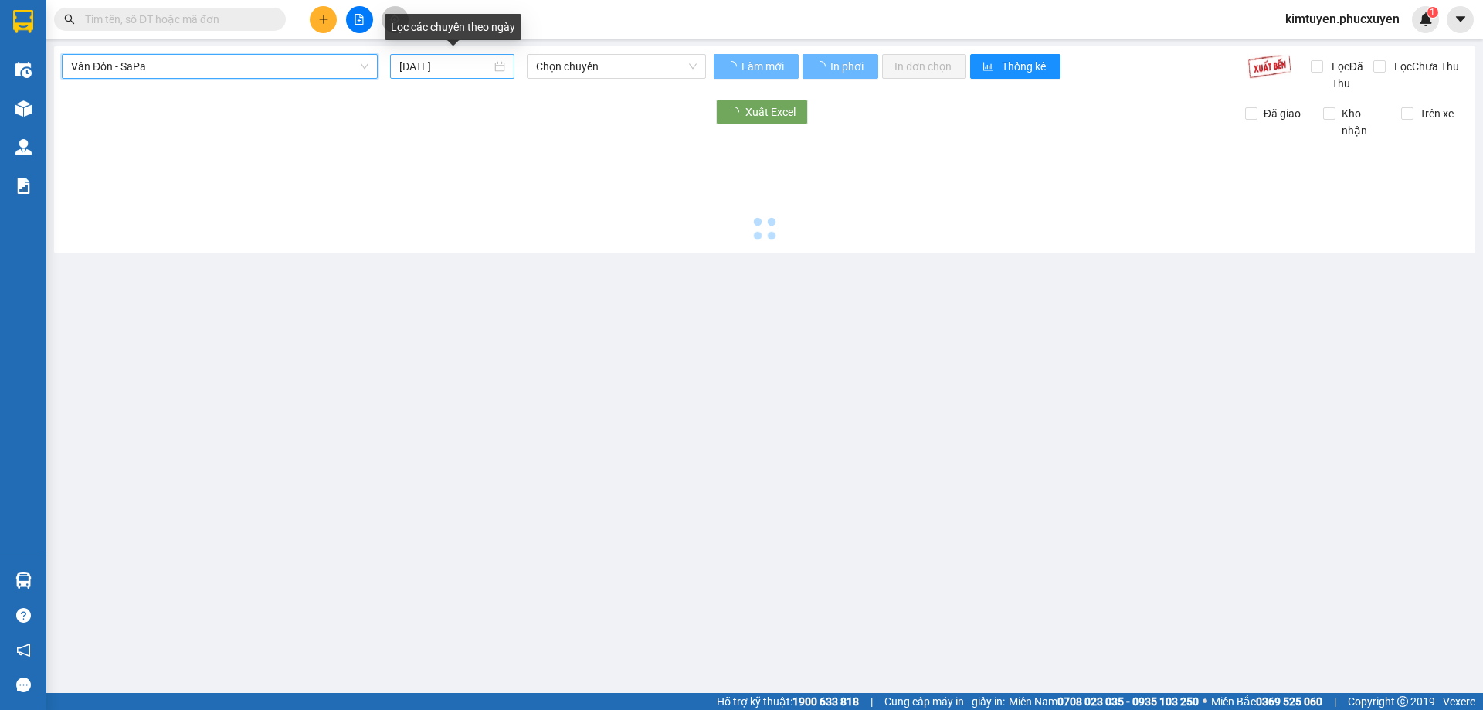
click at [501, 66] on div "[DATE]" at bounding box center [452, 66] width 106 height 17
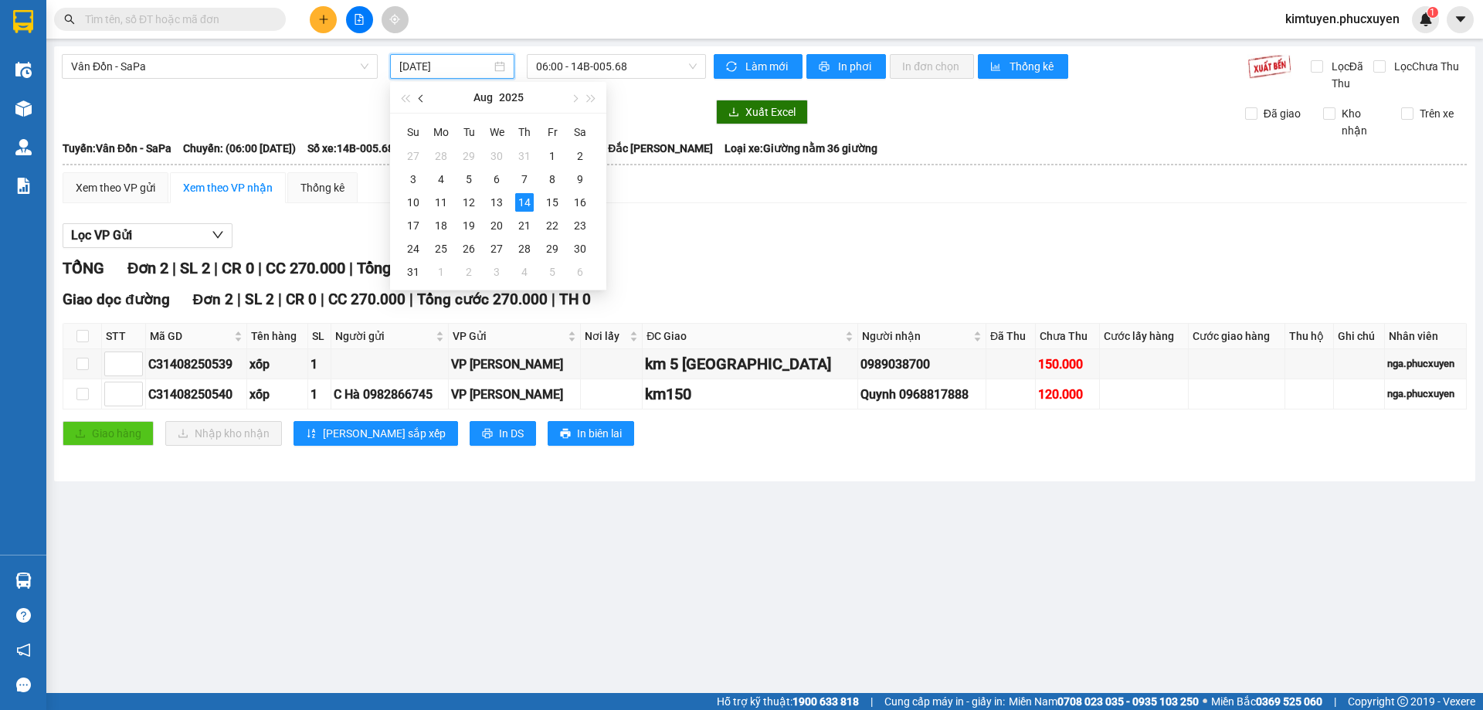
click at [417, 97] on button "button" at bounding box center [421, 97] width 17 height 31
click at [467, 155] on div "1" at bounding box center [469, 156] width 19 height 19
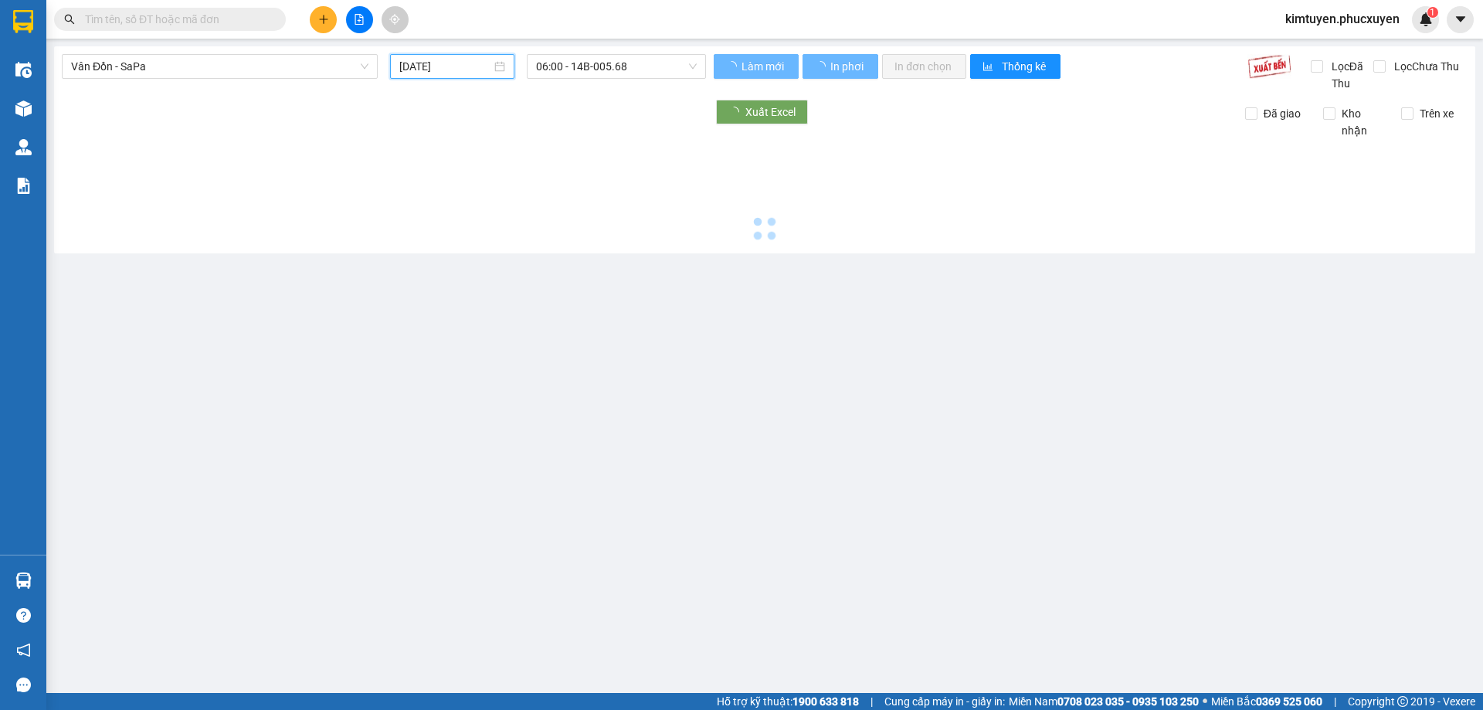
type input "[DATE]"
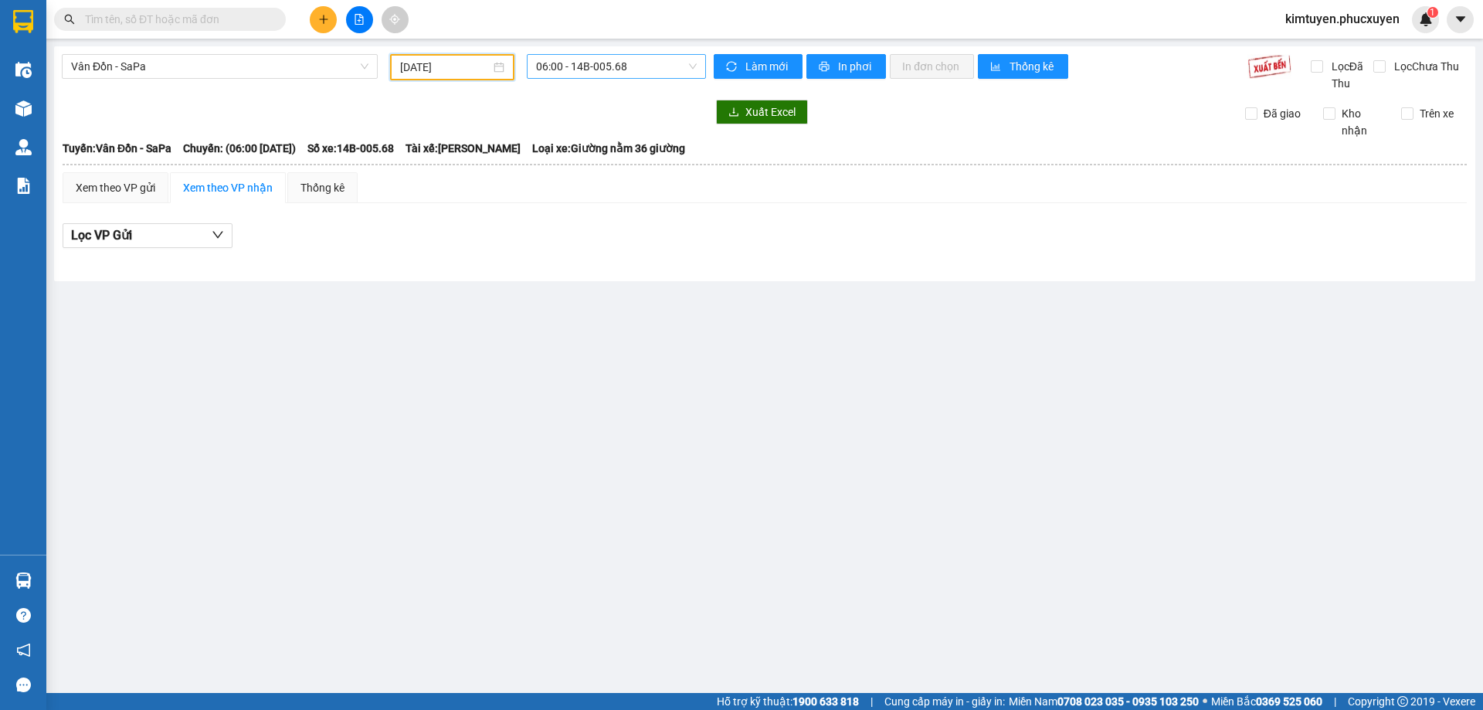
click at [645, 67] on span "06:00 - 14B-005.68" at bounding box center [616, 66] width 161 height 23
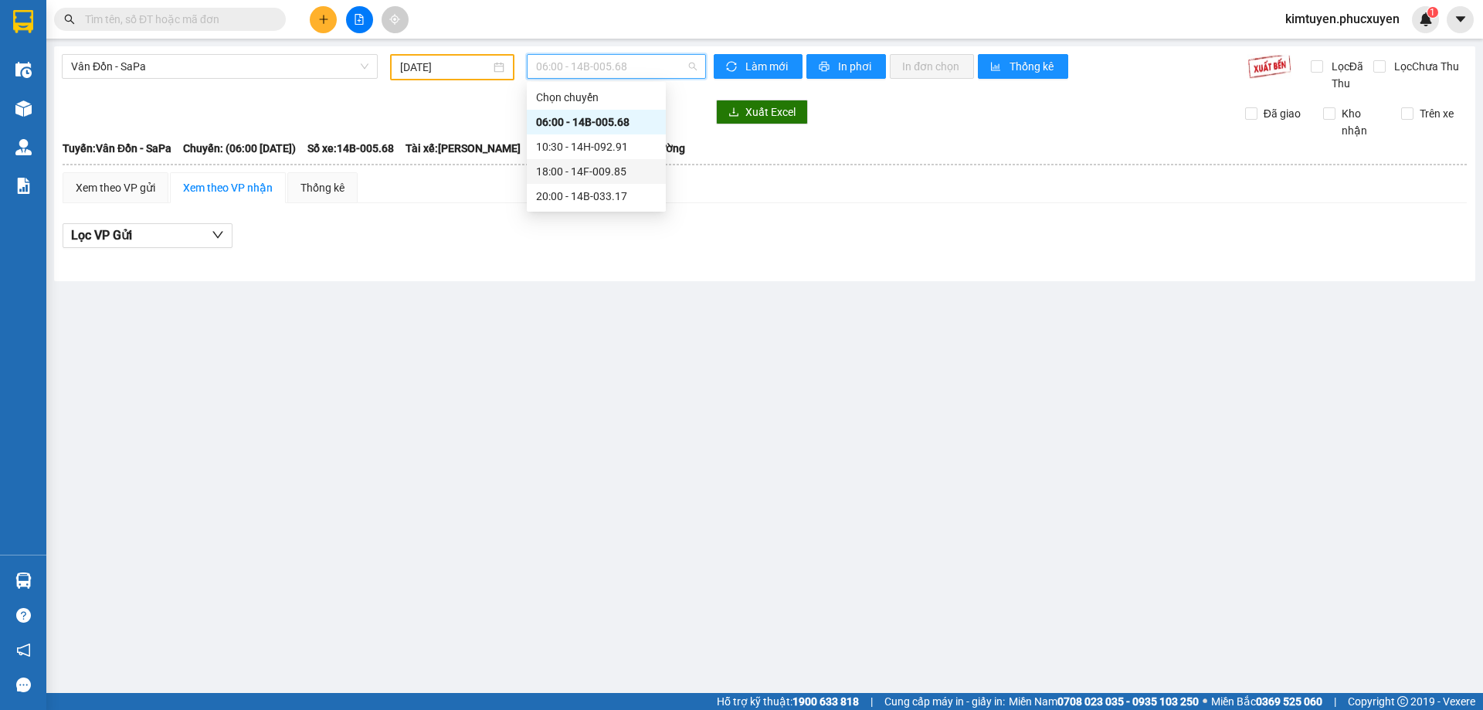
click at [617, 178] on div "18:00 - 14F-009.85" at bounding box center [596, 171] width 120 height 17
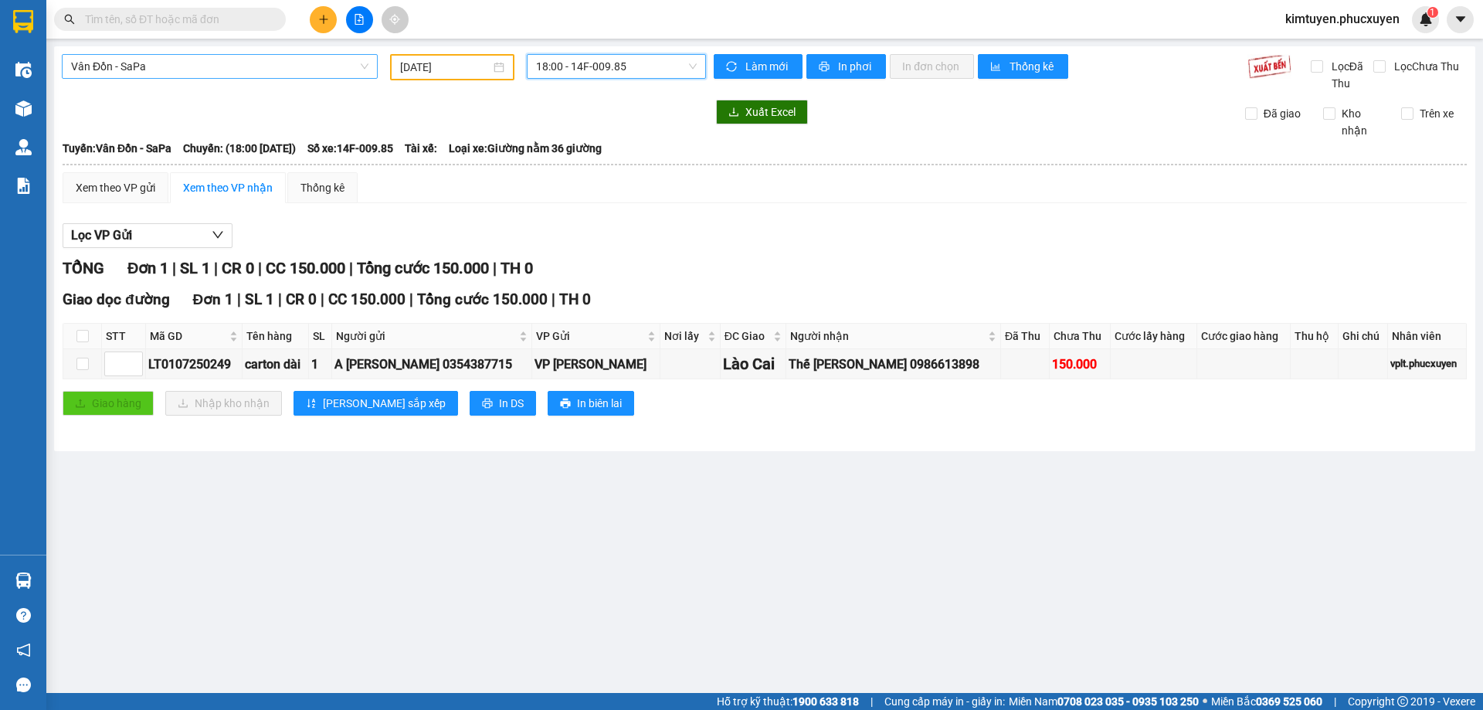
click at [168, 69] on span "Vân Đồn - SaPa" at bounding box center [219, 66] width 297 height 23
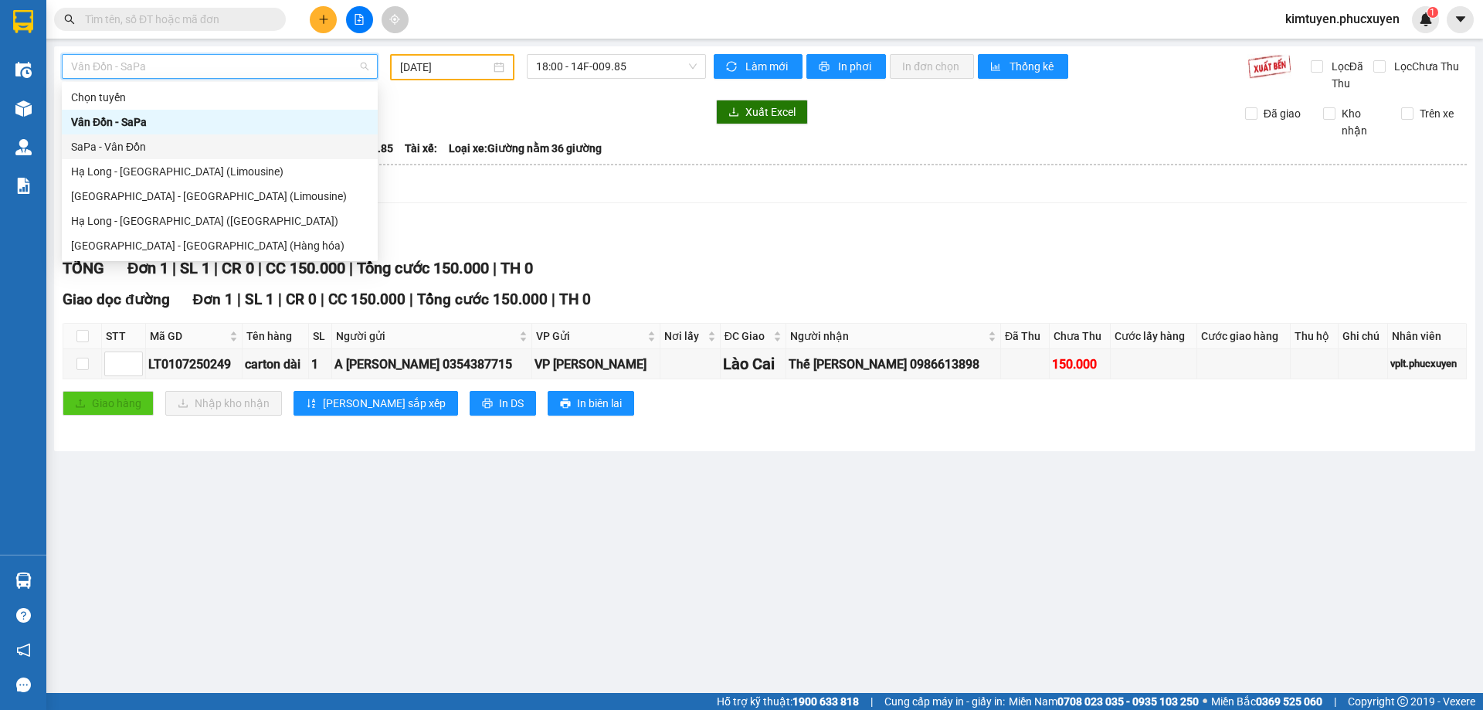
click at [147, 147] on div "SaPa - Vân Đồn" at bounding box center [219, 146] width 297 height 17
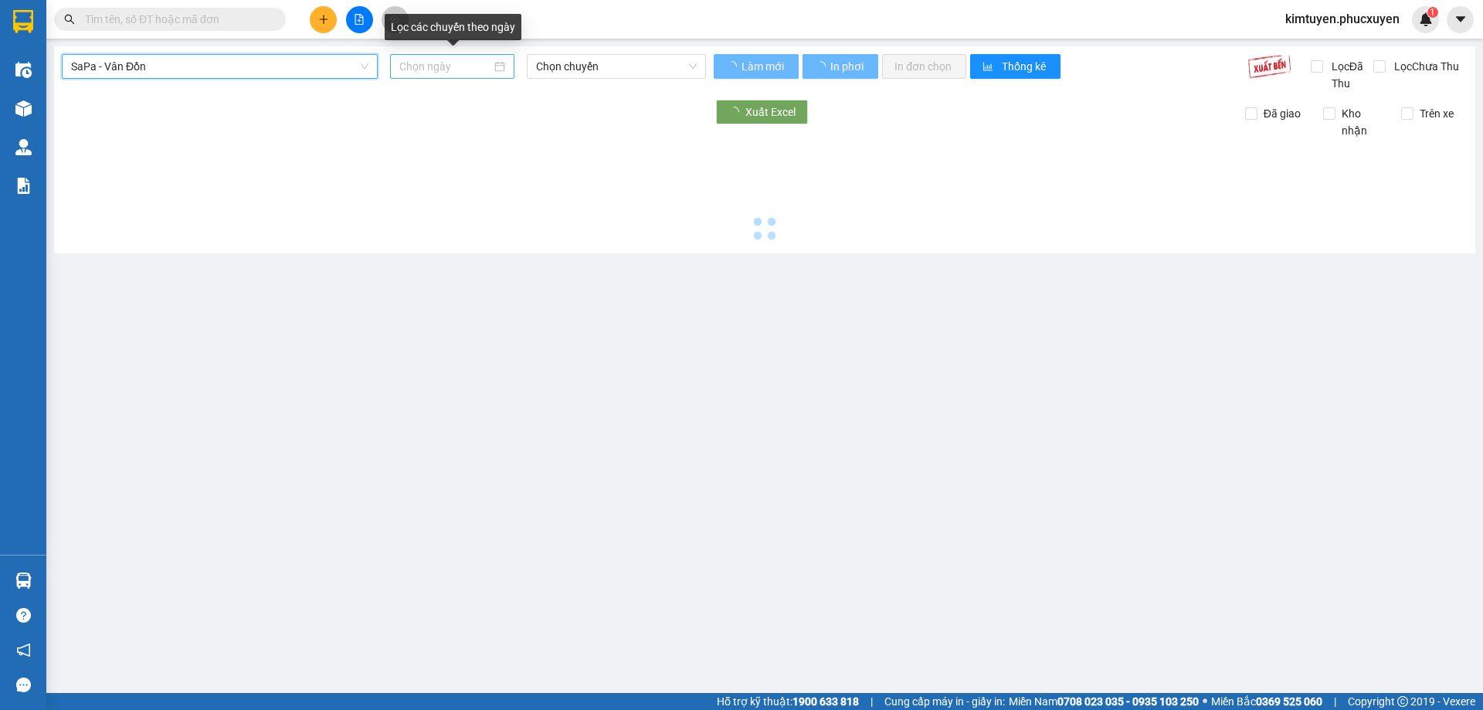
click at [495, 70] on div at bounding box center [452, 66] width 106 height 17
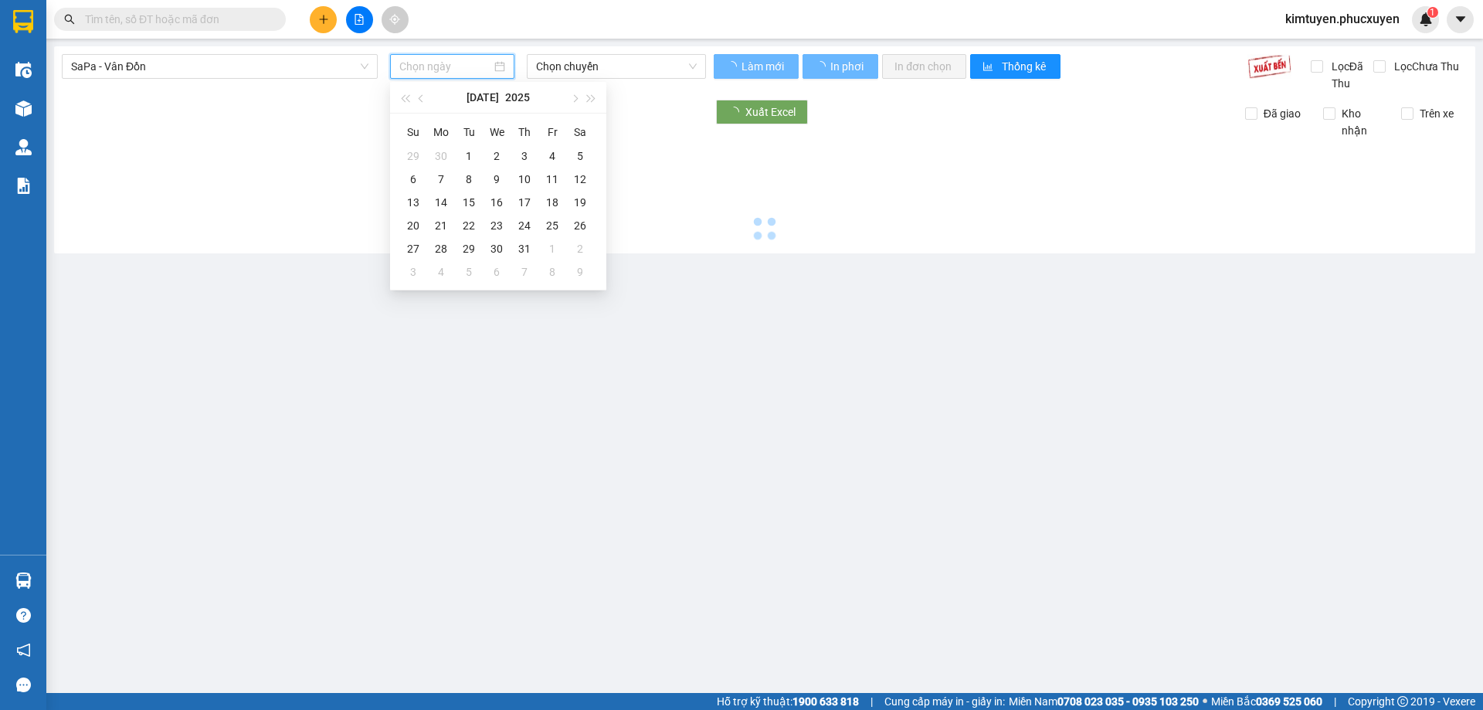
type input "29/06/2025"
type input "13/07/2025"
type input "[DATE]"
type input "04/08/2025"
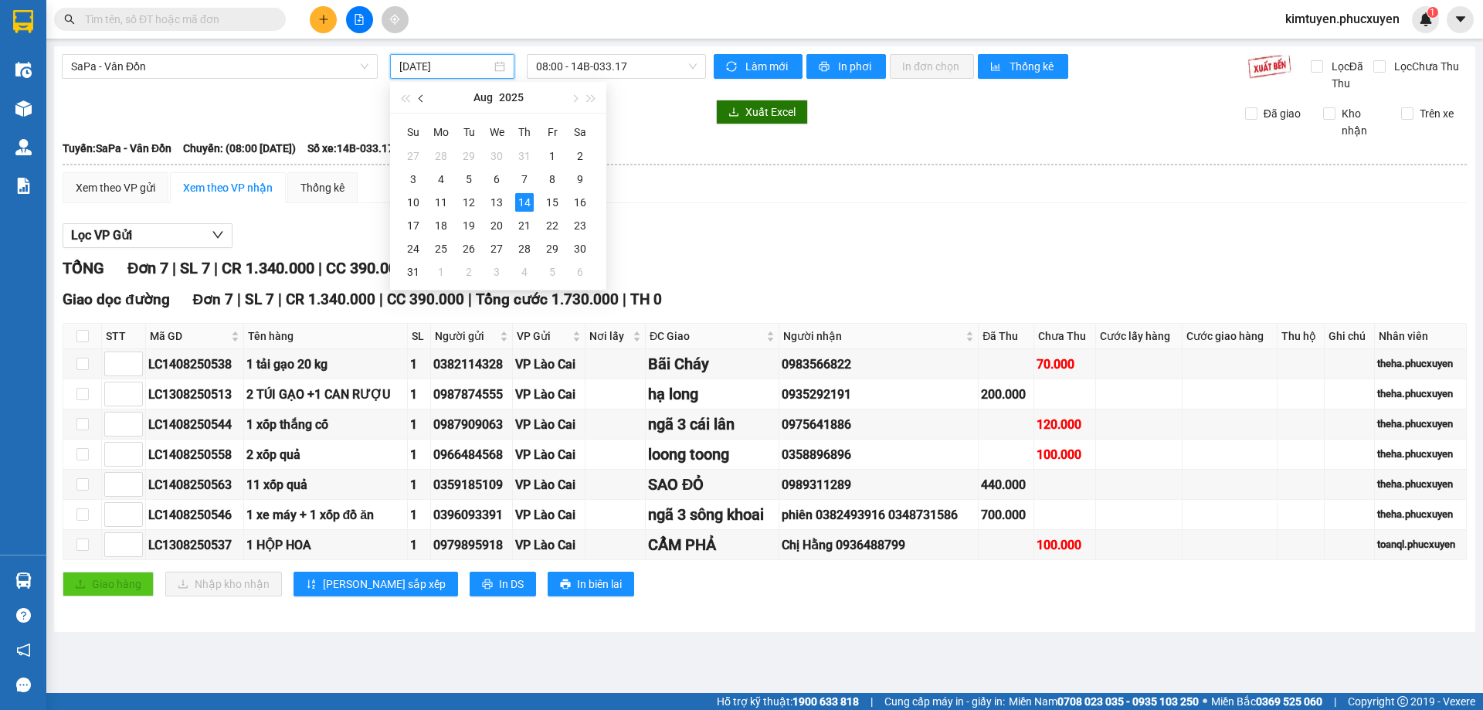
click at [425, 97] on button "button" at bounding box center [421, 97] width 17 height 31
click at [500, 156] on div "2" at bounding box center [496, 156] width 19 height 19
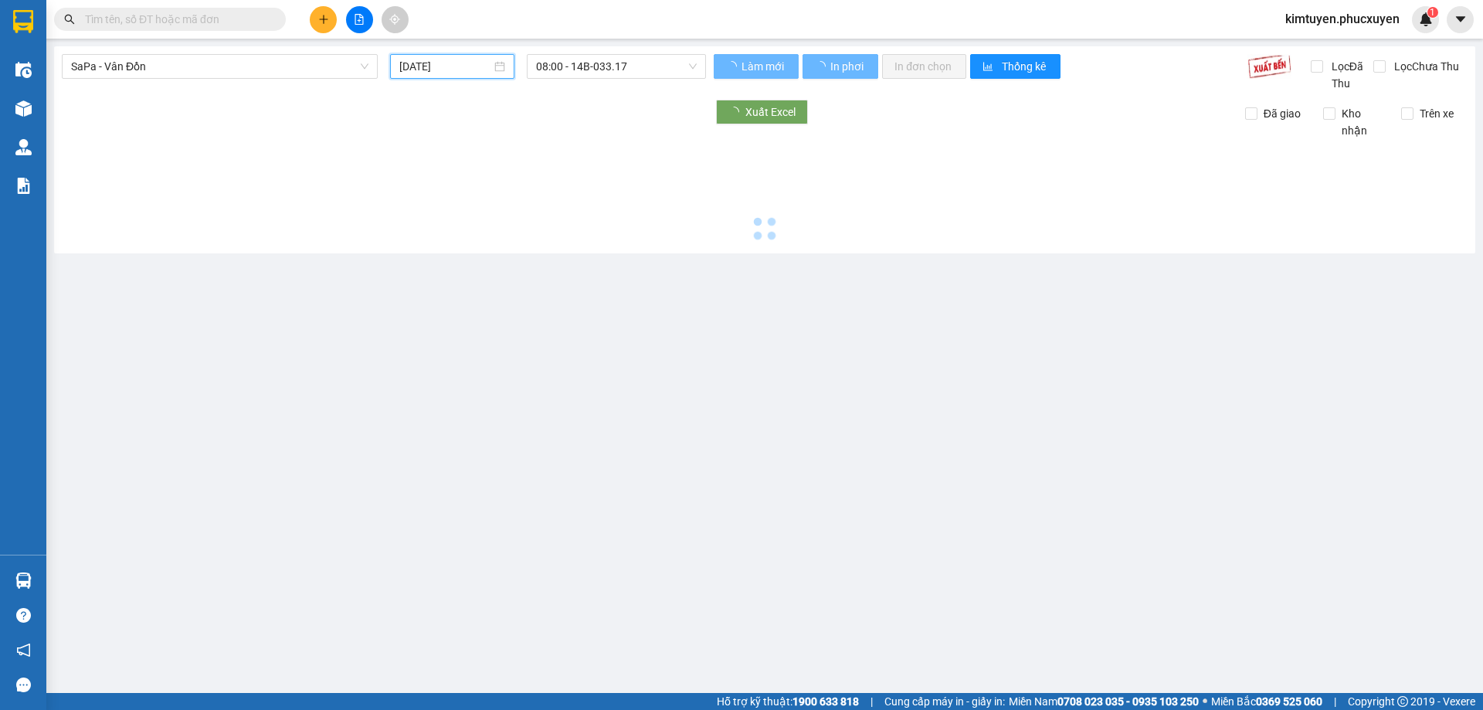
type input "[DATE]"
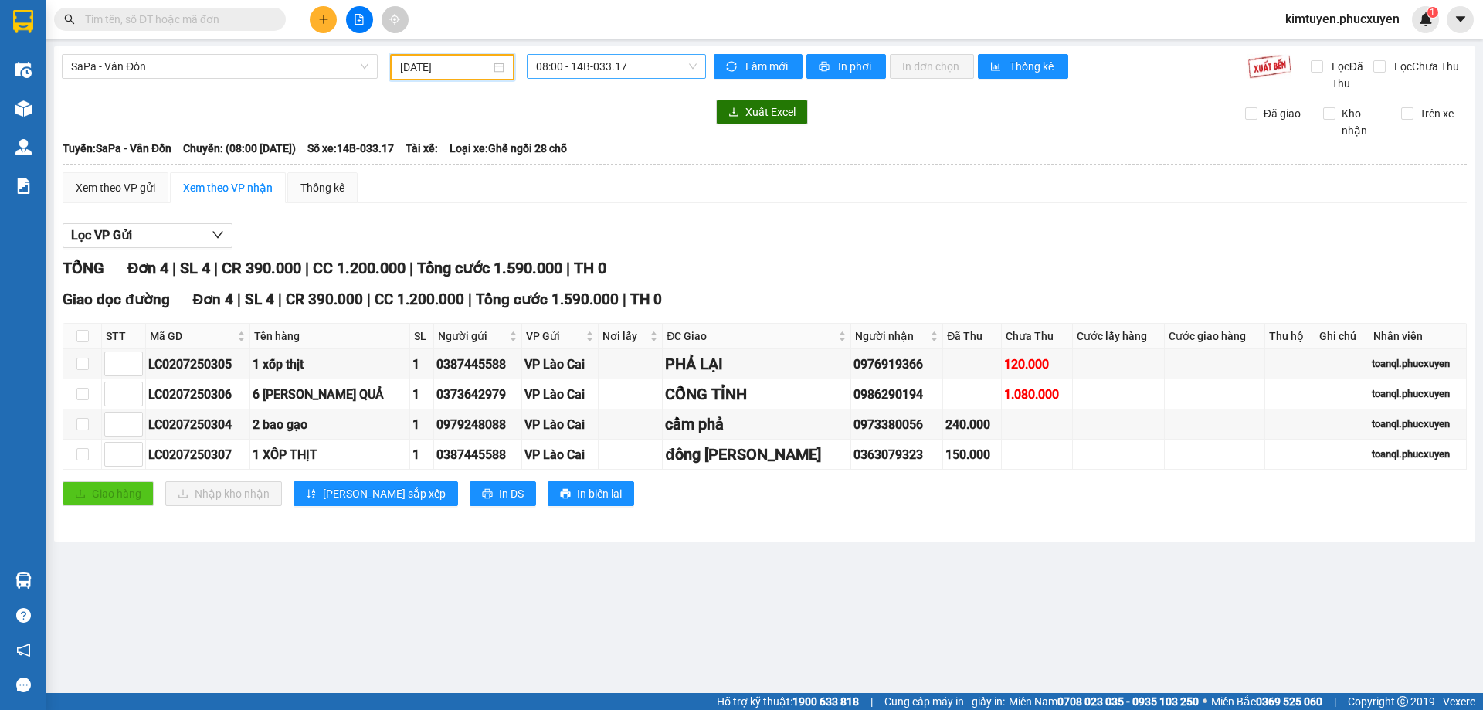
click at [653, 64] on span "08:00 - 14B-033.17" at bounding box center [616, 66] width 161 height 23
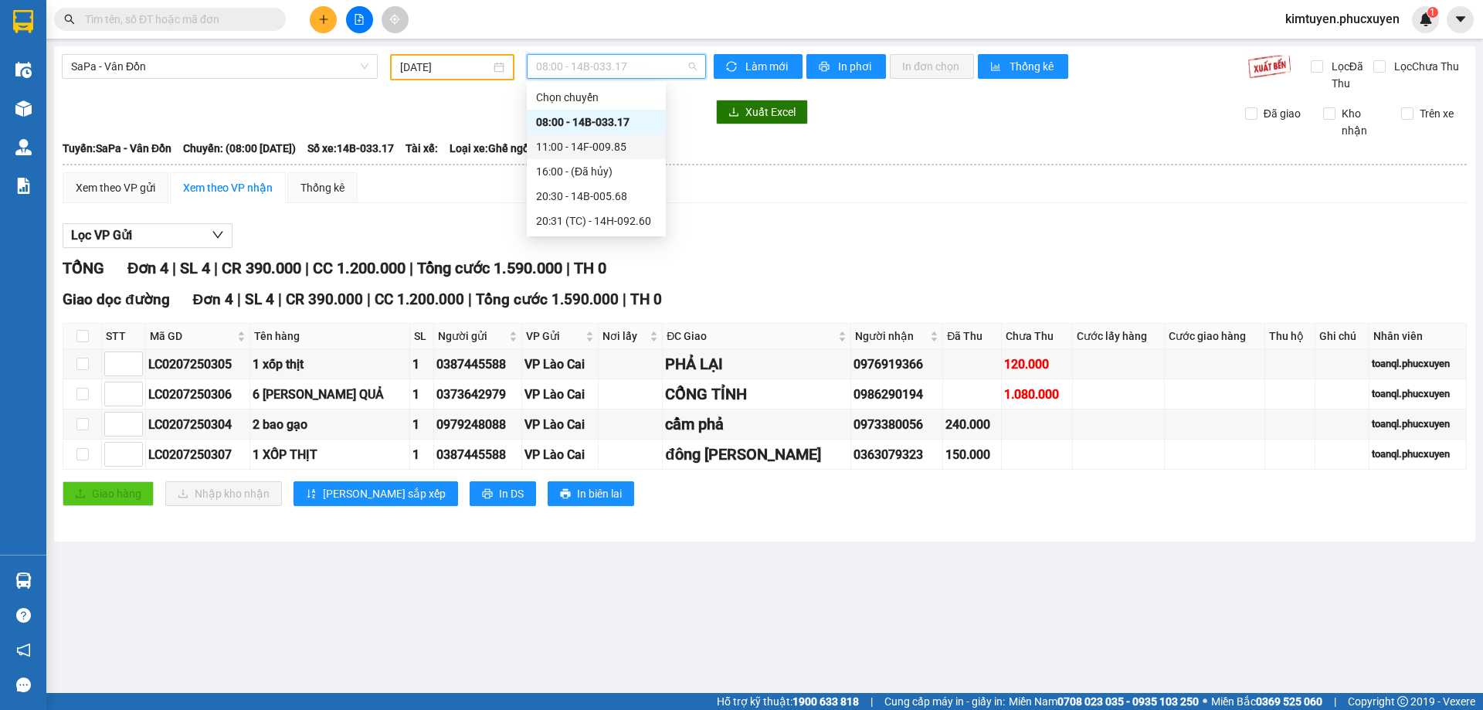
click at [612, 152] on div "11:00 - 14F-009.85" at bounding box center [596, 146] width 120 height 17
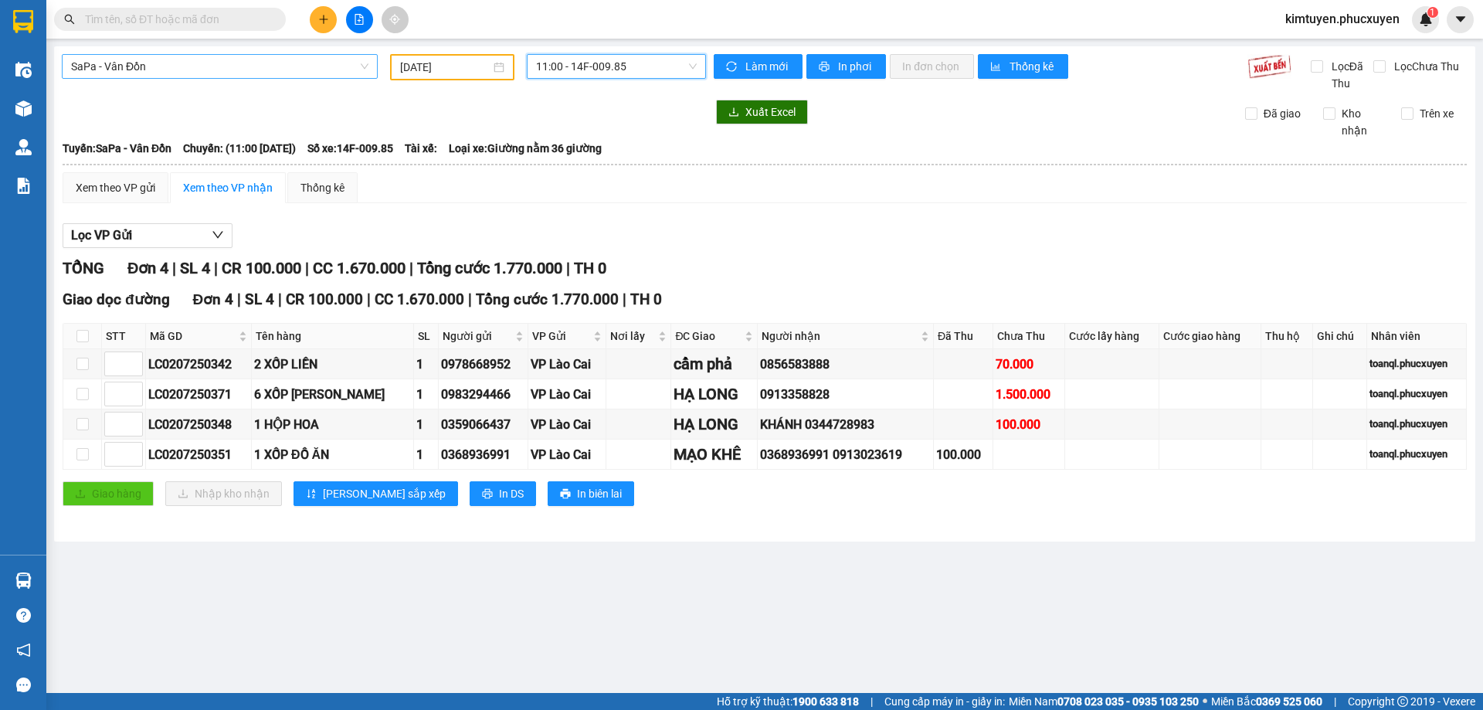
drag, startPoint x: 111, startPoint y: 66, endPoint x: 113, endPoint y: 76, distance: 10.2
click at [112, 66] on span "SaPa - Vân Đồn" at bounding box center [219, 66] width 297 height 23
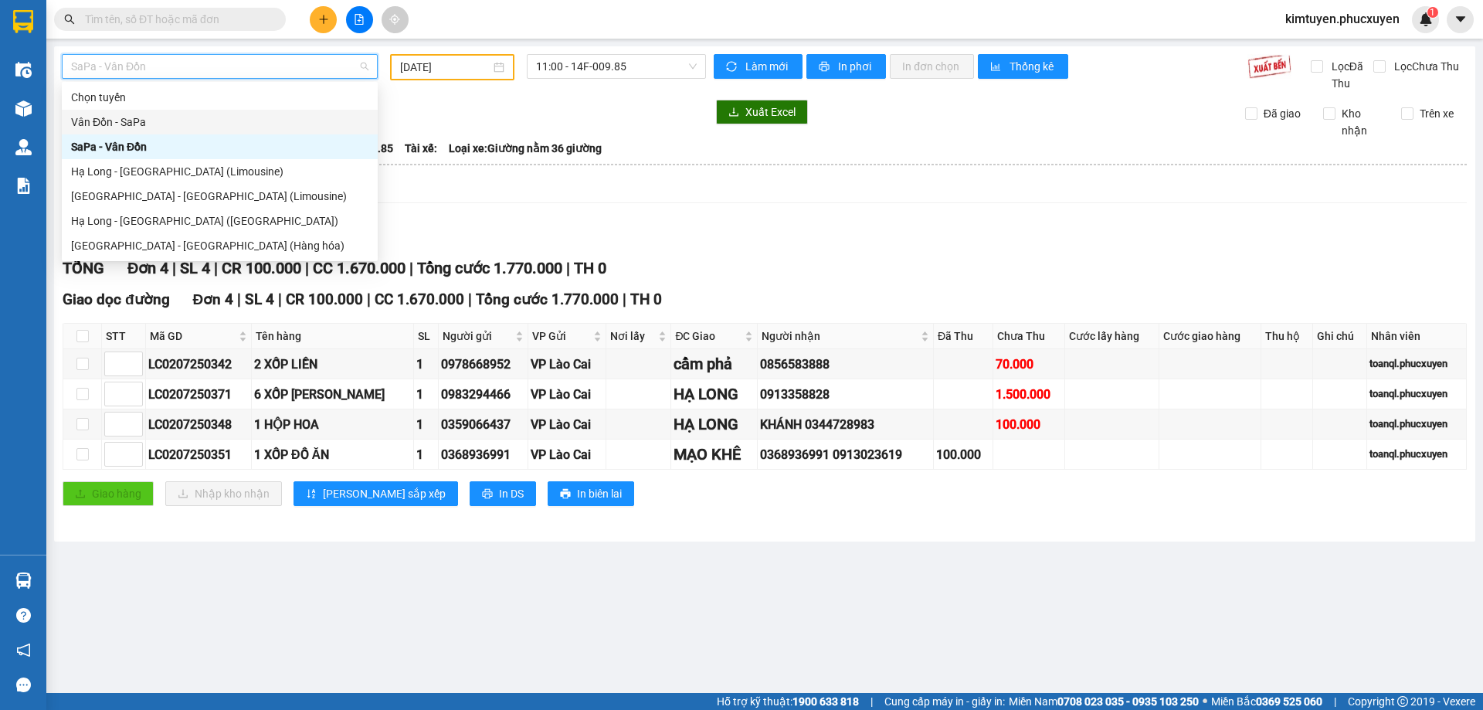
drag, startPoint x: 103, startPoint y: 126, endPoint x: 498, endPoint y: 117, distance: 394.8
click at [104, 126] on div "Vân Đồn - SaPa" at bounding box center [219, 122] width 297 height 17
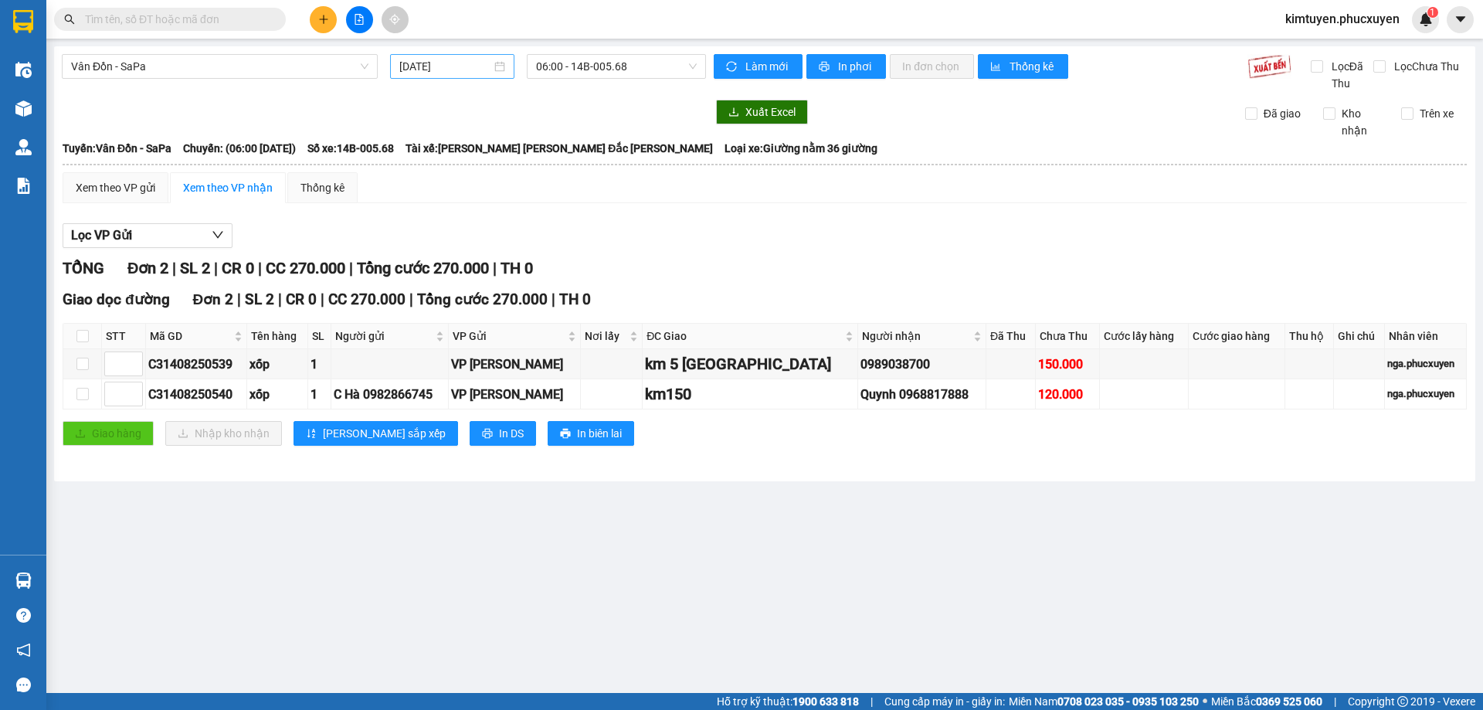
click at [502, 66] on div "[DATE]" at bounding box center [452, 66] width 106 height 17
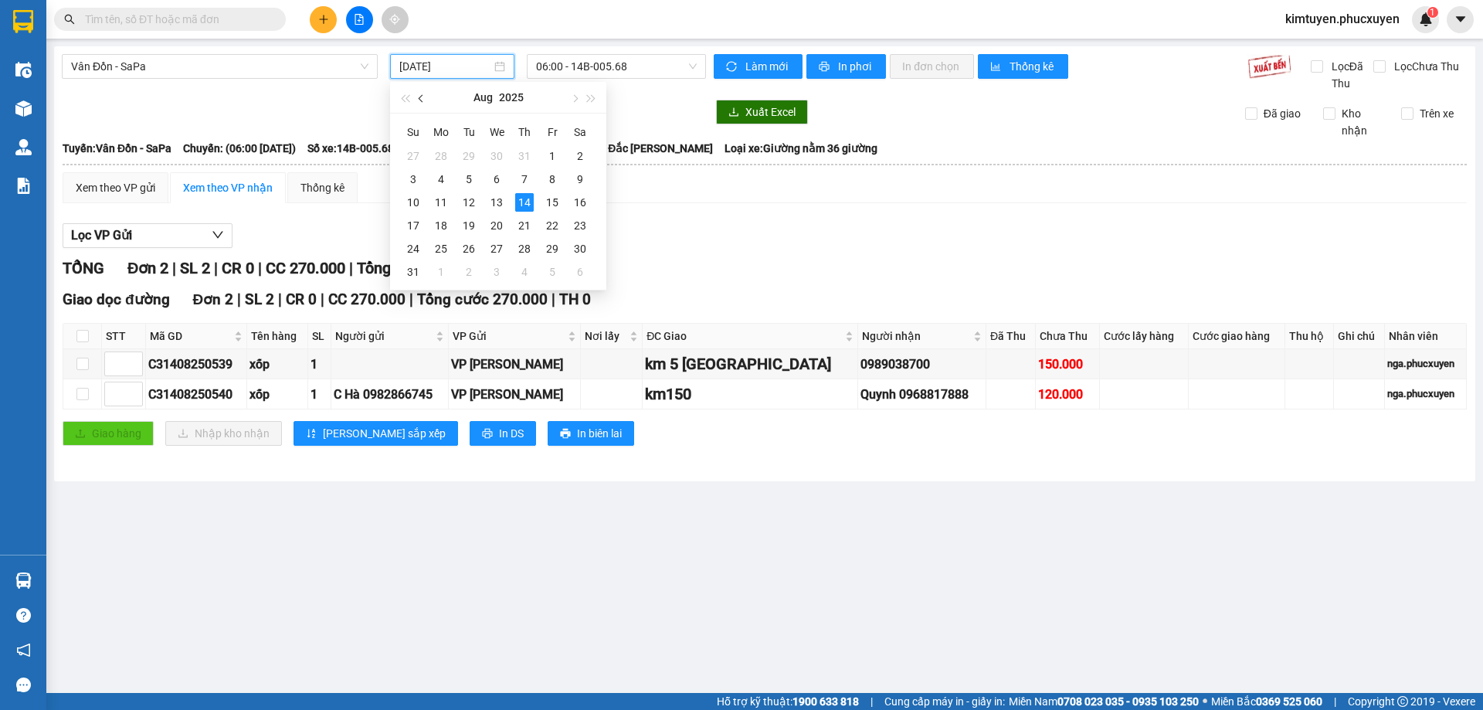
click at [422, 100] on span "button" at bounding box center [423, 99] width 8 height 8
click at [464, 154] on div "1" at bounding box center [469, 156] width 19 height 19
type input "[DATE]"
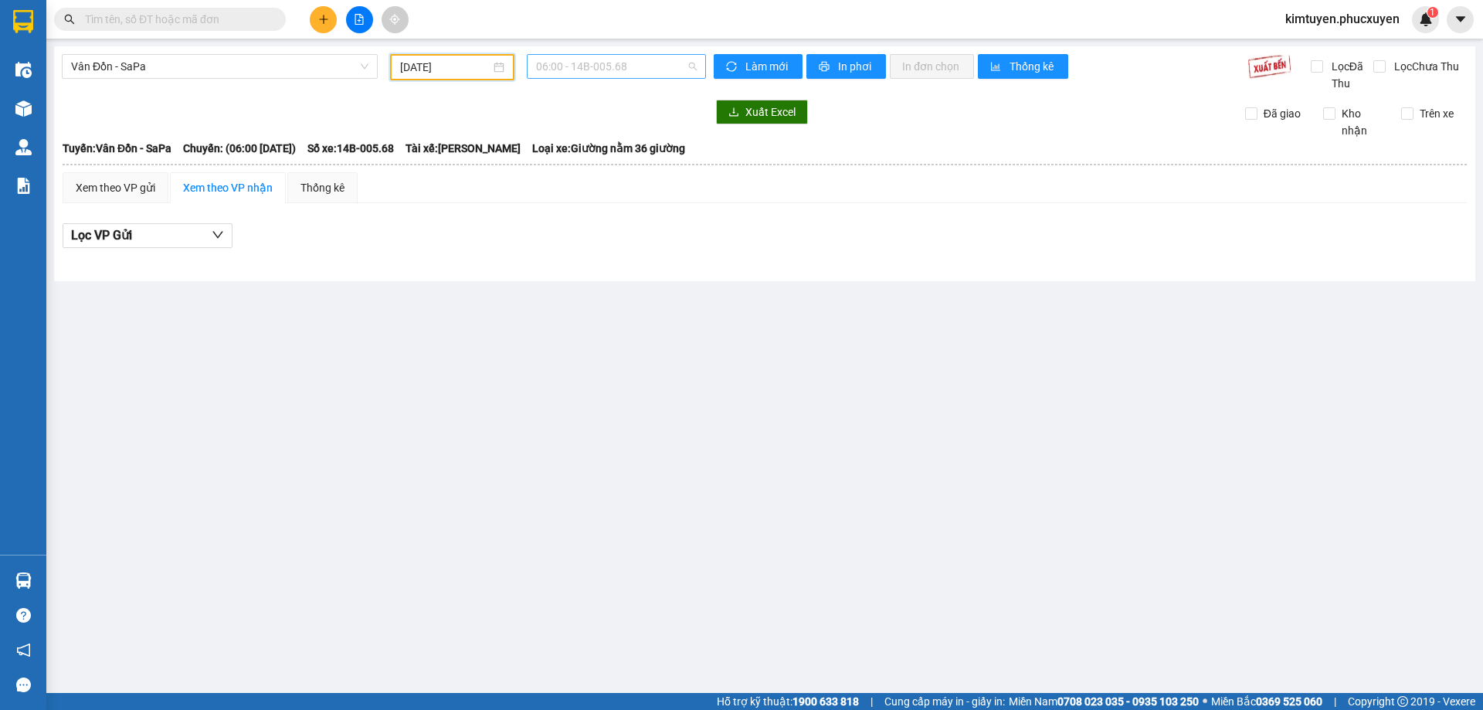
click at [639, 69] on span "06:00 - 14B-005.68" at bounding box center [616, 66] width 161 height 23
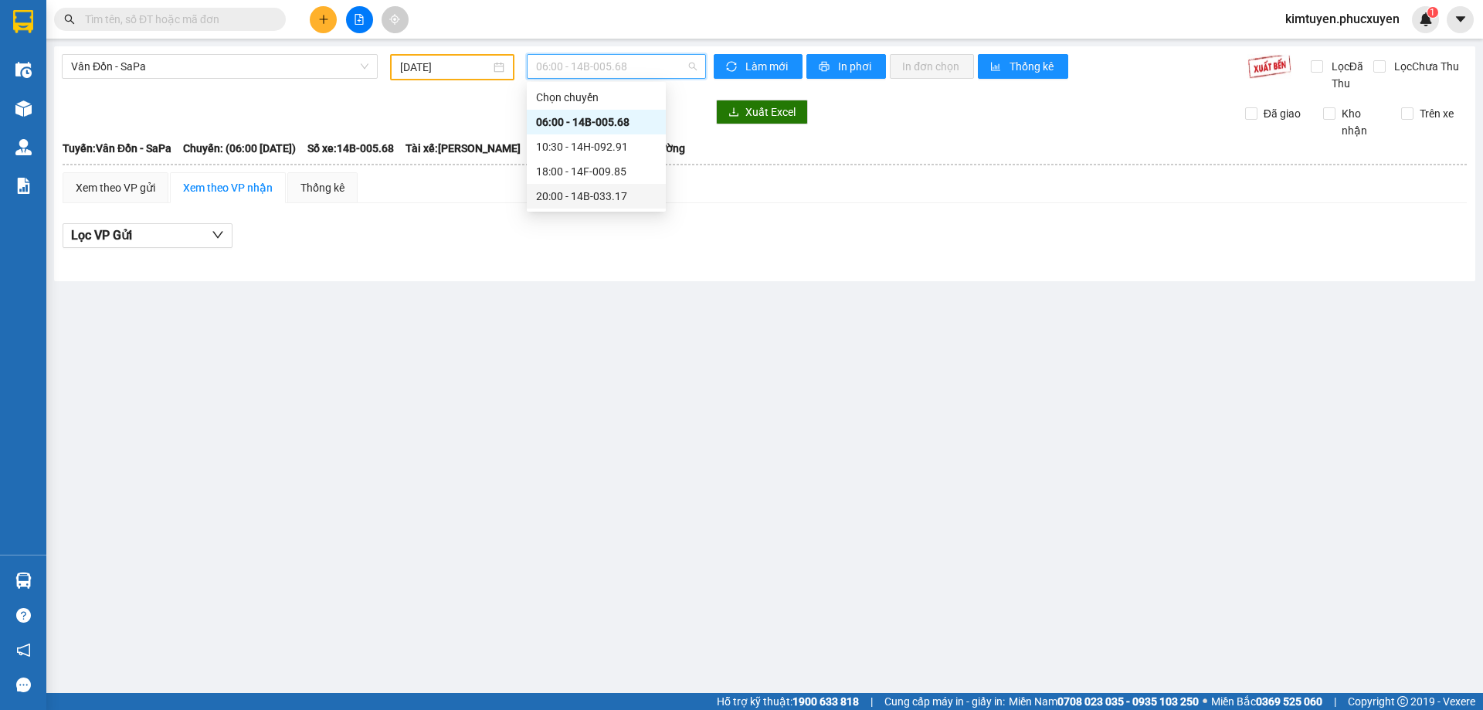
click at [625, 192] on div "20:00 - 14B-033.17" at bounding box center [596, 196] width 120 height 17
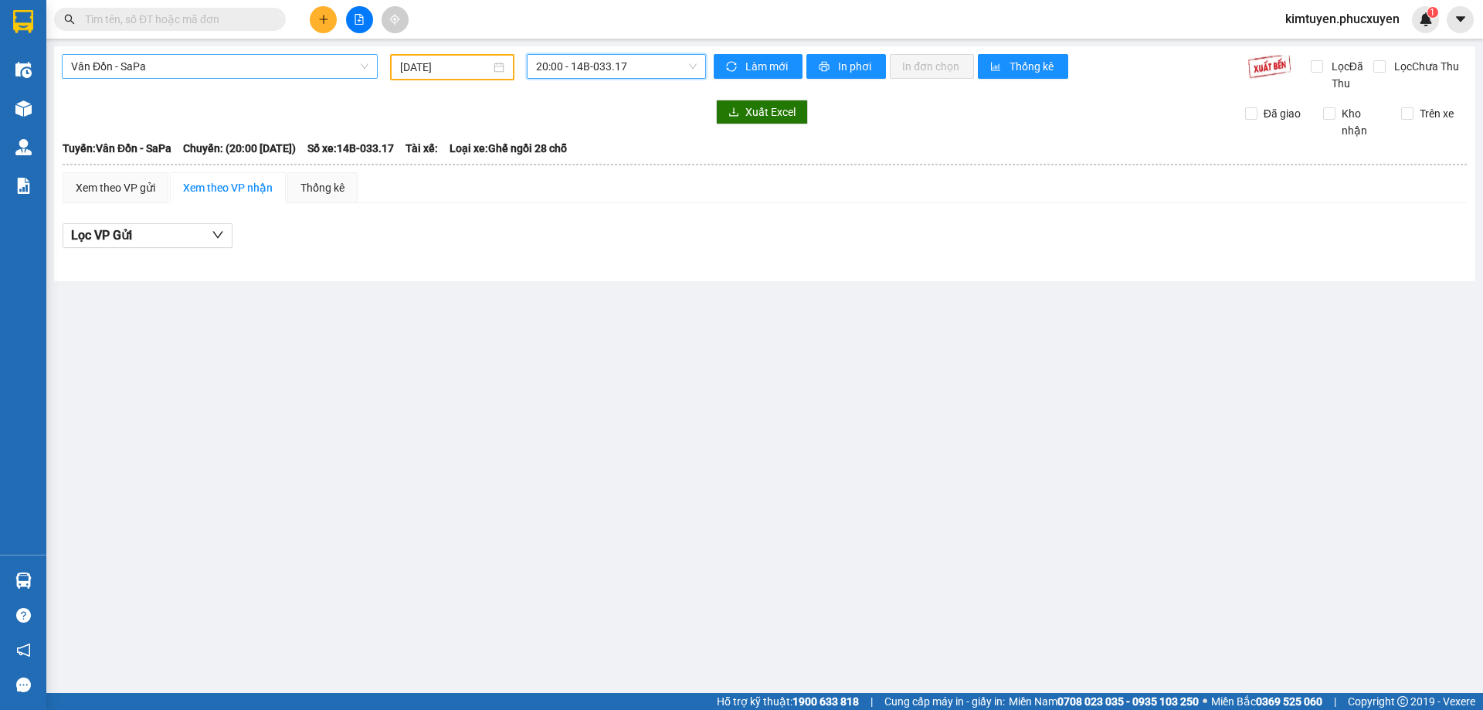
click at [152, 76] on span "Vân Đồn - SaPa" at bounding box center [219, 66] width 297 height 23
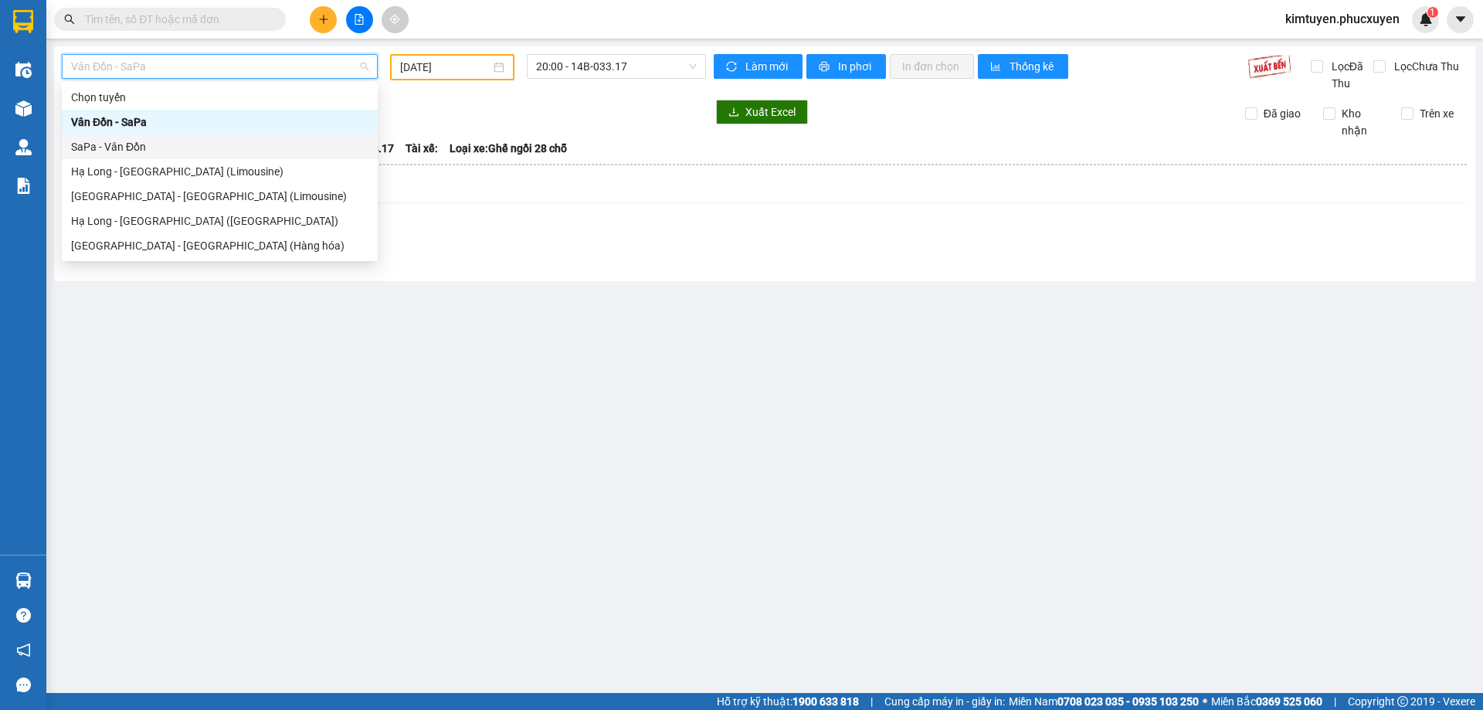
click at [127, 139] on div "SaPa - Vân Đồn" at bounding box center [219, 146] width 297 height 17
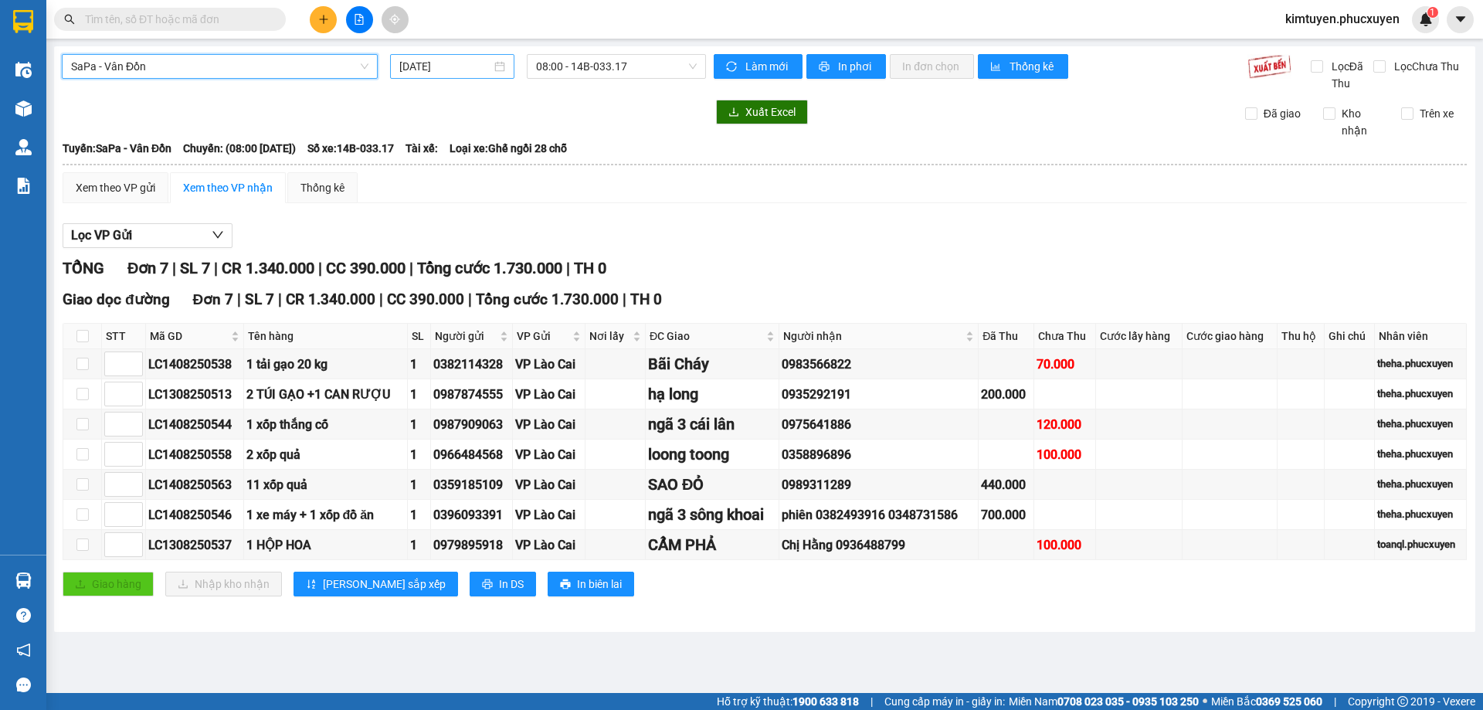
click at [497, 63] on div "[DATE]" at bounding box center [452, 66] width 106 height 17
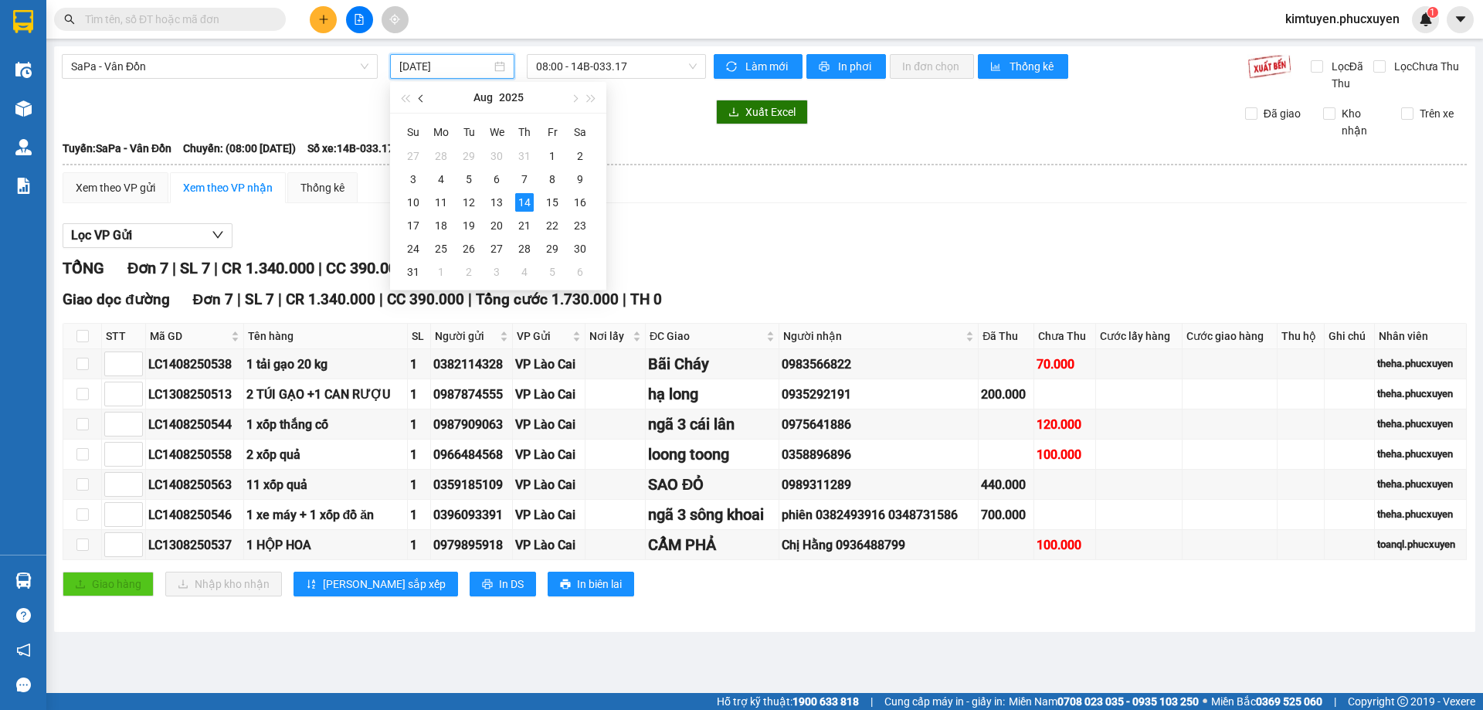
click at [422, 94] on button "button" at bounding box center [421, 97] width 17 height 31
click at [497, 158] on div "2" at bounding box center [496, 156] width 19 height 19
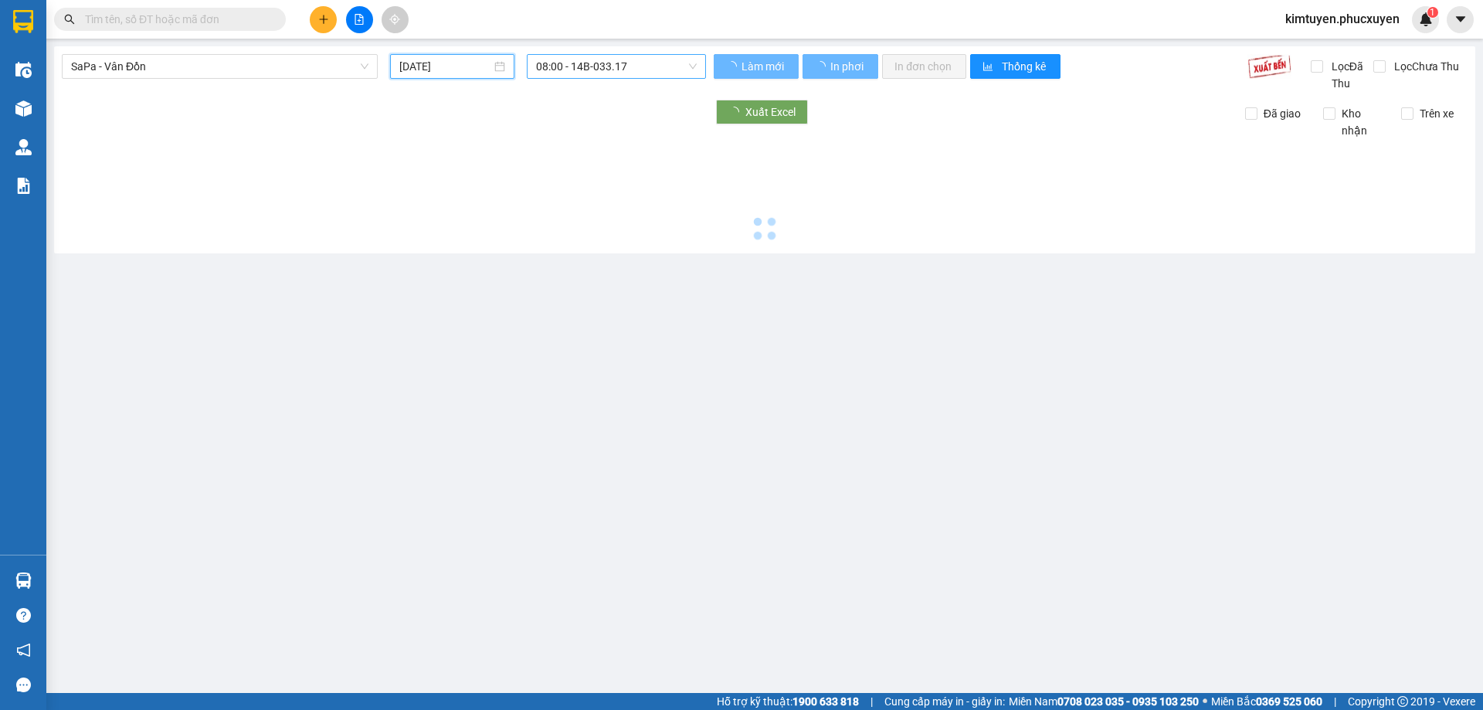
type input "[DATE]"
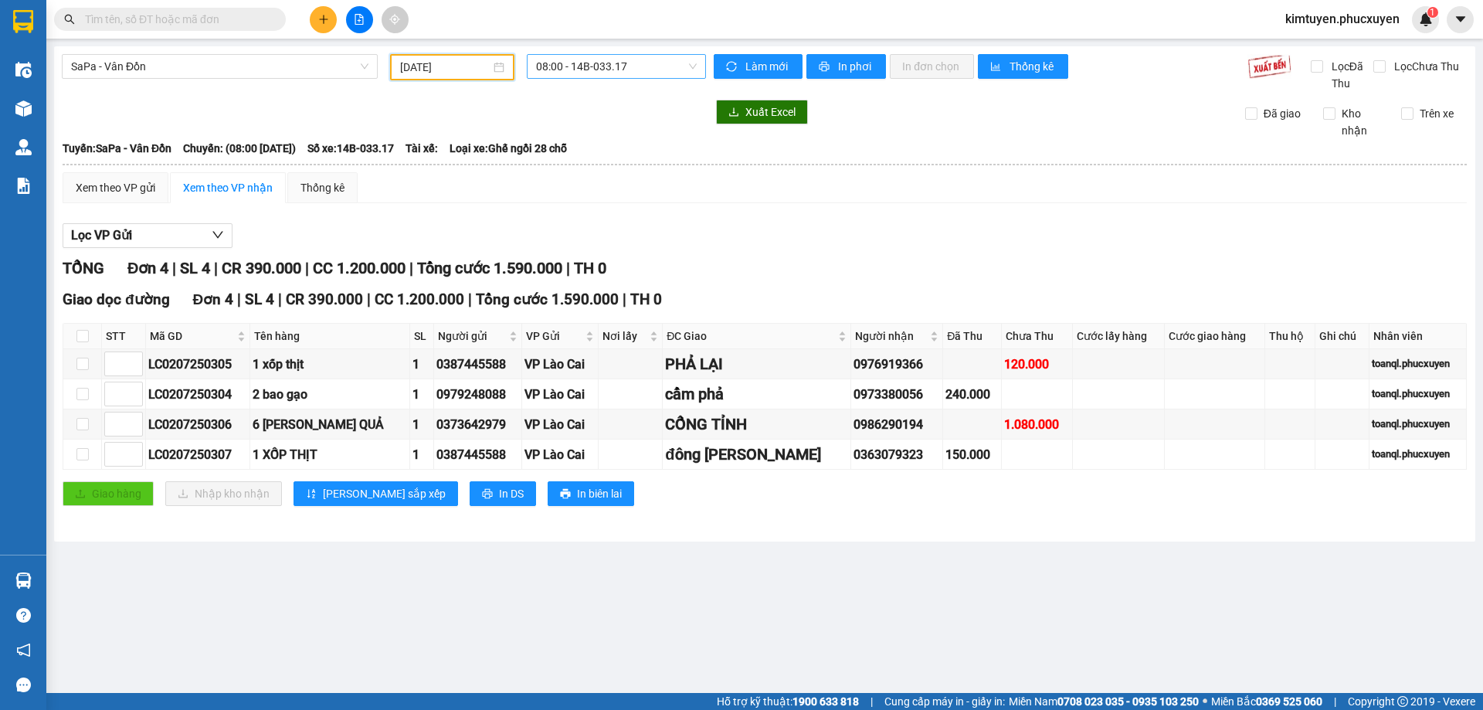
click at [658, 68] on span "08:00 - 14B-033.17" at bounding box center [616, 66] width 161 height 23
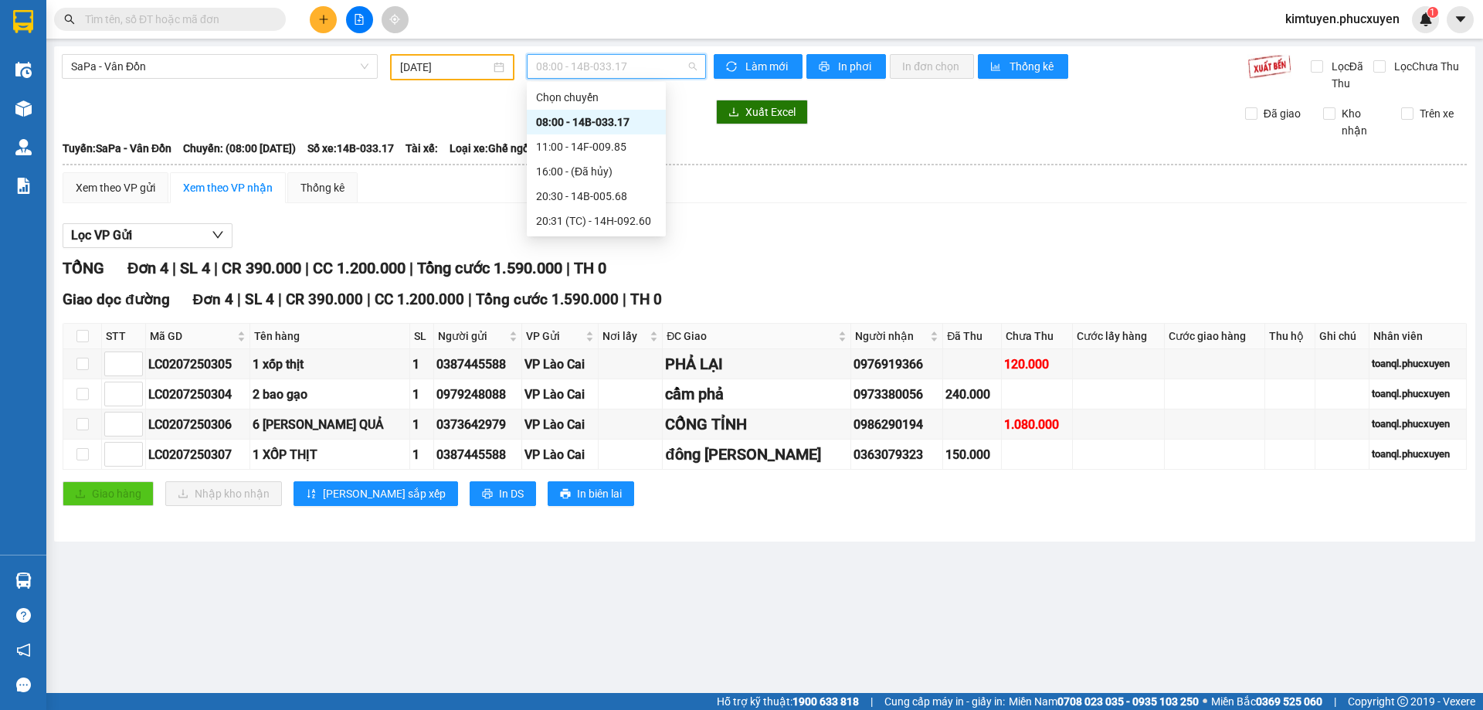
click at [646, 117] on div "08:00 - 14B-033.17" at bounding box center [596, 122] width 120 height 17
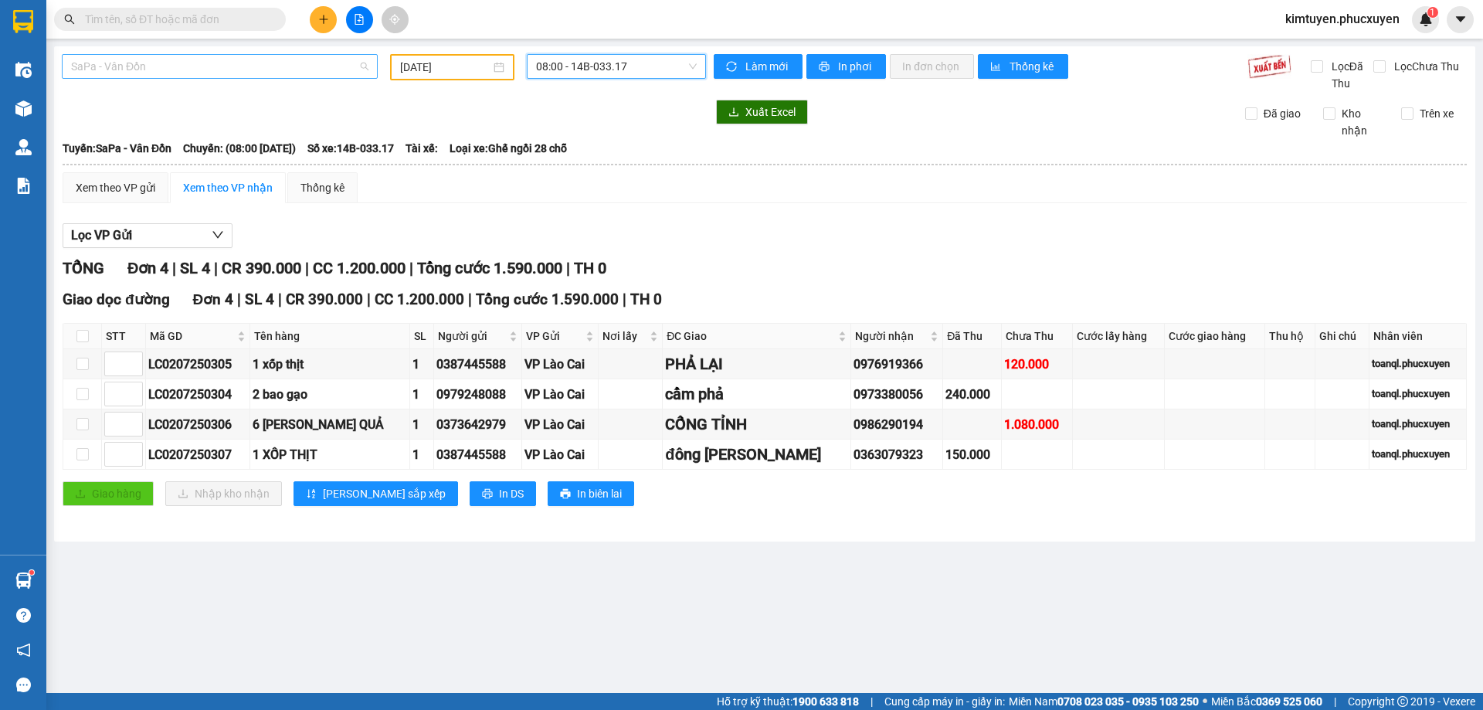
click at [142, 66] on span "SaPa - Vân Đồn" at bounding box center [219, 66] width 297 height 23
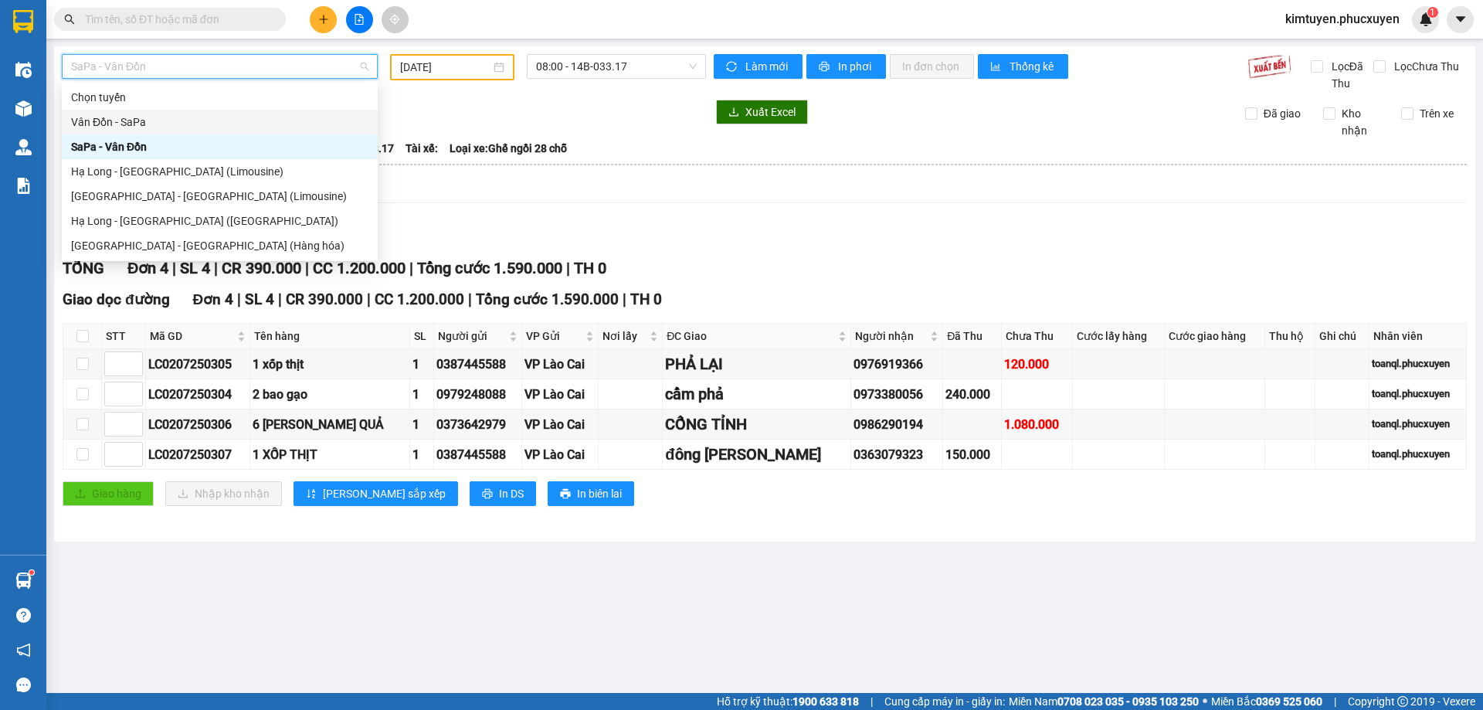
click at [148, 120] on div "Vân Đồn - SaPa" at bounding box center [219, 122] width 297 height 17
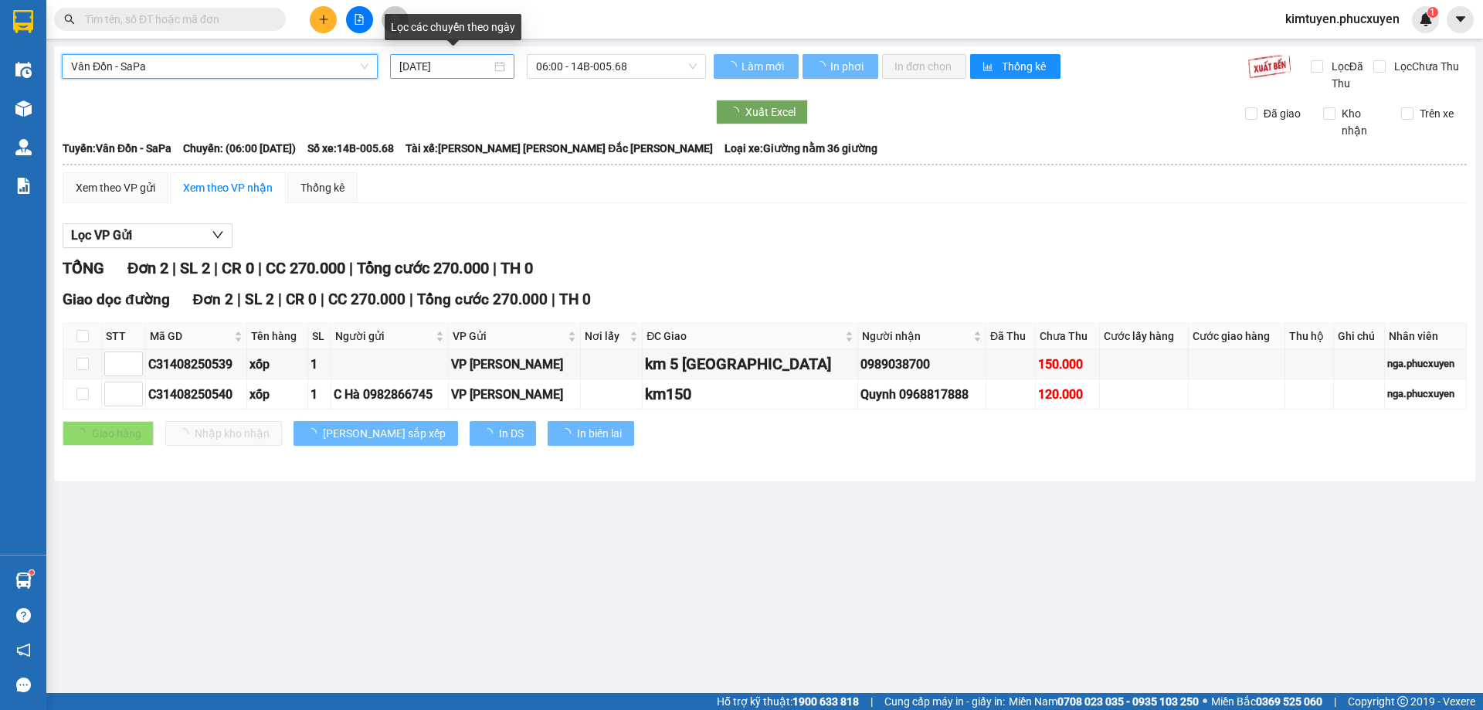
click at [500, 72] on div "[DATE]" at bounding box center [452, 66] width 106 height 17
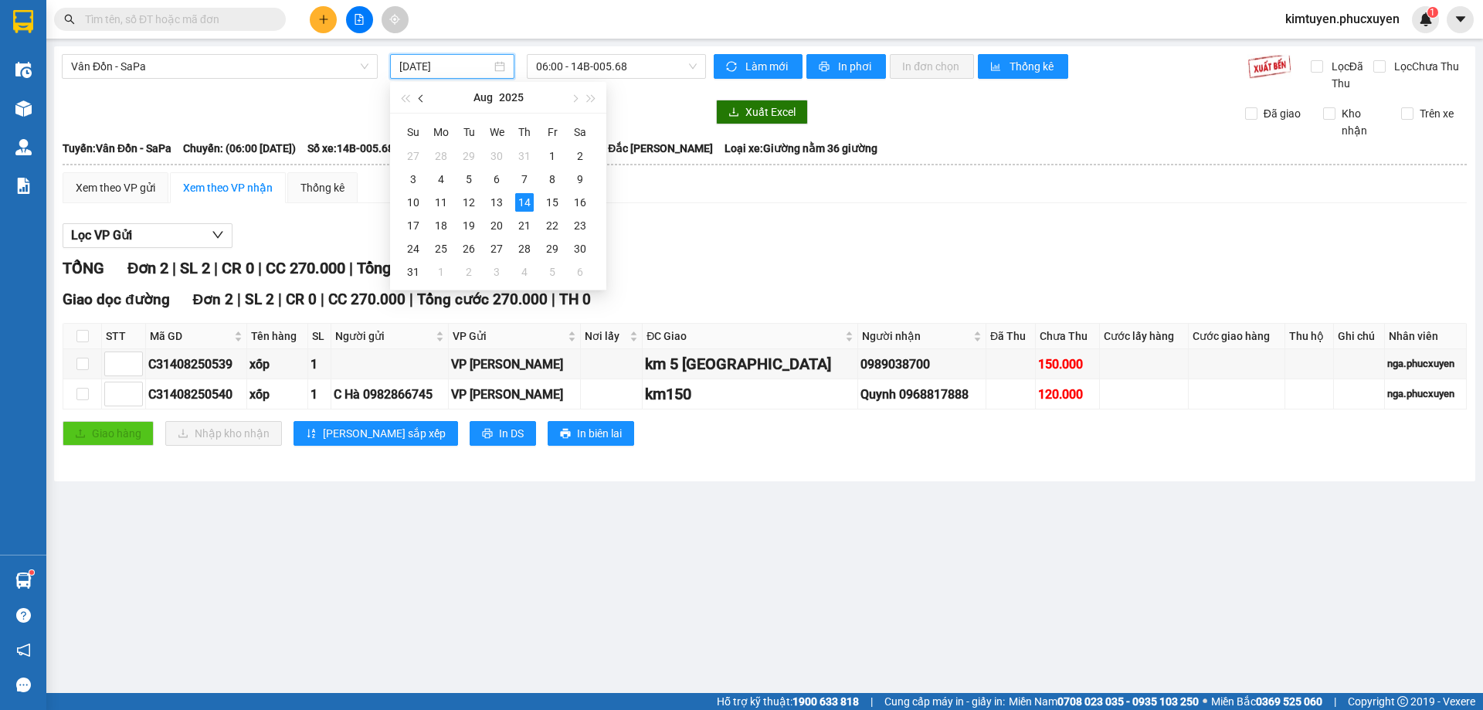
click at [427, 98] on button "button" at bounding box center [421, 97] width 17 height 31
click at [500, 154] on div "2" at bounding box center [496, 156] width 19 height 19
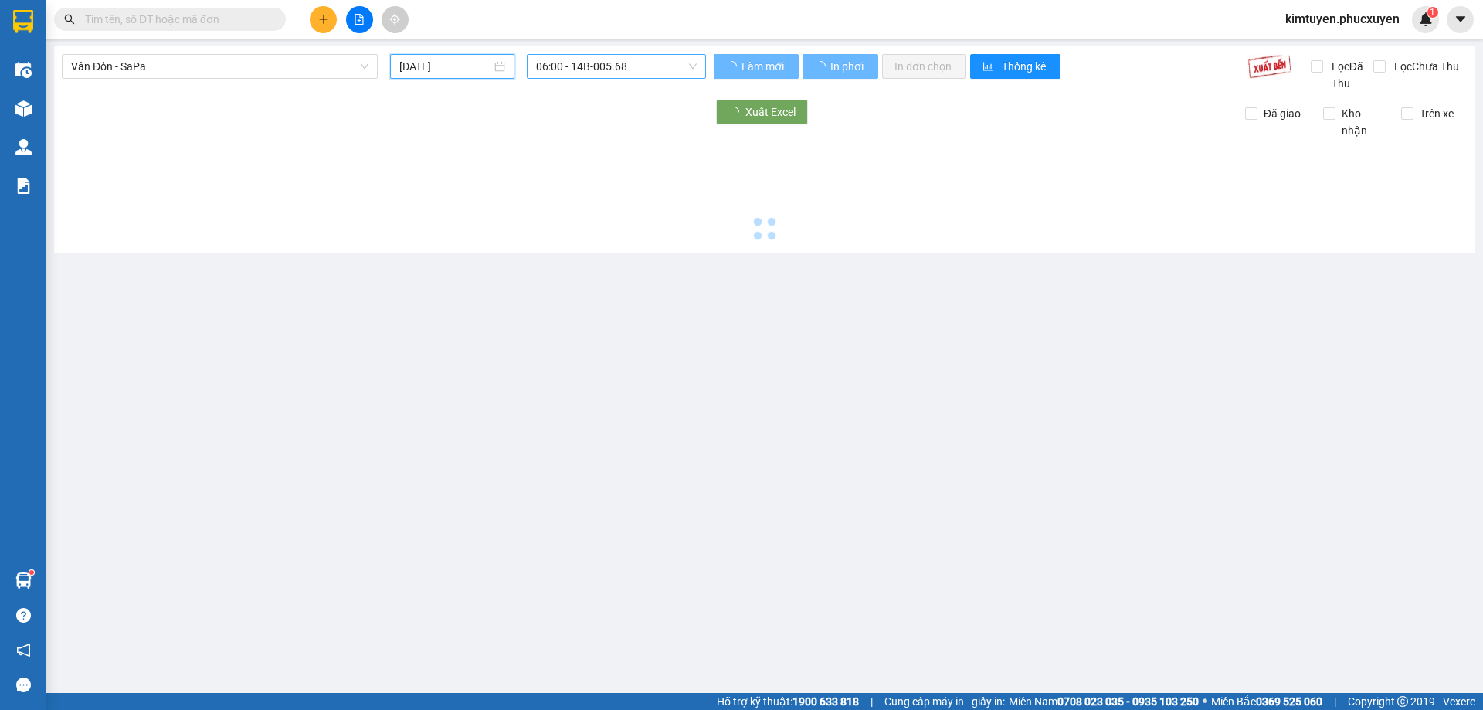
type input "[DATE]"
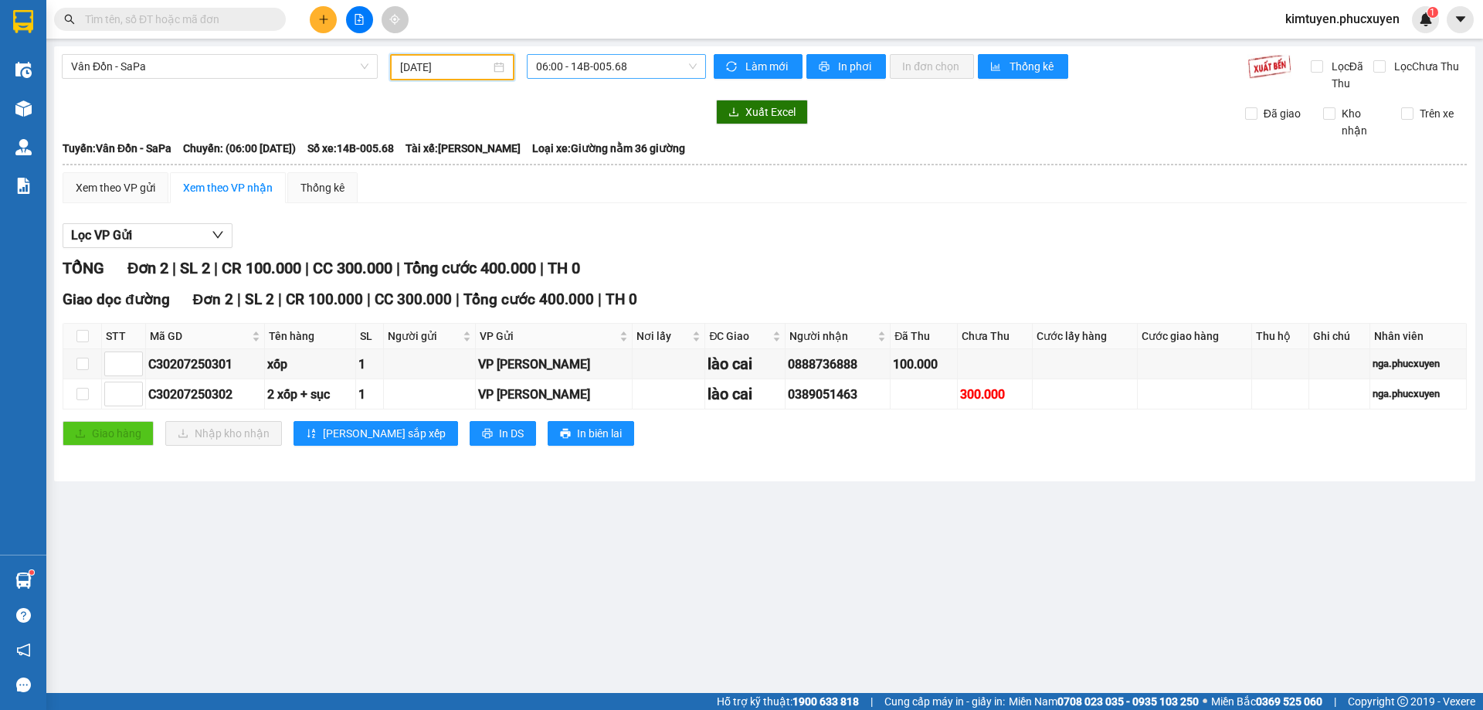
click at [656, 63] on span "06:00 - 14B-005.68" at bounding box center [616, 66] width 161 height 23
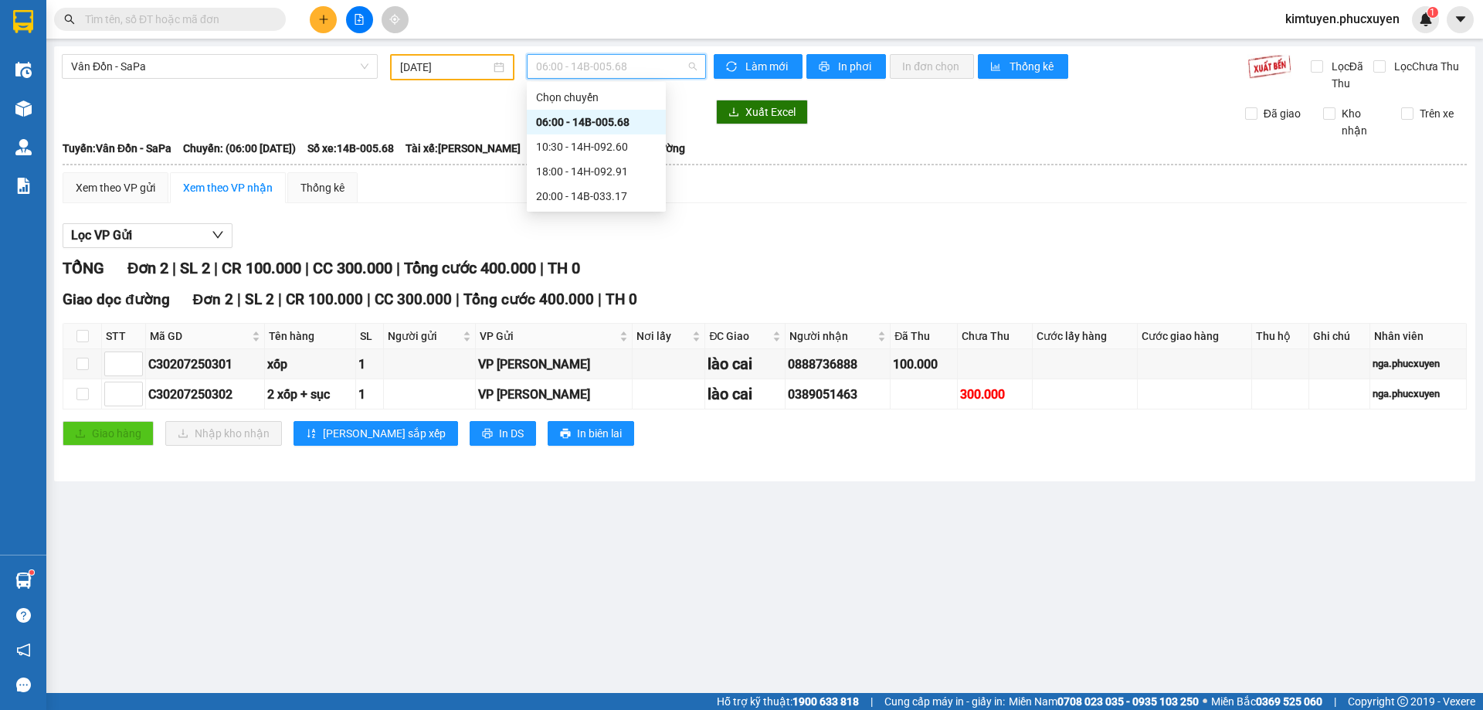
click at [608, 119] on div "06:00 - 14B-005.68" at bounding box center [596, 122] width 120 height 17
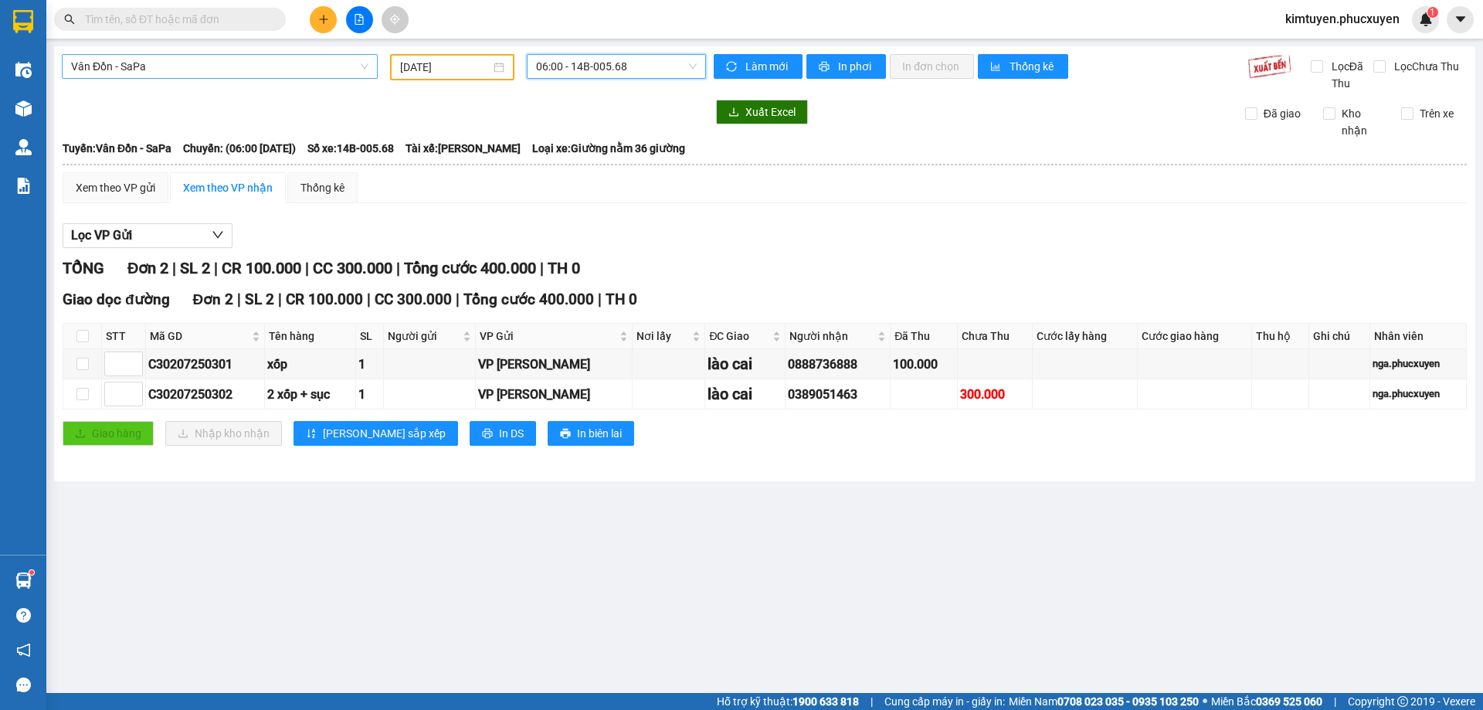
click at [132, 60] on span "Vân Đồn - SaPa" at bounding box center [219, 66] width 297 height 23
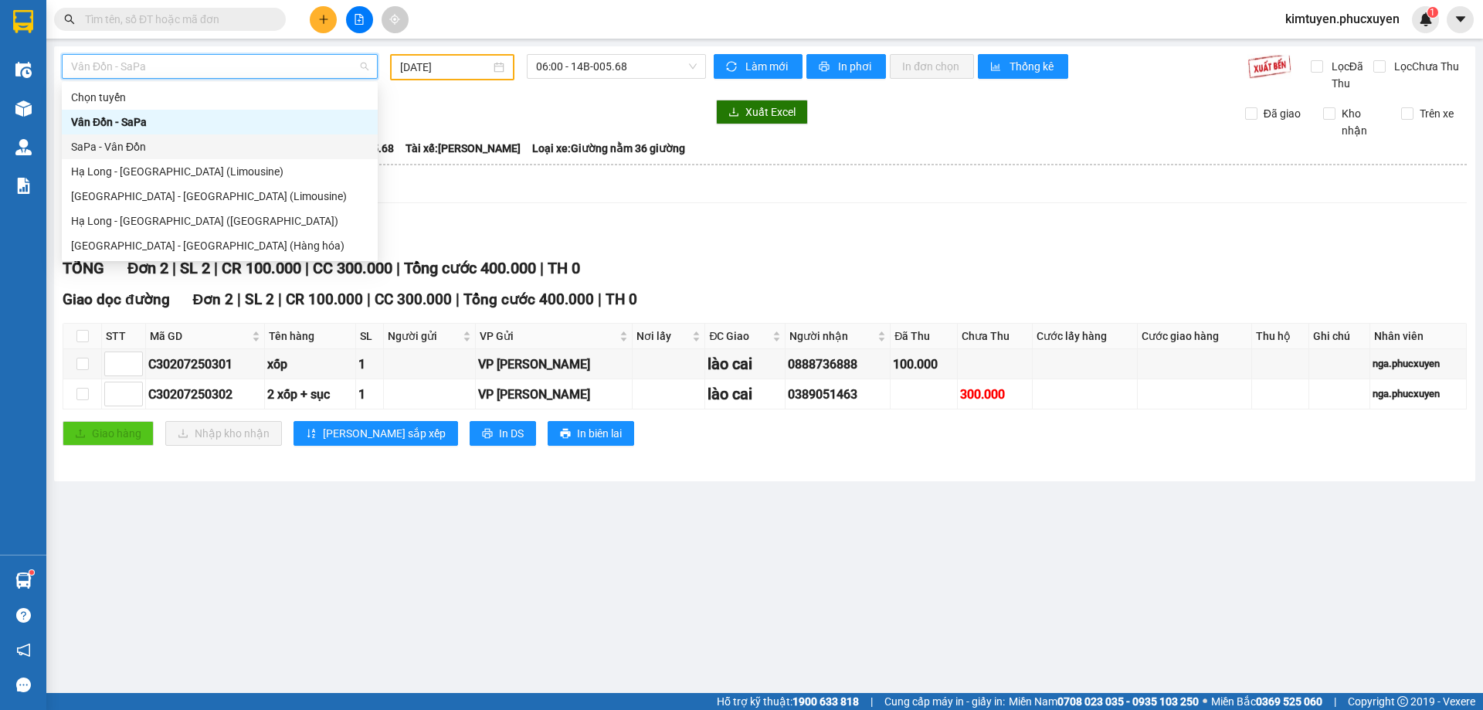
click at [122, 145] on div "SaPa - Vân Đồn" at bounding box center [219, 146] width 297 height 17
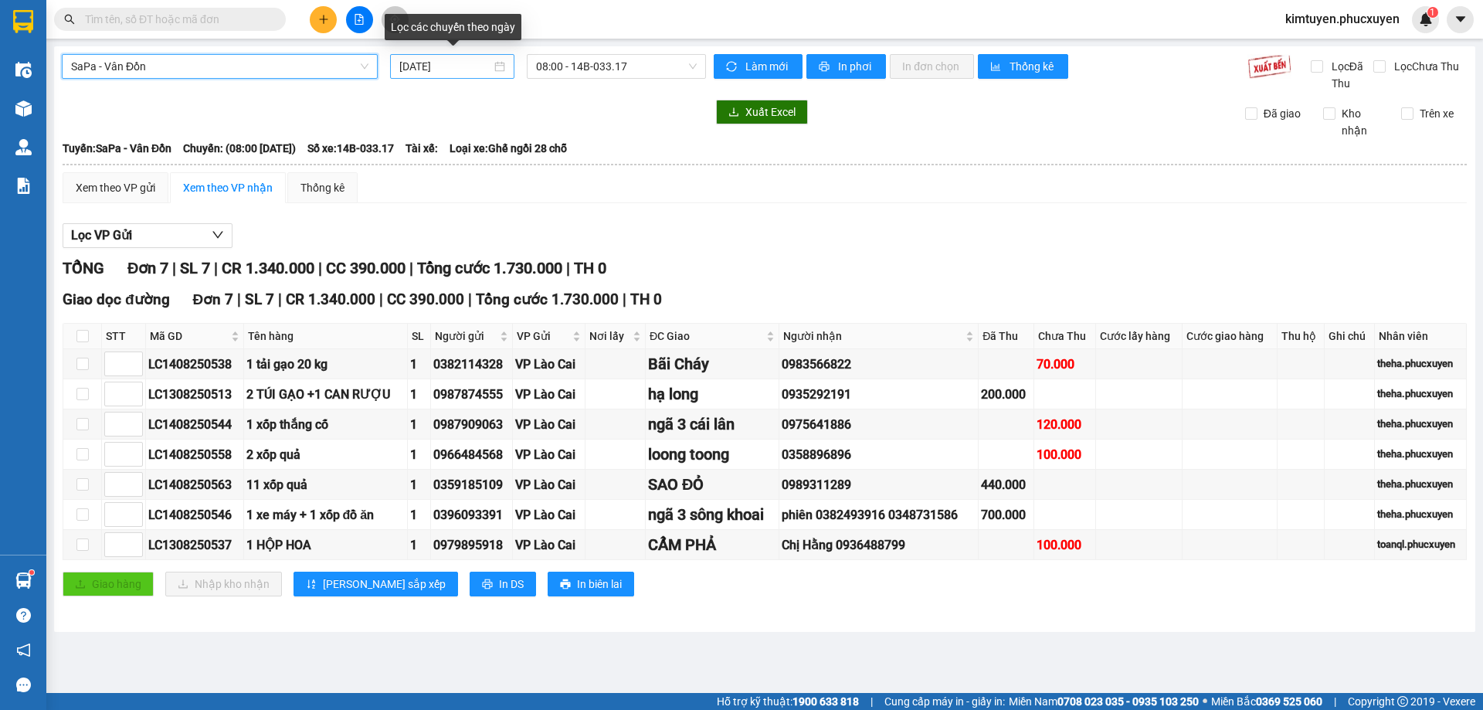
click at [500, 66] on div "[DATE]" at bounding box center [452, 66] width 106 height 17
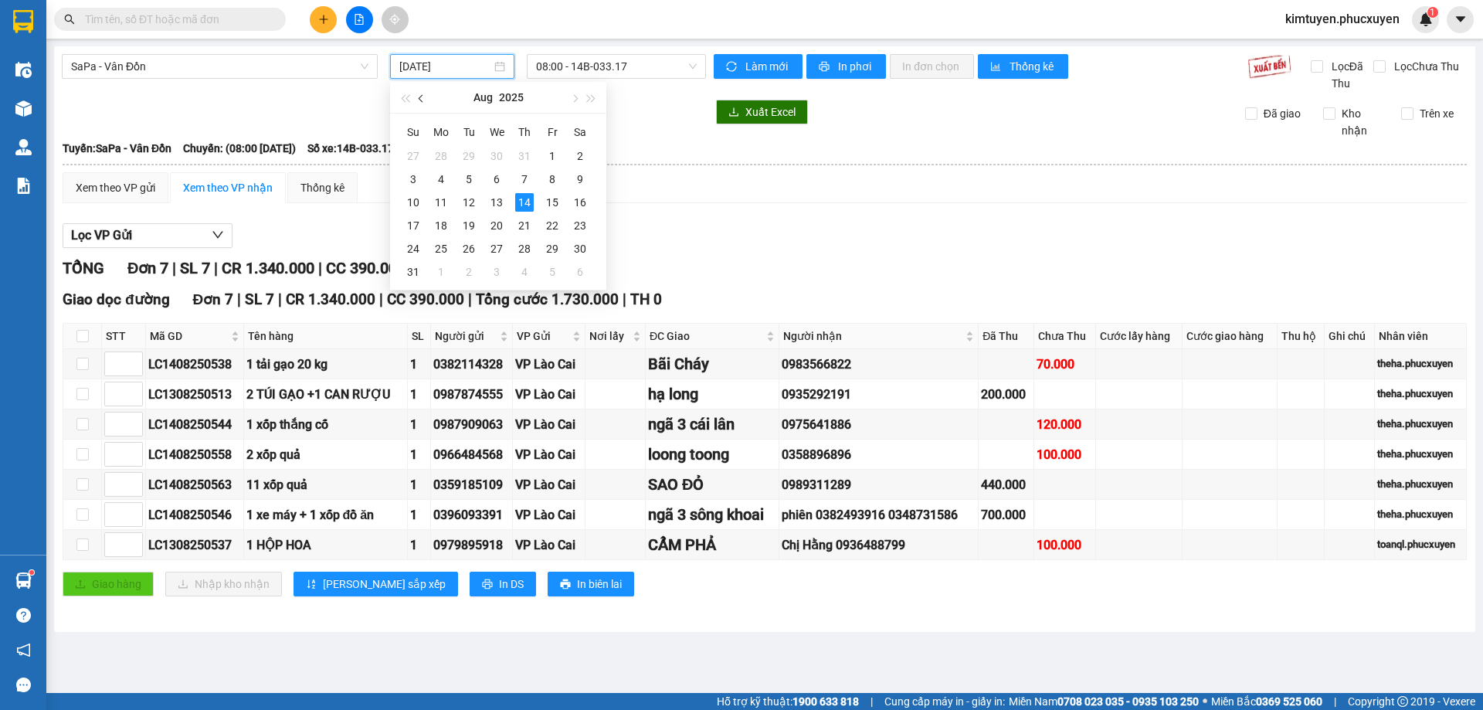
click at [419, 97] on span "button" at bounding box center [423, 99] width 8 height 8
click at [497, 157] on div "2" at bounding box center [496, 156] width 19 height 19
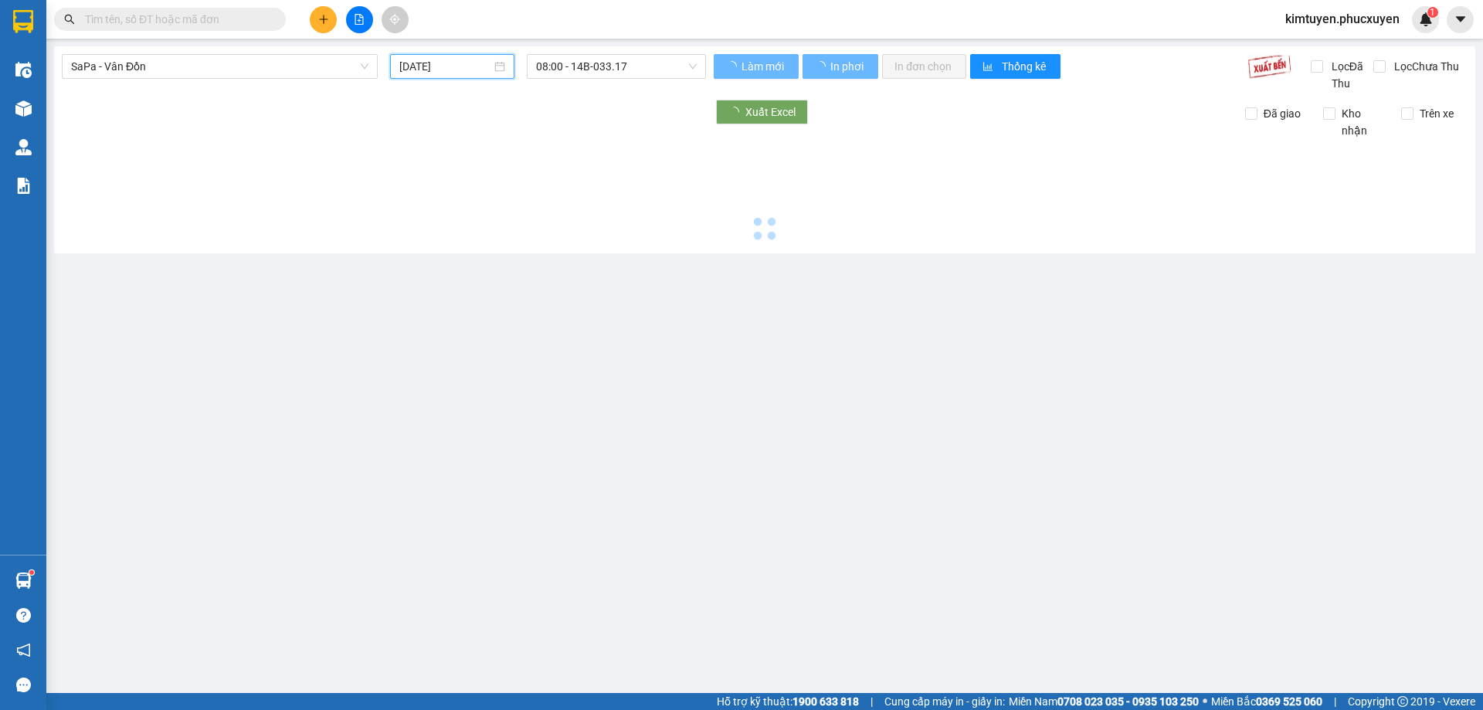
type input "[DATE]"
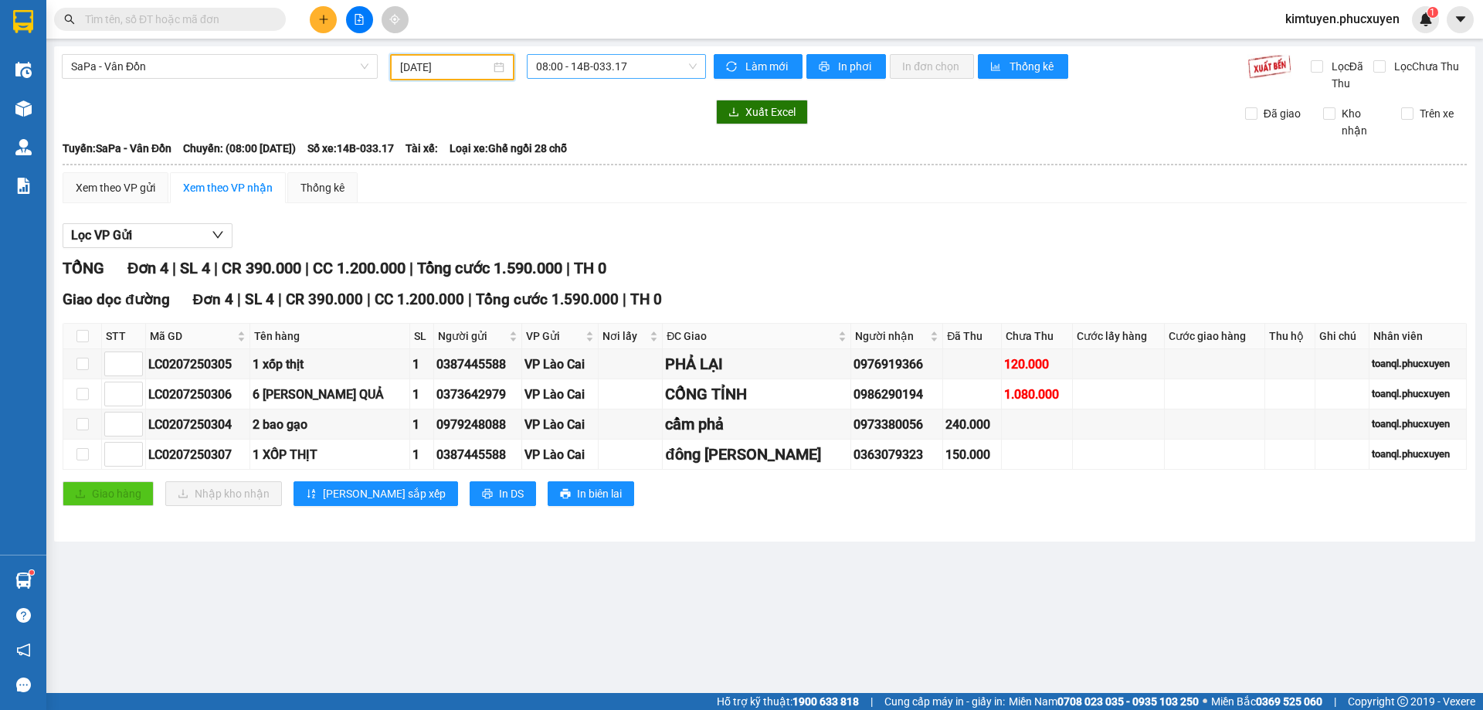
click at [623, 69] on span "08:00 - 14B-033.17" at bounding box center [616, 66] width 161 height 23
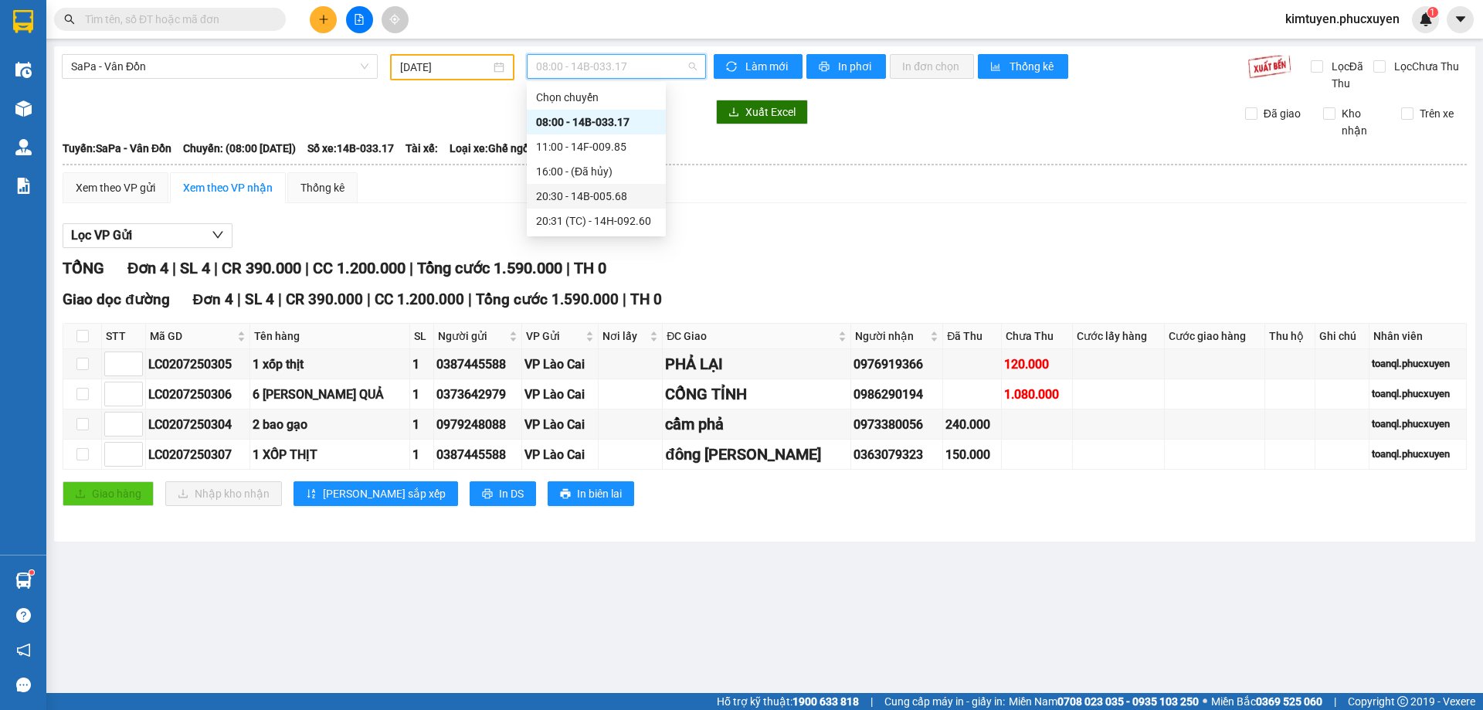
click at [620, 192] on div "20:30 - 14B-005.68" at bounding box center [596, 196] width 120 height 17
